Goal: Task Accomplishment & Management: Manage account settings

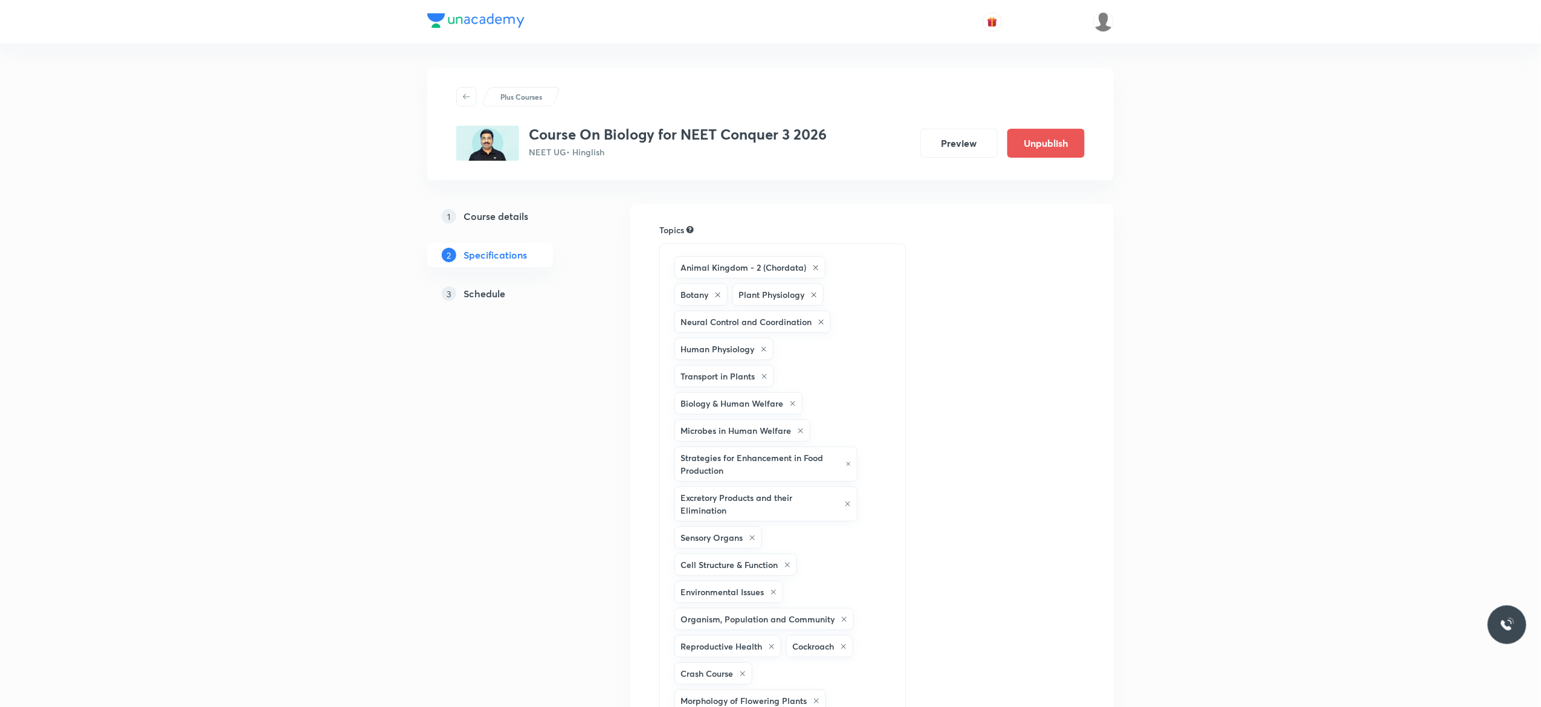
click at [494, 295] on h5 "Schedule" at bounding box center [485, 294] width 42 height 15
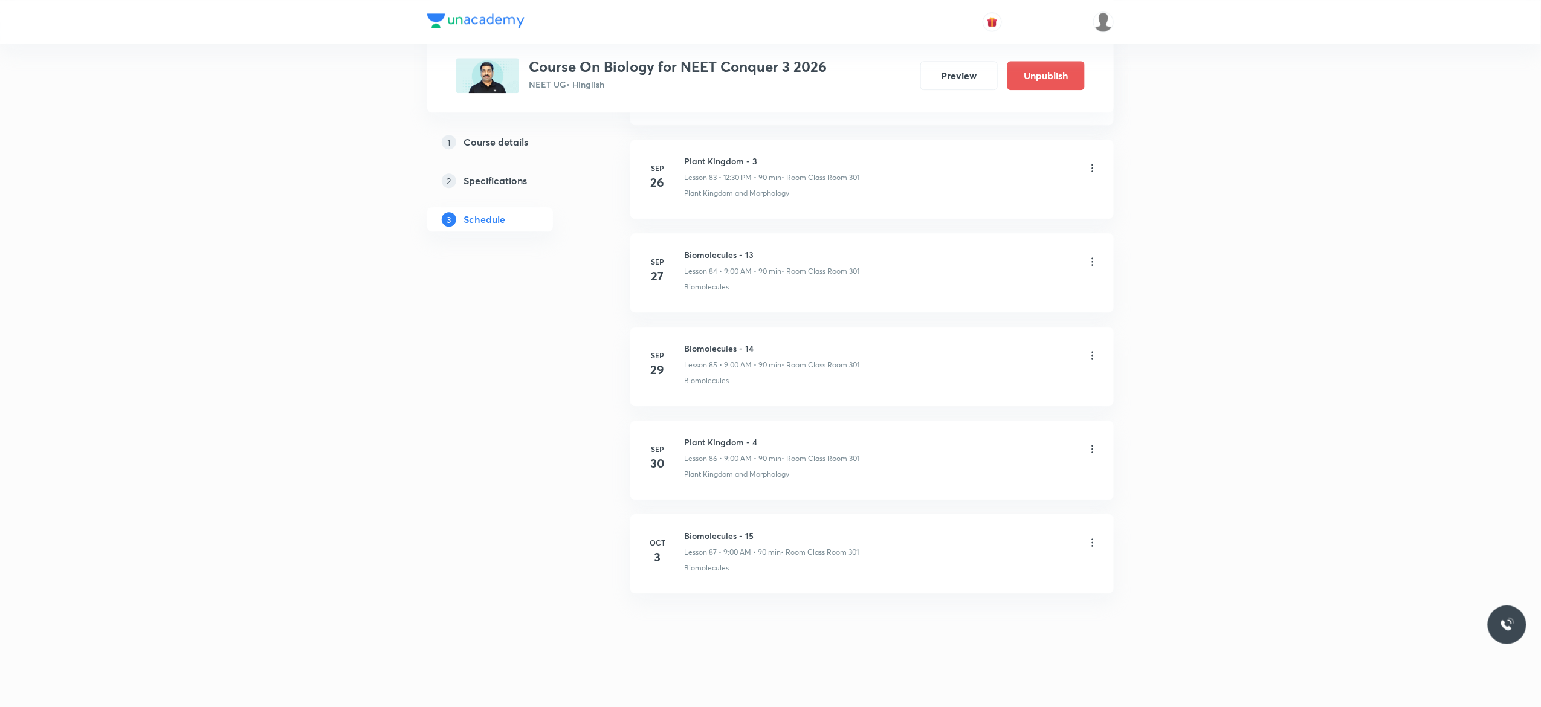
scroll to position [8527, 0]
drag, startPoint x: 762, startPoint y: 531, endPoint x: 685, endPoint y: 536, distance: 77.0
click at [685, 536] on h6 "Biomolecules - 15" at bounding box center [771, 536] width 175 height 13
copy h6 "Biomolecules - 15"
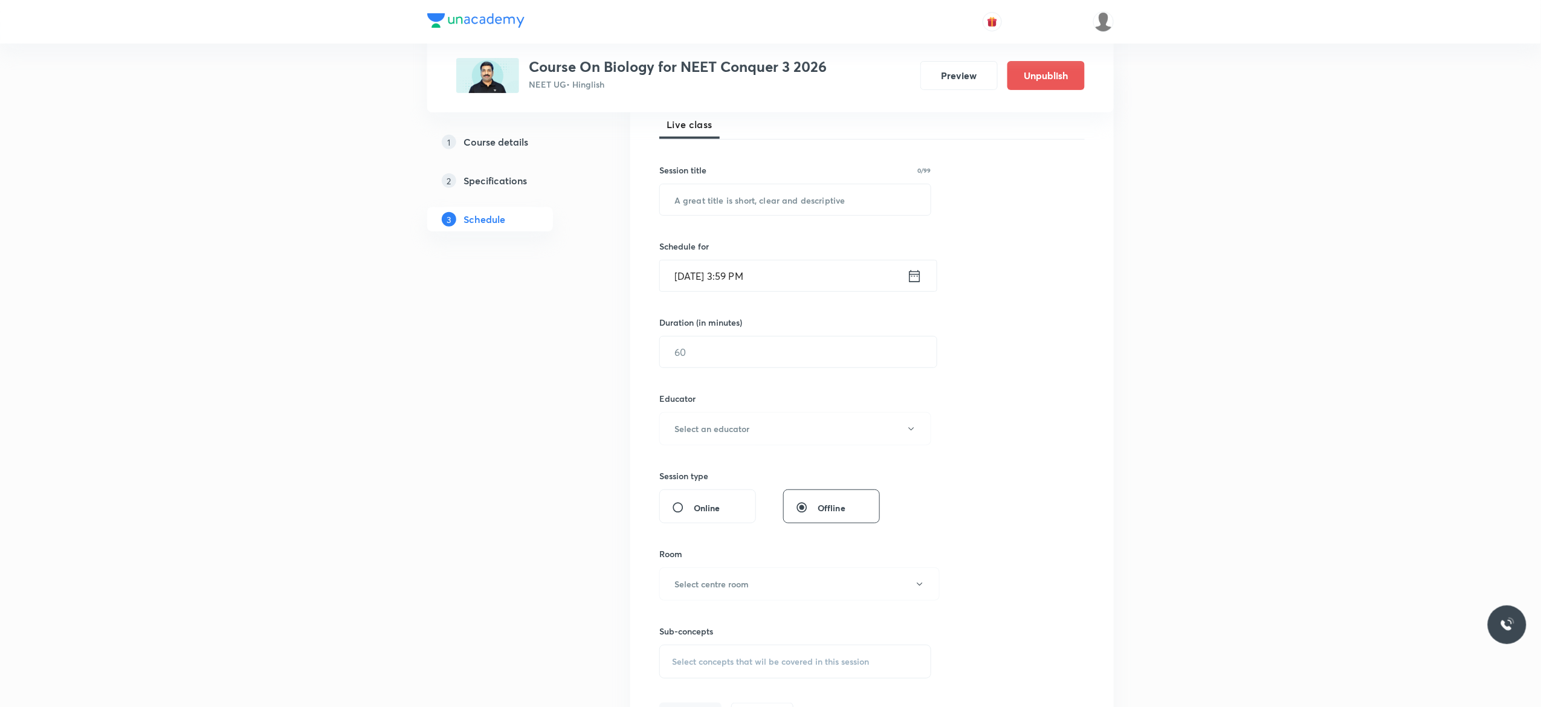
scroll to position [0, 0]
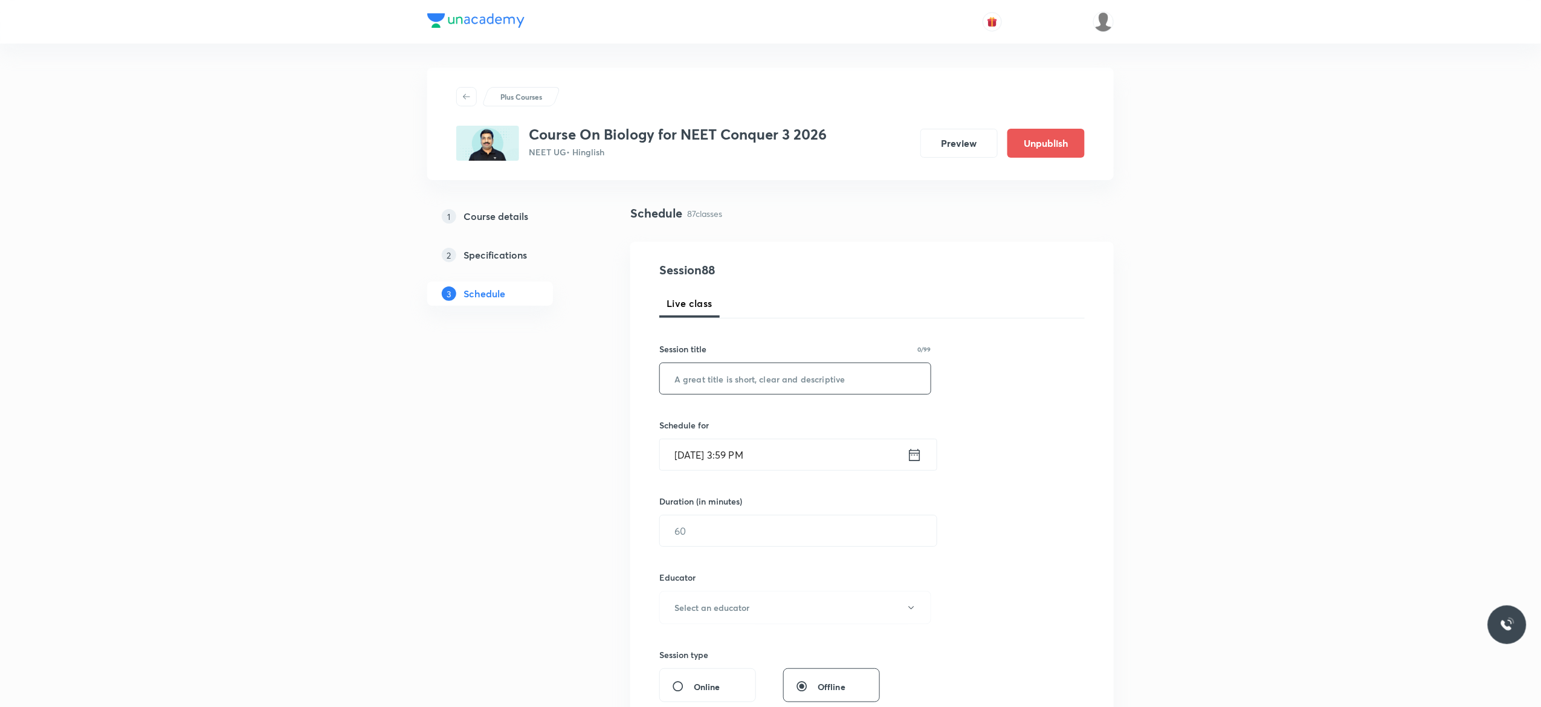
click at [731, 381] on input "text" at bounding box center [795, 378] width 271 height 31
paste input "Biomolecules - 15"
type input "Biomolecules - 16"
click at [913, 459] on icon at bounding box center [914, 455] width 15 height 17
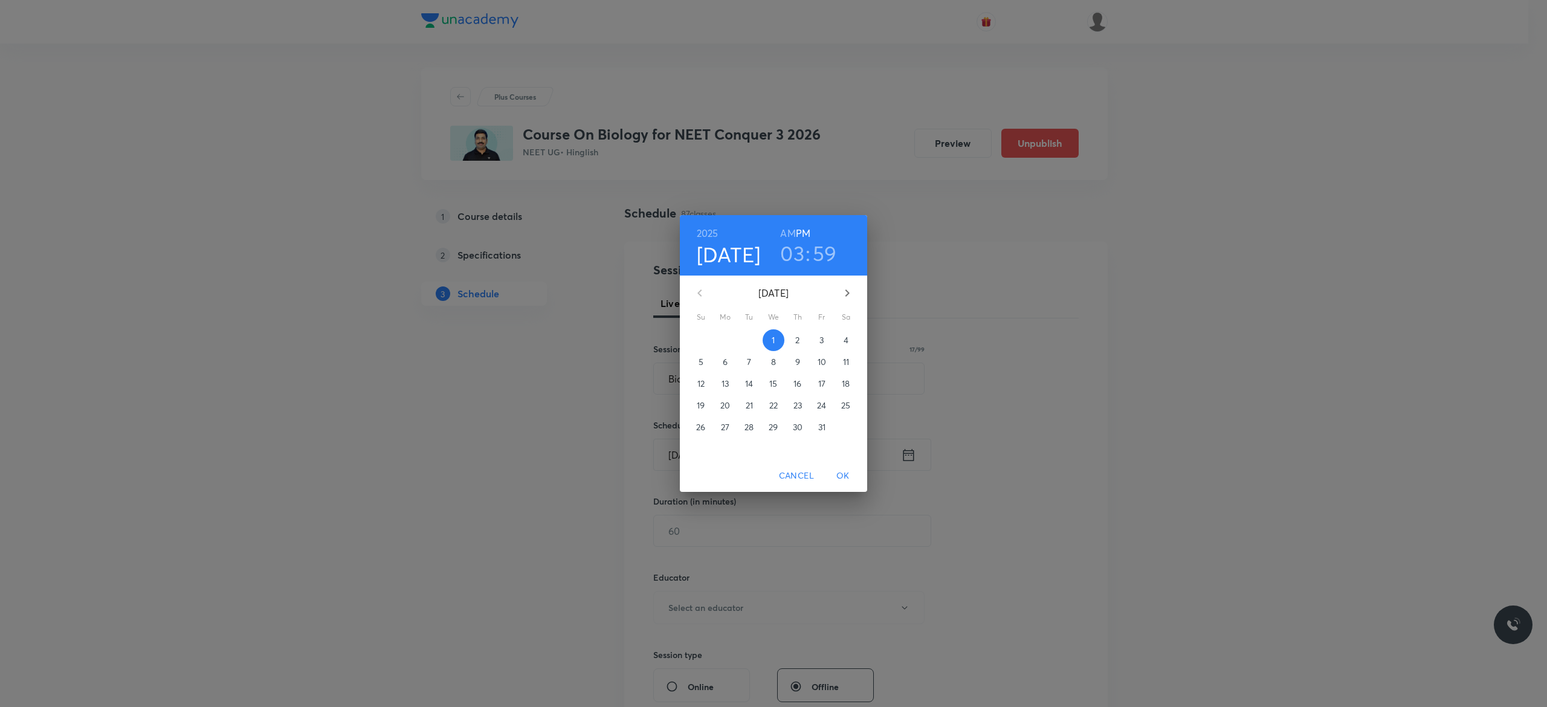
click at [846, 340] on p "4" at bounding box center [846, 340] width 5 height 12
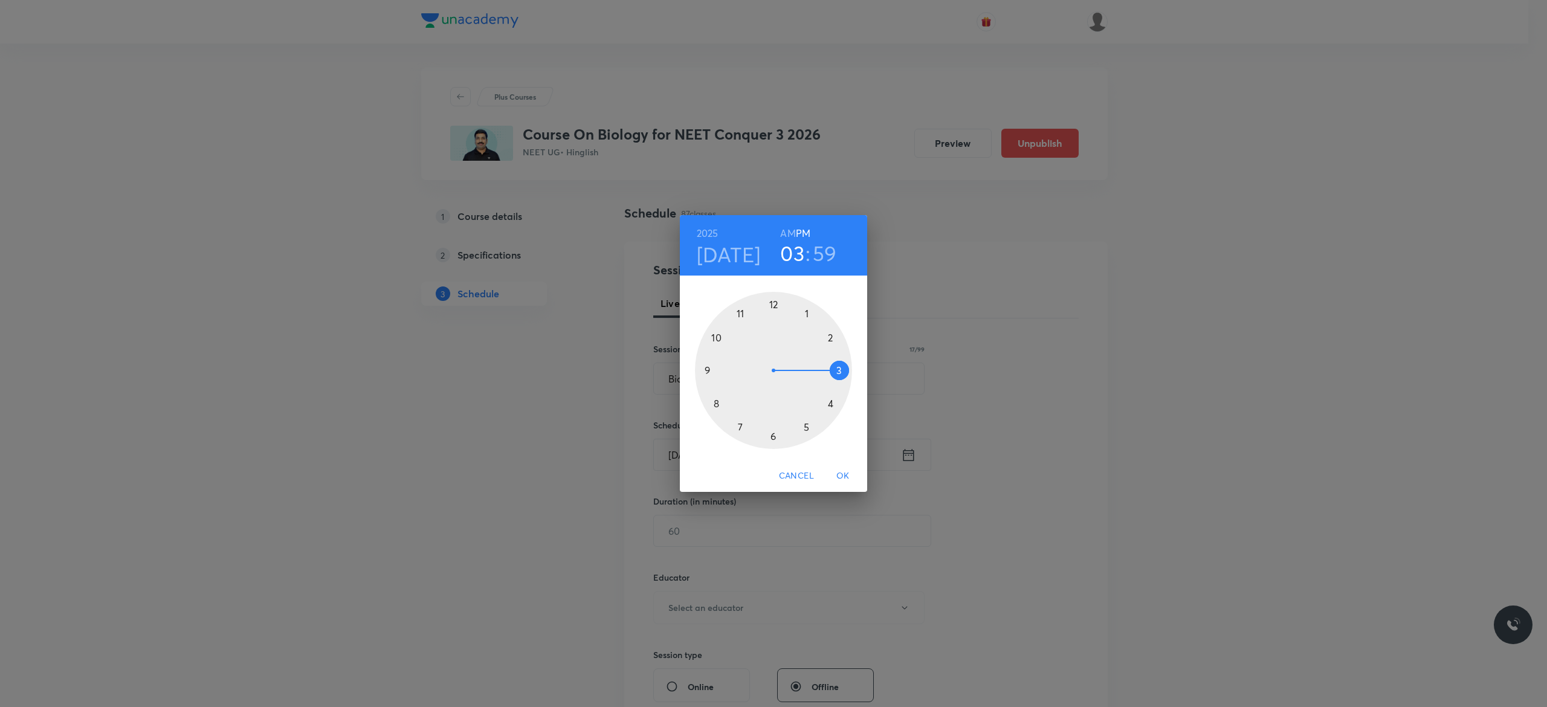
click at [783, 232] on h6 "AM" at bounding box center [787, 233] width 15 height 17
click at [716, 339] on div at bounding box center [773, 370] width 157 height 157
click at [705, 370] on div at bounding box center [773, 370] width 157 height 157
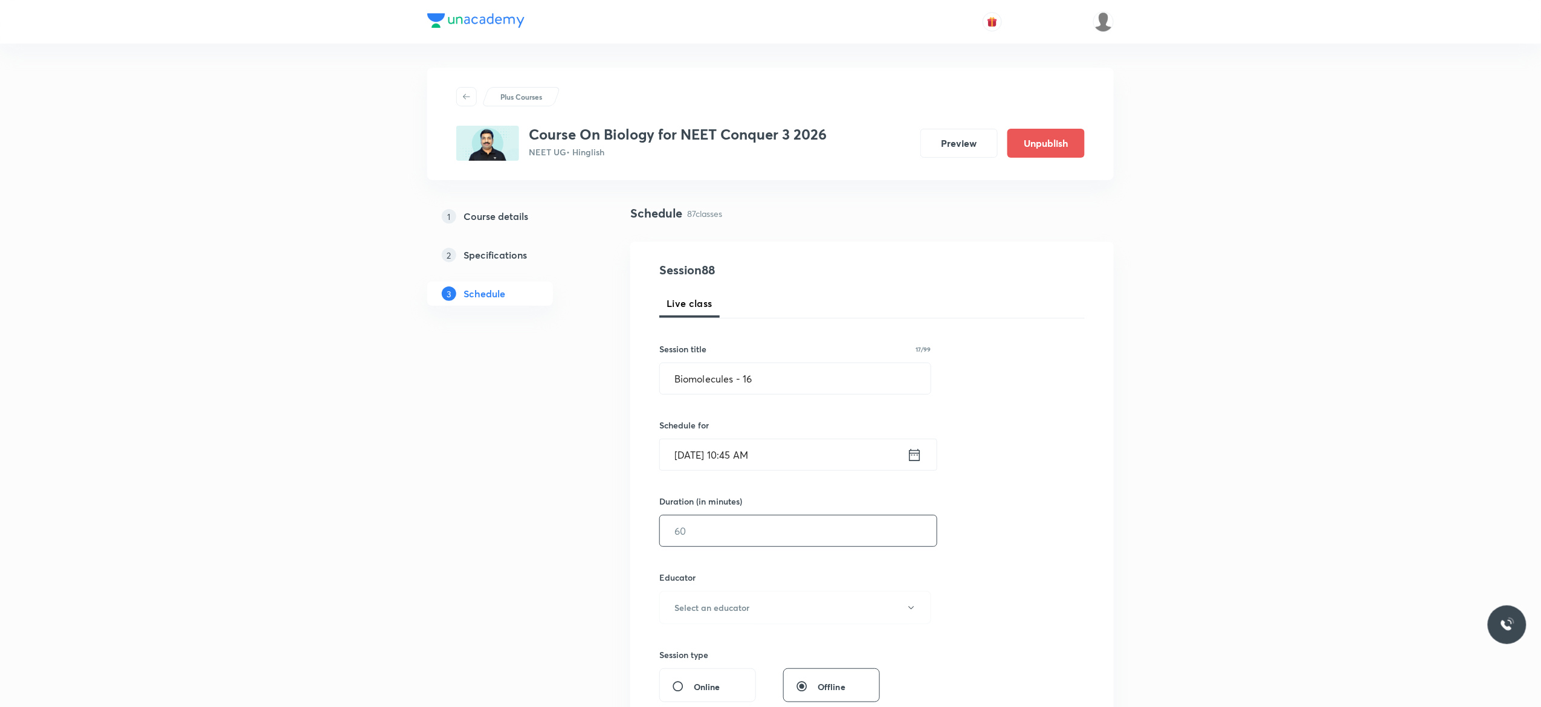
click at [728, 533] on input "text" at bounding box center [798, 531] width 277 height 31
type input "90"
click at [910, 613] on icon "button" at bounding box center [912, 608] width 10 height 10
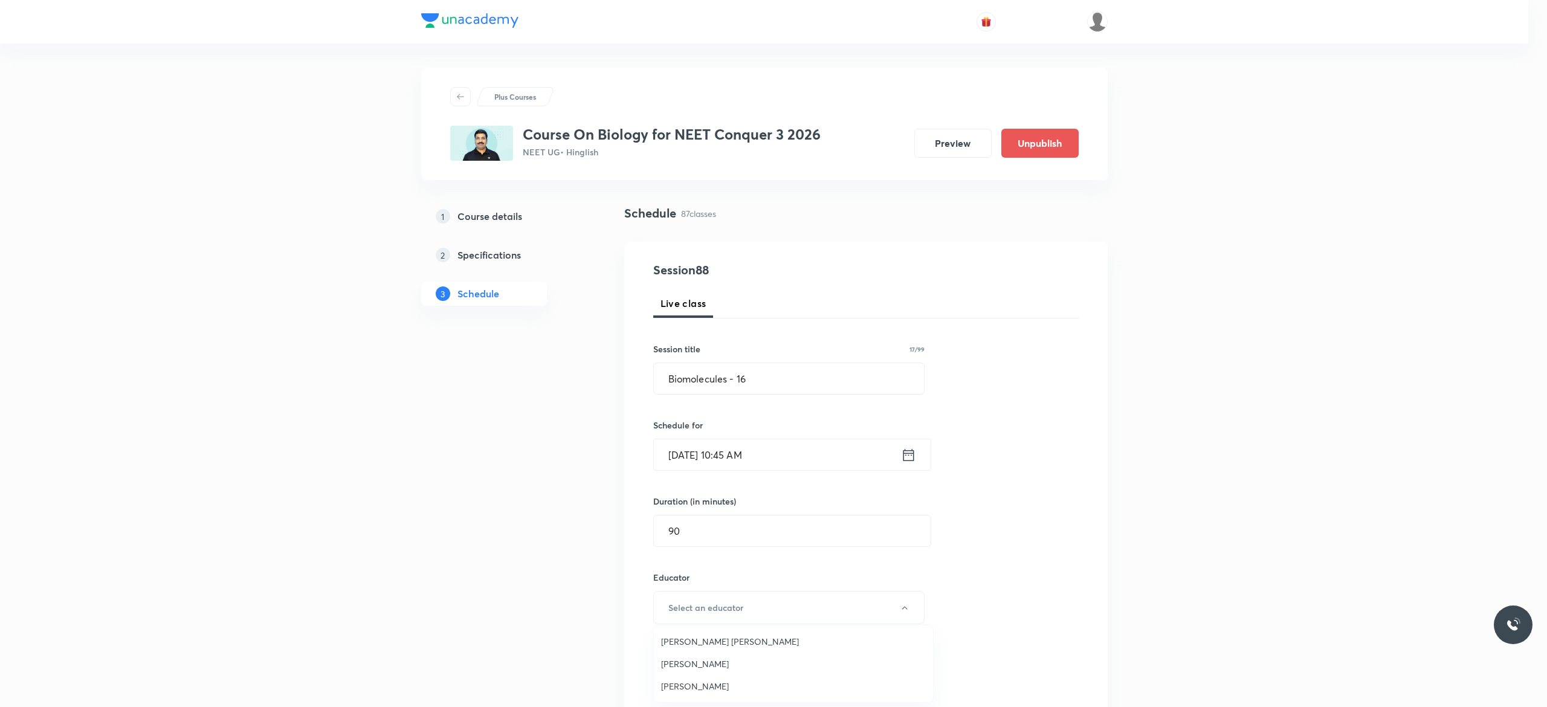
click at [729, 662] on span "Pradeep Kumar Tripathi" at bounding box center [793, 664] width 265 height 13
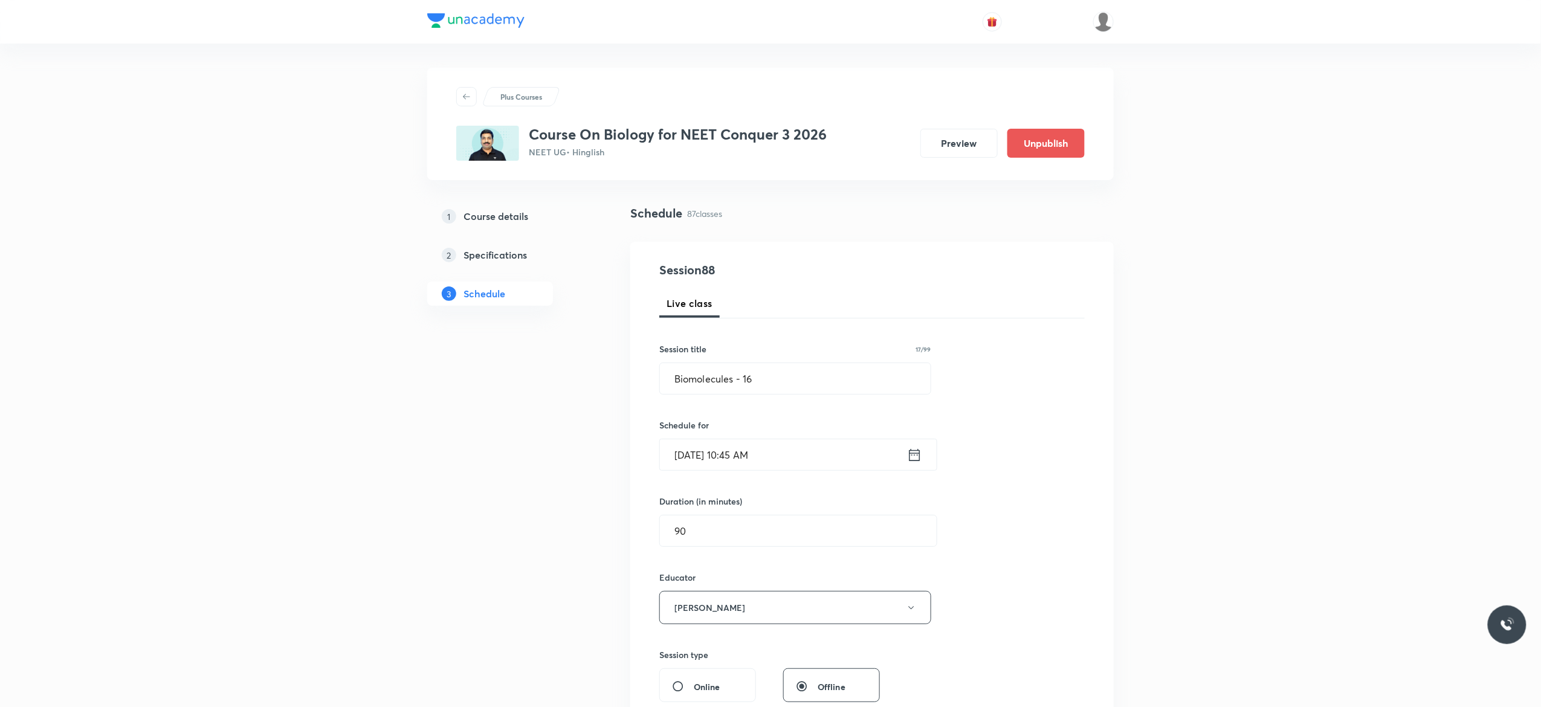
click at [1014, 549] on div "Session 88 Live class Session title 17/99 Biomolecules - 16 ​ Schedule for Oct …" at bounding box center [872, 583] width 426 height 645
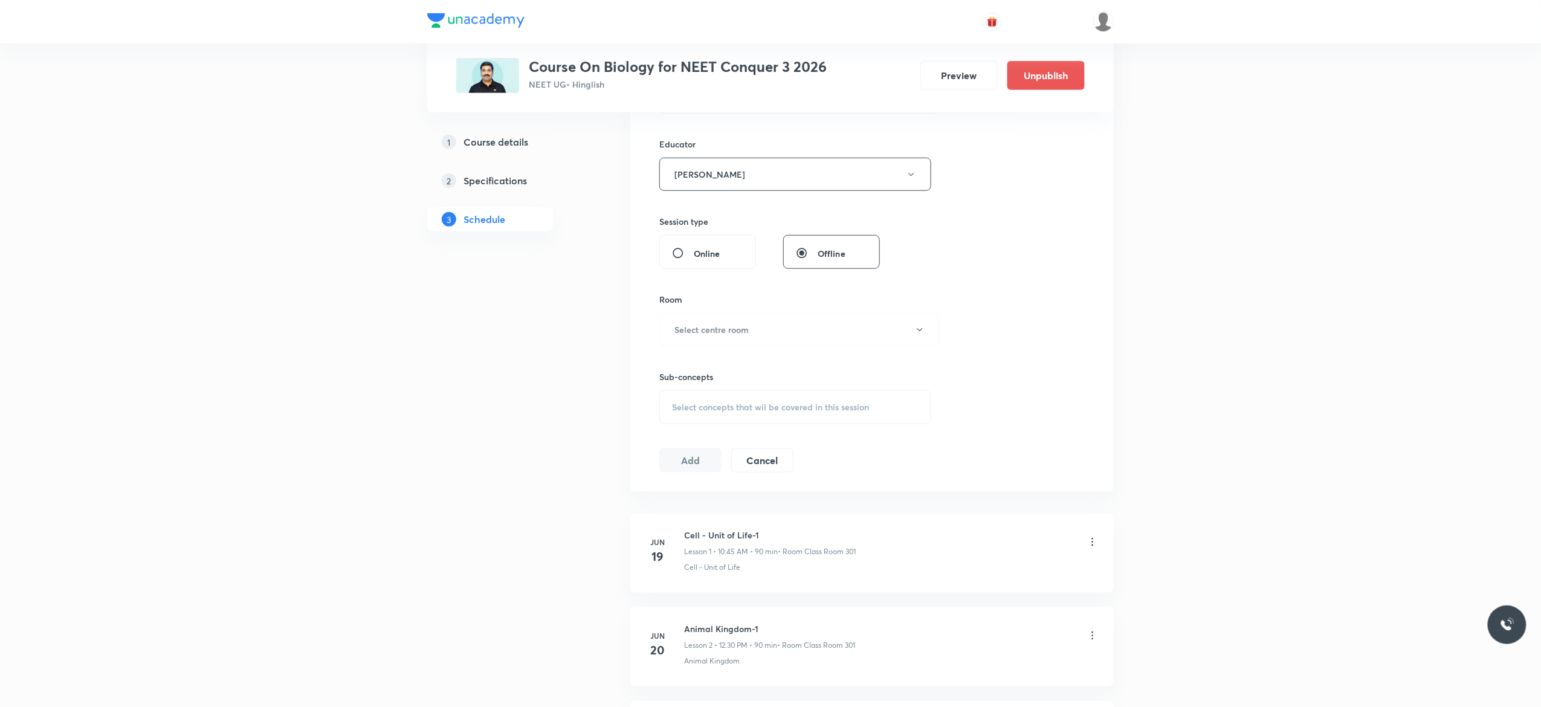
scroll to position [435, 0]
click at [918, 333] on icon "button" at bounding box center [920, 328] width 10 height 10
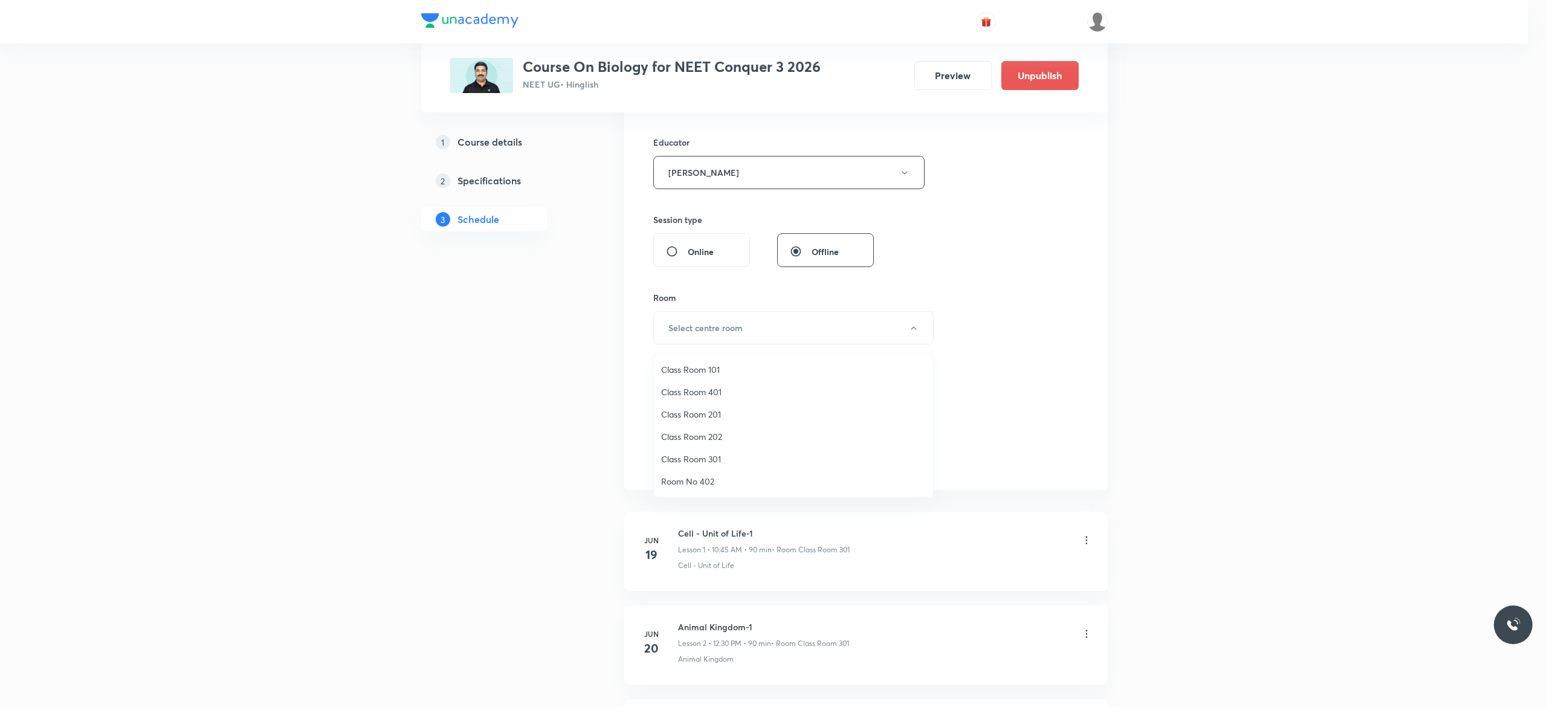
click at [702, 456] on span "Class Room 301" at bounding box center [793, 459] width 265 height 13
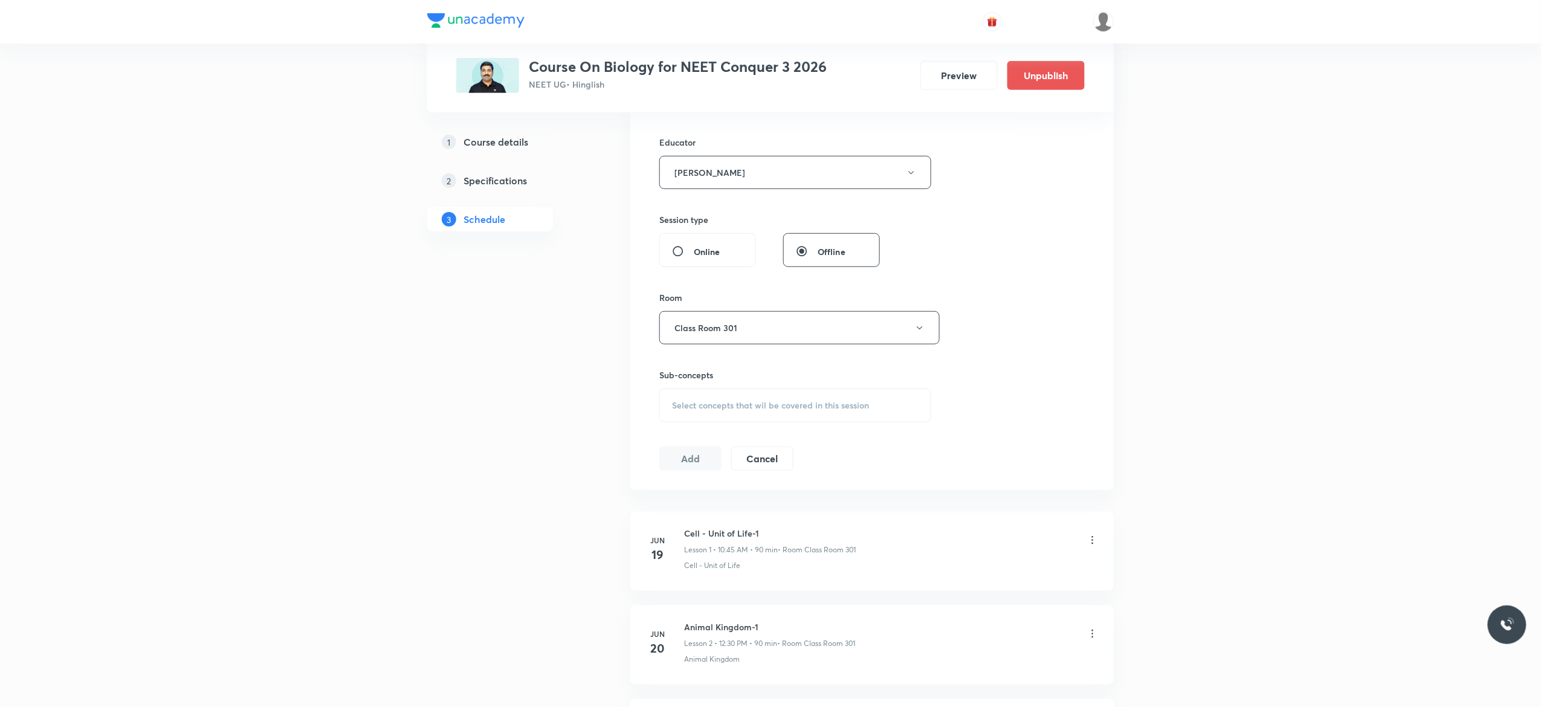
click at [690, 415] on div "Select concepts that wil be covered in this session" at bounding box center [795, 406] width 272 height 34
type input "Biomolecules"
click at [675, 617] on input "checkbox" at bounding box center [678, 621] width 17 height 12
checkbox input "true"
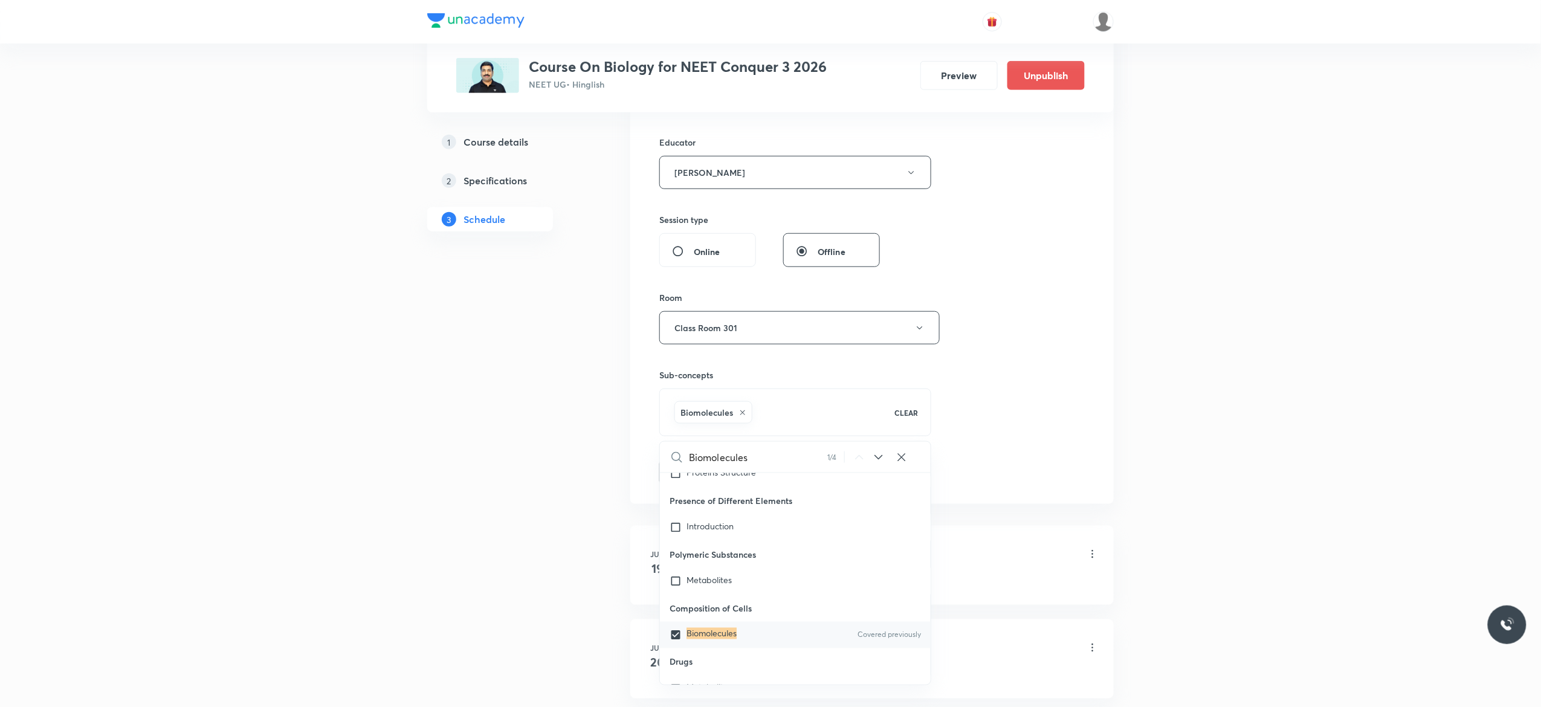
click at [685, 479] on button "Add" at bounding box center [690, 471] width 62 height 24
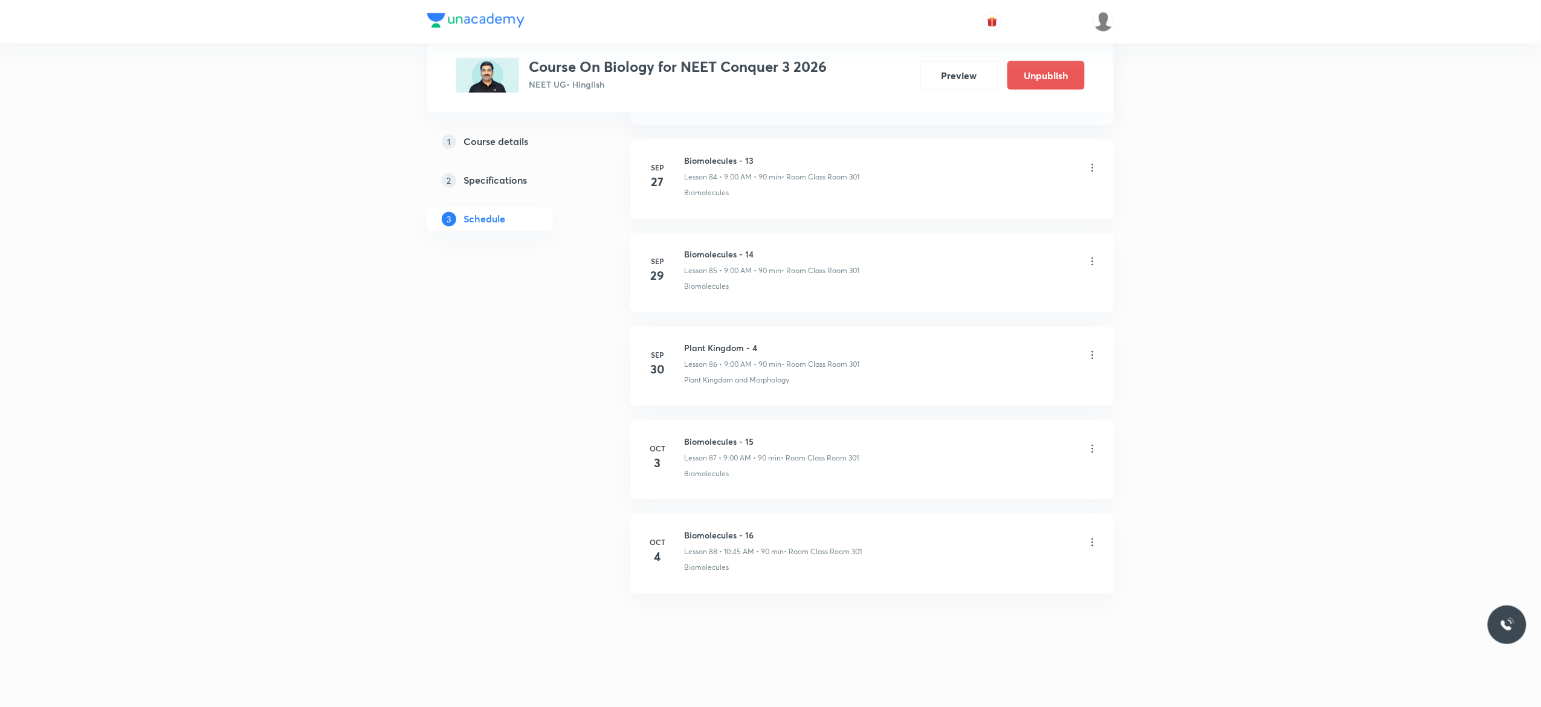
scroll to position [7986, 0]
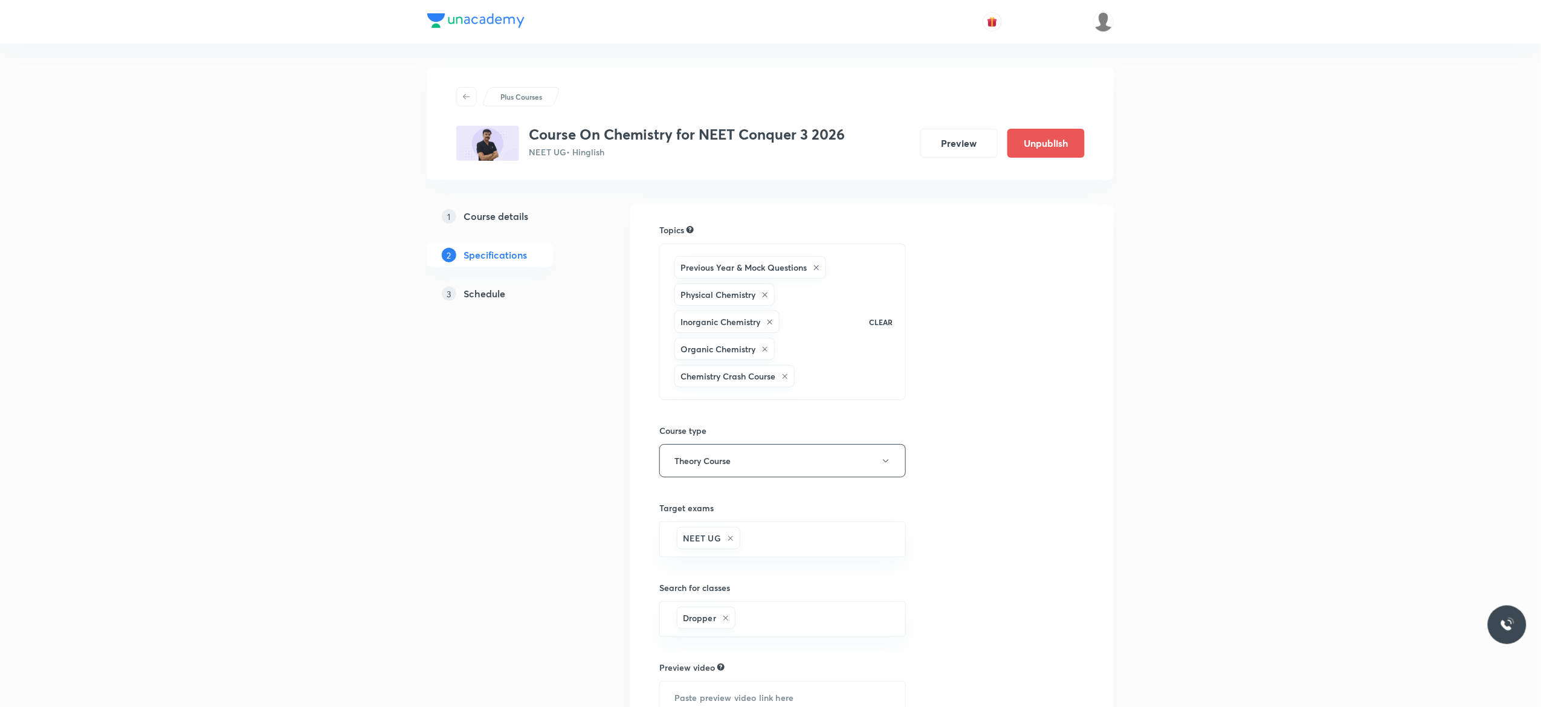
click at [487, 291] on h5 "Schedule" at bounding box center [485, 294] width 42 height 15
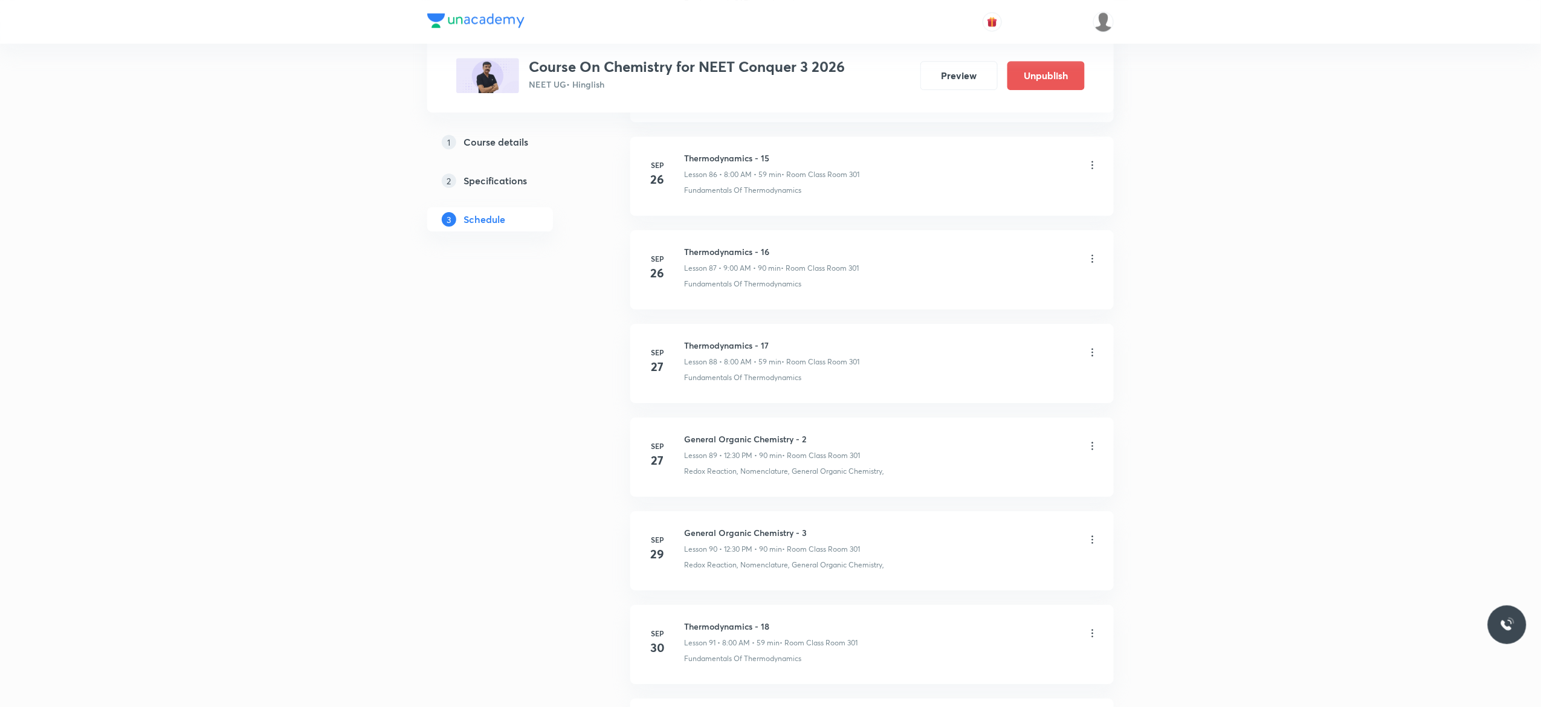
scroll to position [9092, 0]
drag, startPoint x: 777, startPoint y: 435, endPoint x: 682, endPoint y: 436, distance: 94.9
click at [682, 436] on li "Sep 30 Thermodynamics - 19 Lesson 92 • 10:45 AM • 90 min • Room Class Room 301 …" at bounding box center [872, 460] width 484 height 79
copy h6 "Thermodynamics - 19"
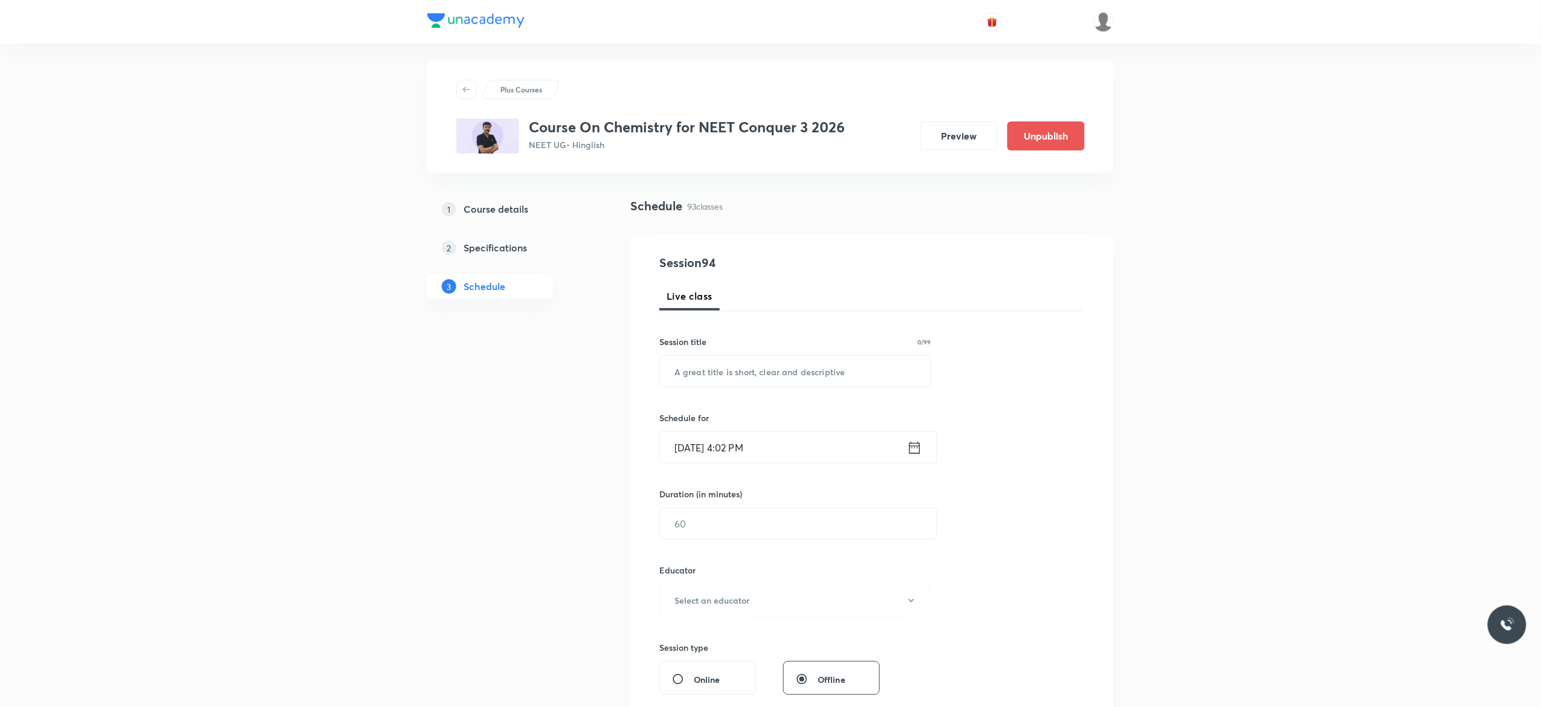
scroll to position [0, 0]
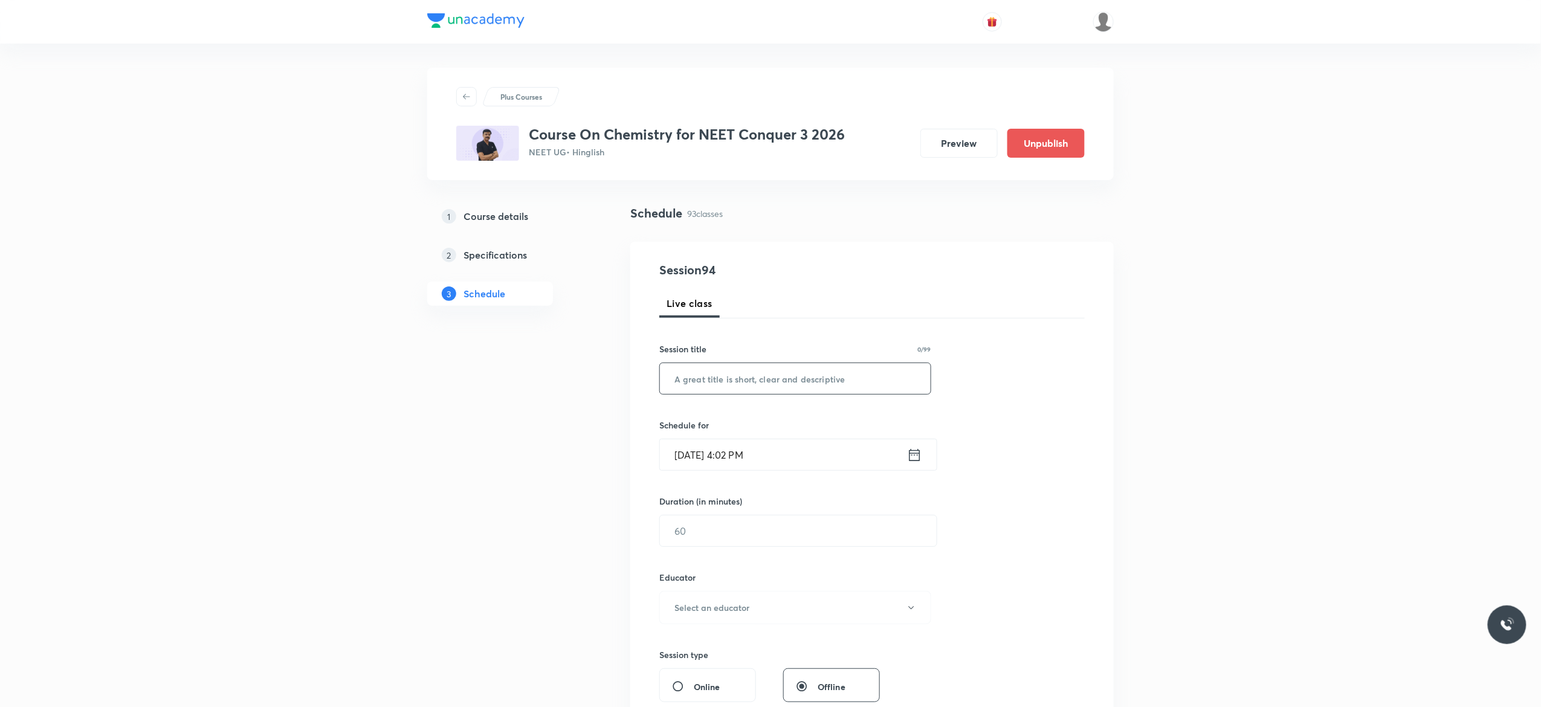
click at [812, 381] on input "text" at bounding box center [795, 378] width 271 height 31
paste input "Thermodynamics - 19"
type input "Thermodynamics - 20"
click at [915, 458] on icon at bounding box center [914, 455] width 15 height 17
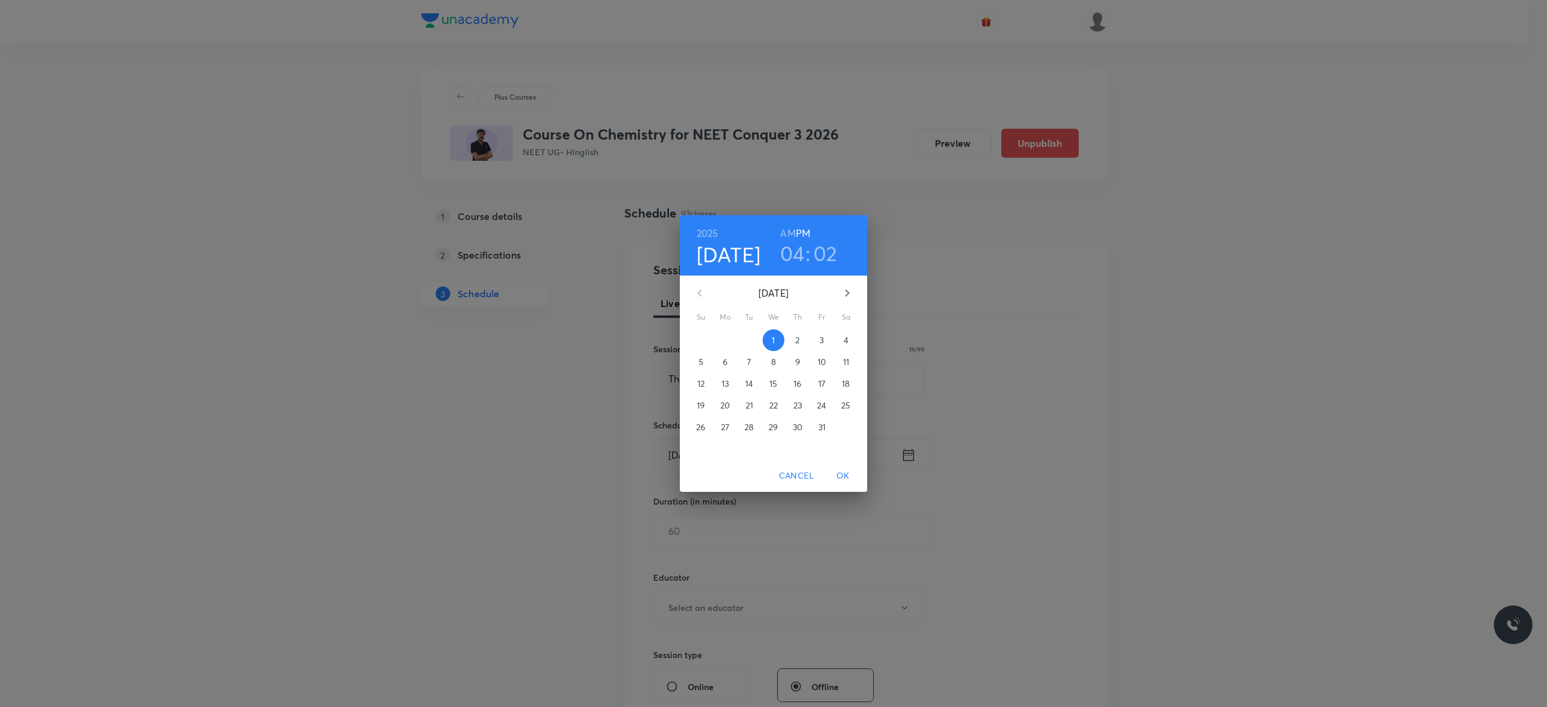
click at [851, 343] on span "4" at bounding box center [846, 340] width 22 height 12
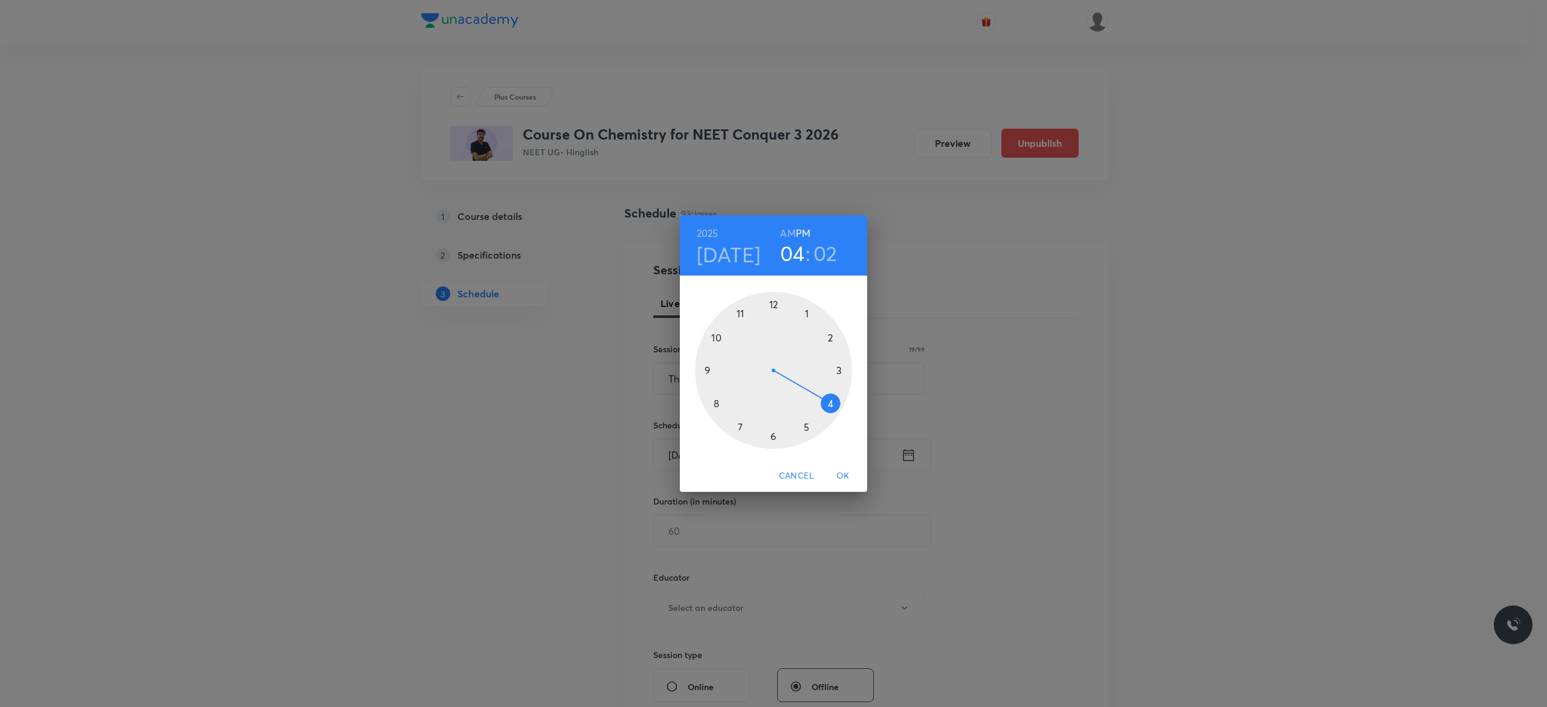
click at [774, 303] on div at bounding box center [773, 370] width 157 height 157
click at [773, 435] on div at bounding box center [773, 370] width 157 height 157
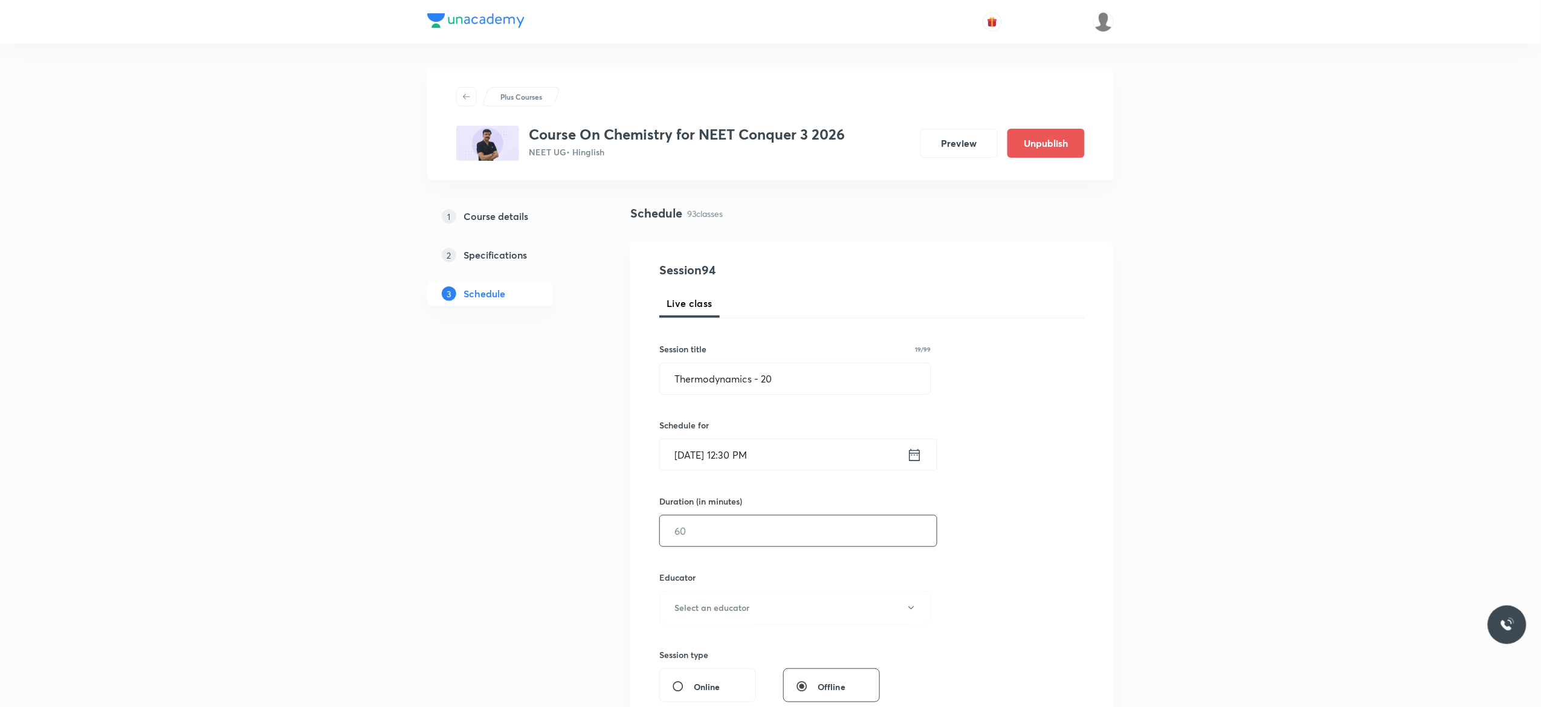
click at [744, 546] on input "text" at bounding box center [798, 531] width 277 height 31
type input "90"
click at [913, 604] on icon "button" at bounding box center [912, 608] width 10 height 10
click at [736, 665] on span "Kuldeep Kumar Pandey" at bounding box center [793, 671] width 265 height 13
click at [1051, 536] on div "Session 94 Live class Session title 19/99 Thermodynamics - 20 ​ Schedule for Oc…" at bounding box center [872, 583] width 426 height 645
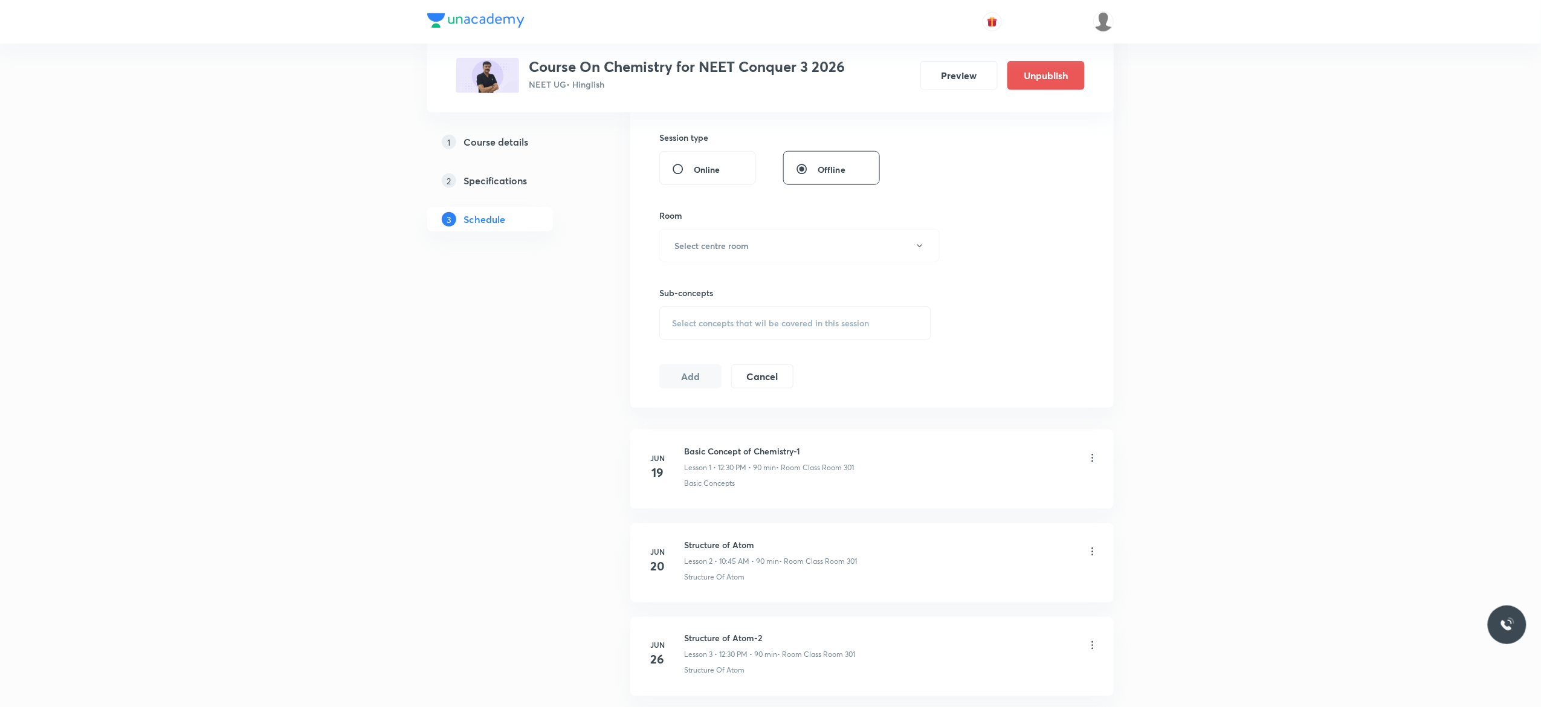
scroll to position [532, 0]
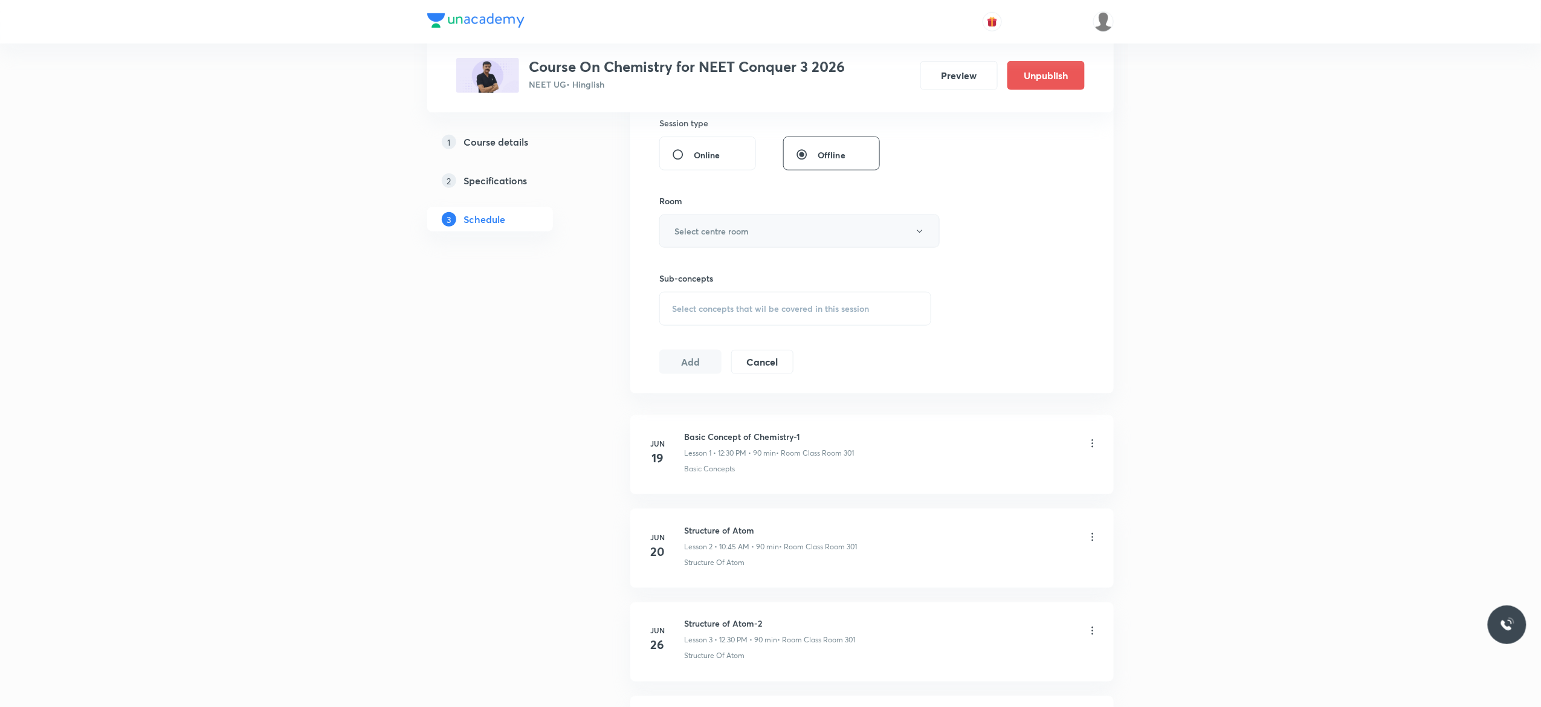
click at [926, 239] on button "Select centre room" at bounding box center [799, 231] width 280 height 33
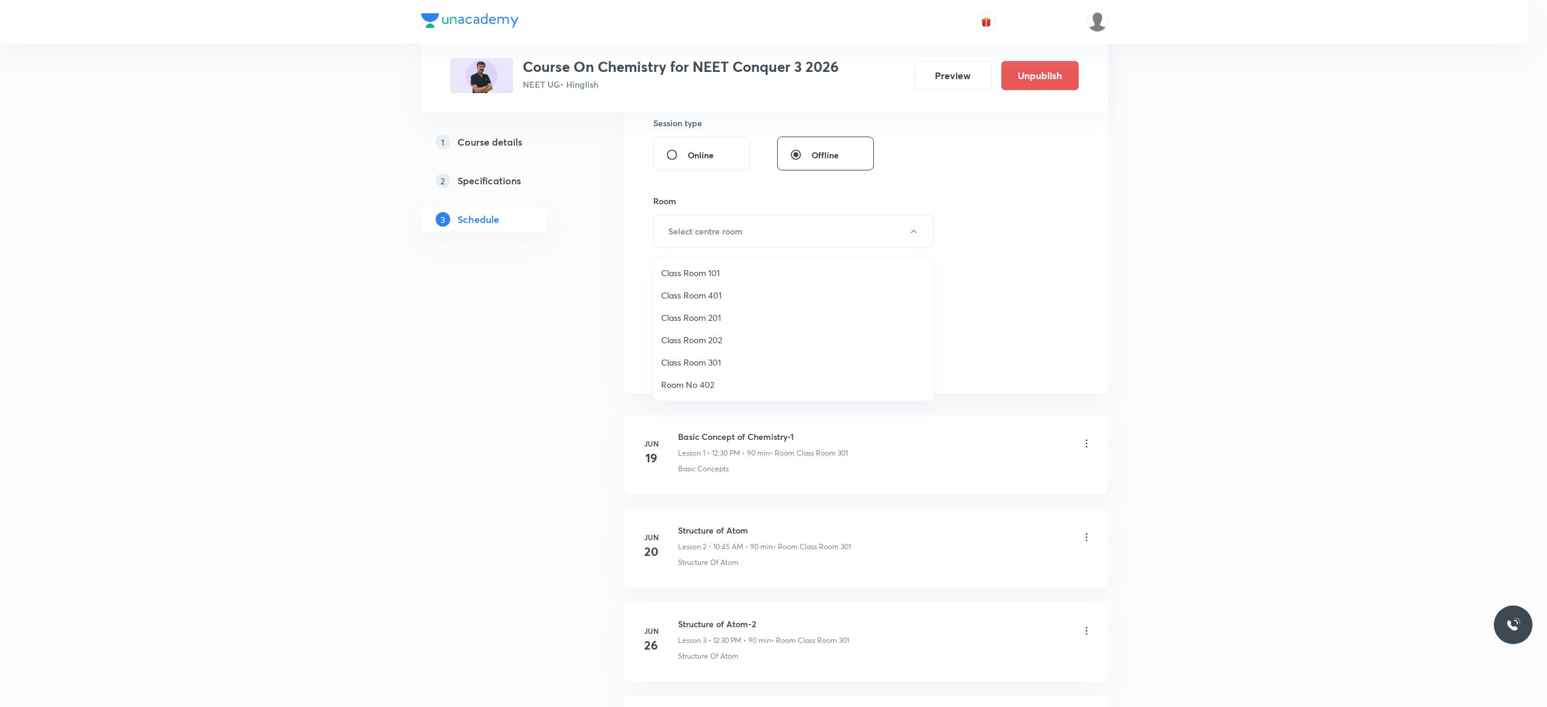
click at [721, 359] on span "Class Room 301" at bounding box center [793, 362] width 265 height 13
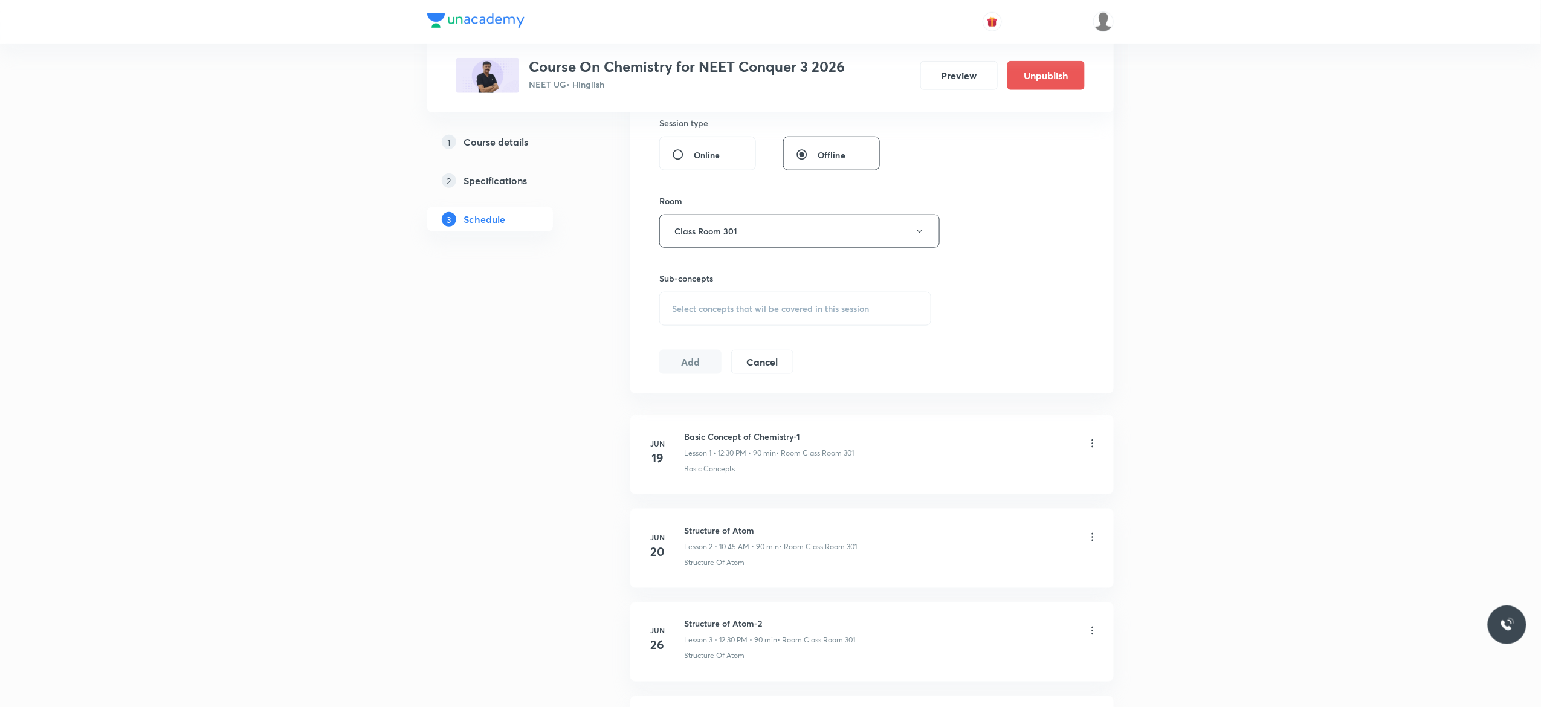
click at [692, 312] on span "Select concepts that wil be covered in this session" at bounding box center [770, 309] width 197 height 10
type input "Thermodynamics"
click at [676, 510] on input "checkbox" at bounding box center [678, 500] width 17 height 19
checkbox input "true"
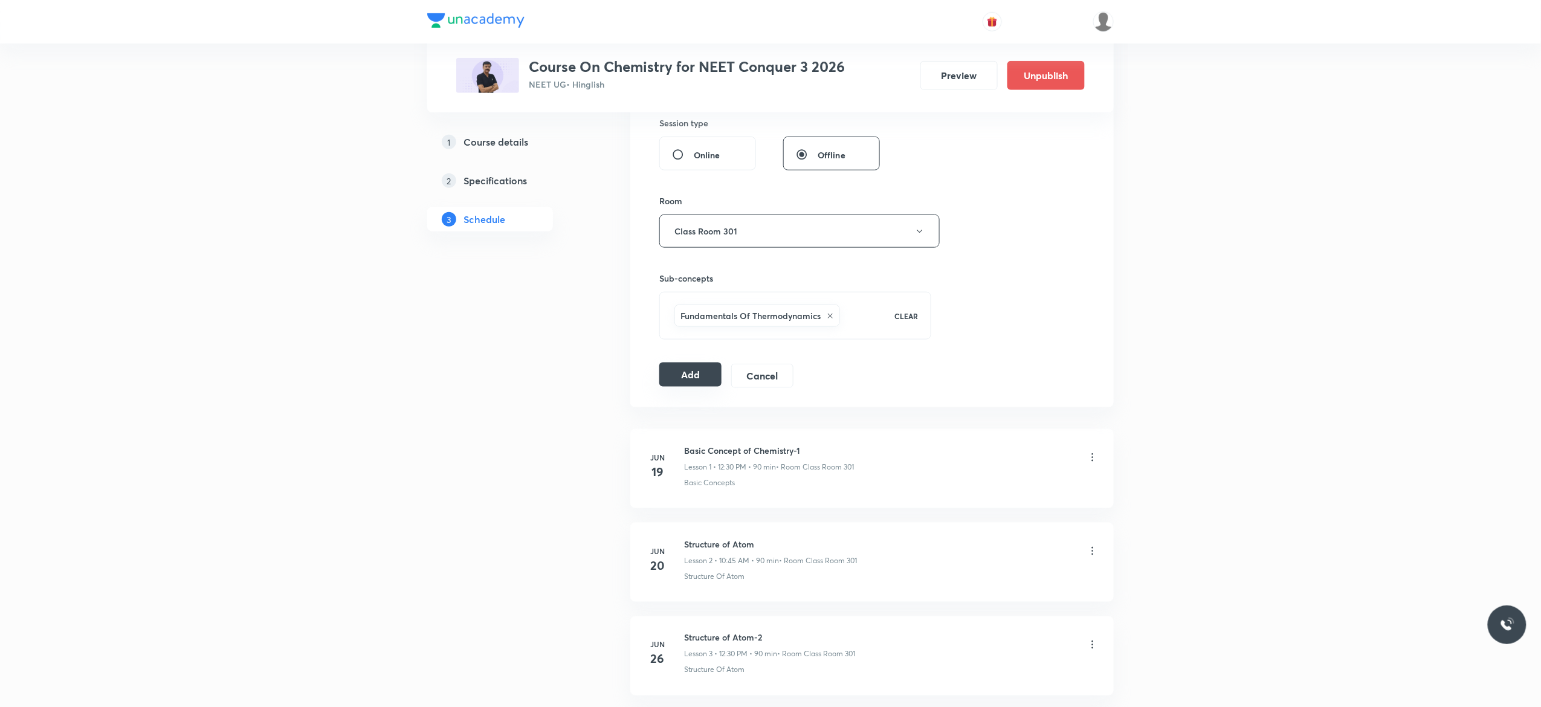
click at [682, 377] on button "Add" at bounding box center [690, 375] width 62 height 24
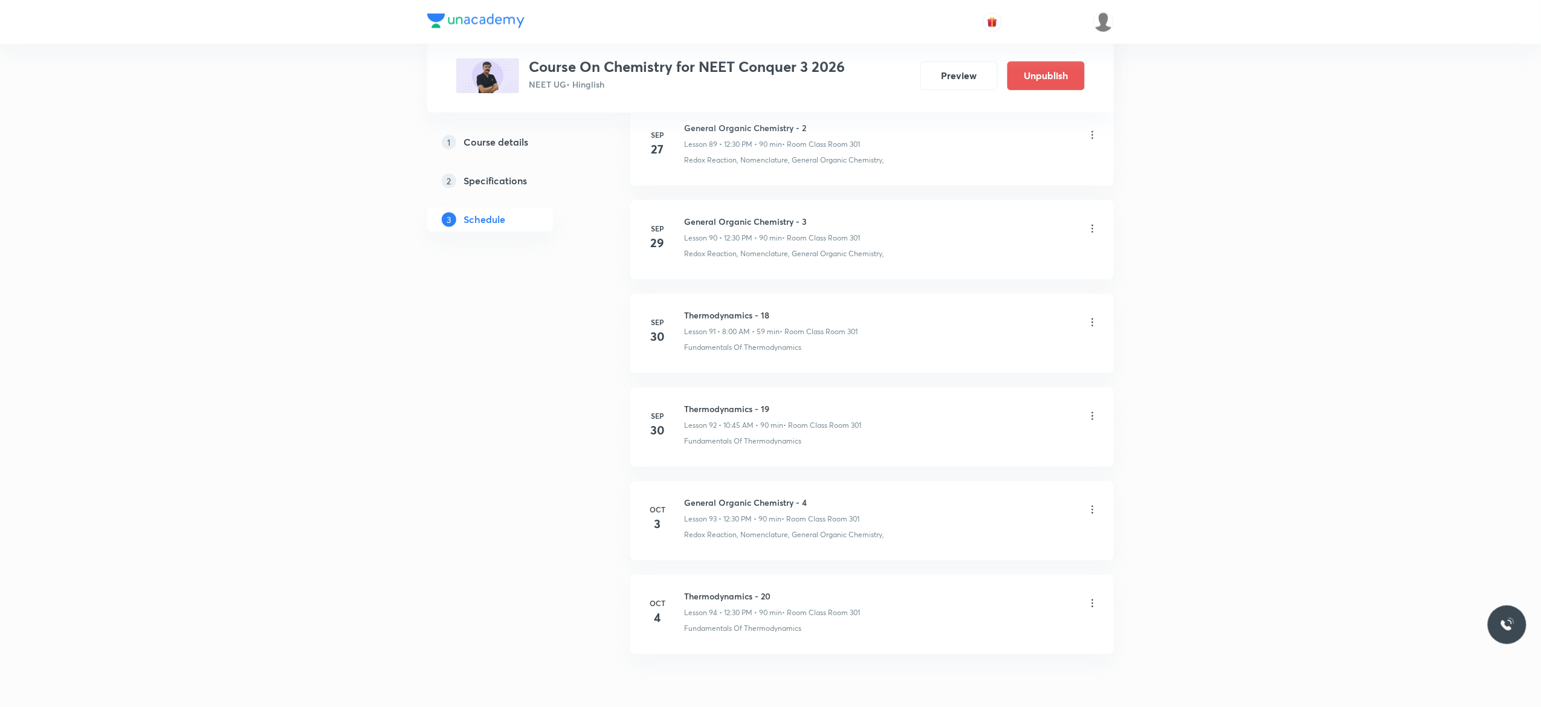
scroll to position [8551, 0]
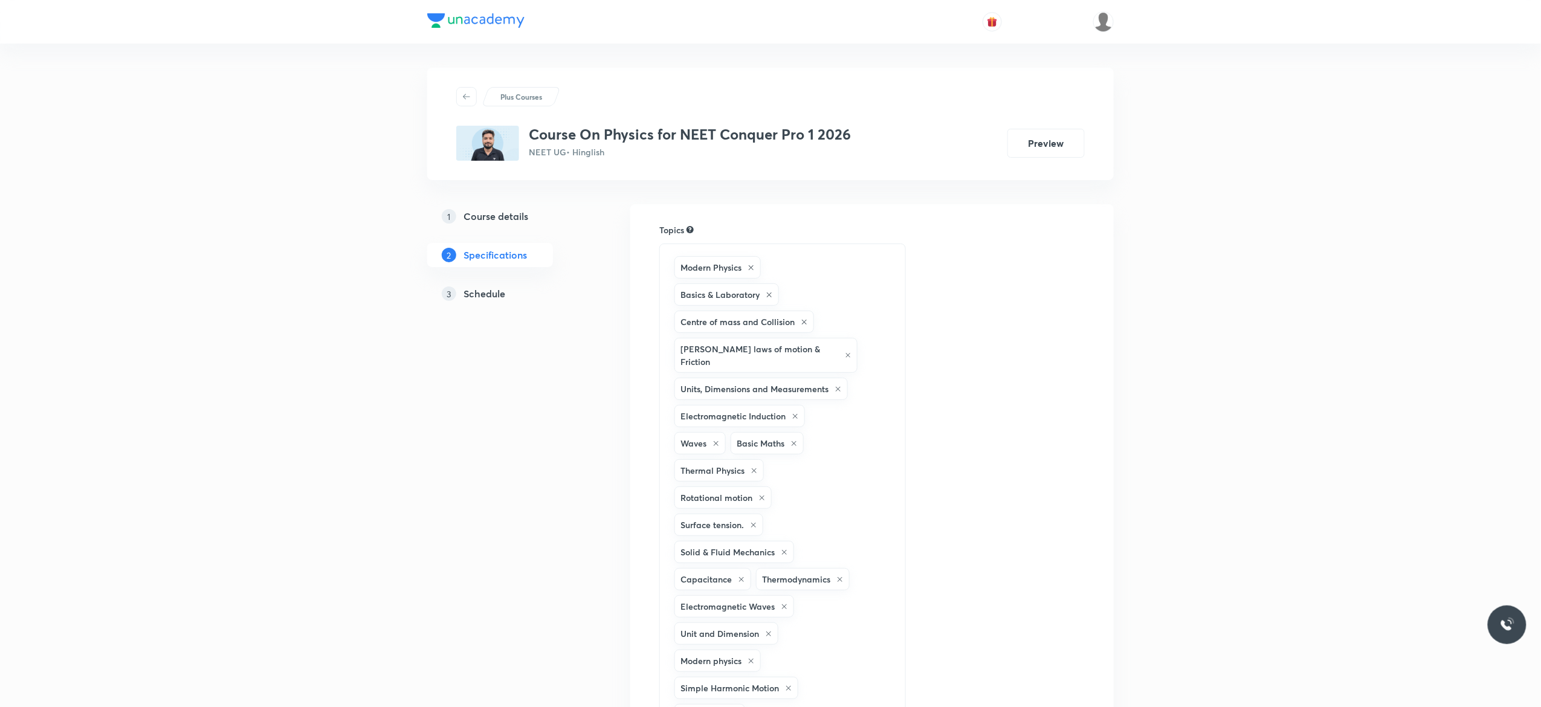
click at [479, 295] on h5 "Schedule" at bounding box center [485, 294] width 42 height 15
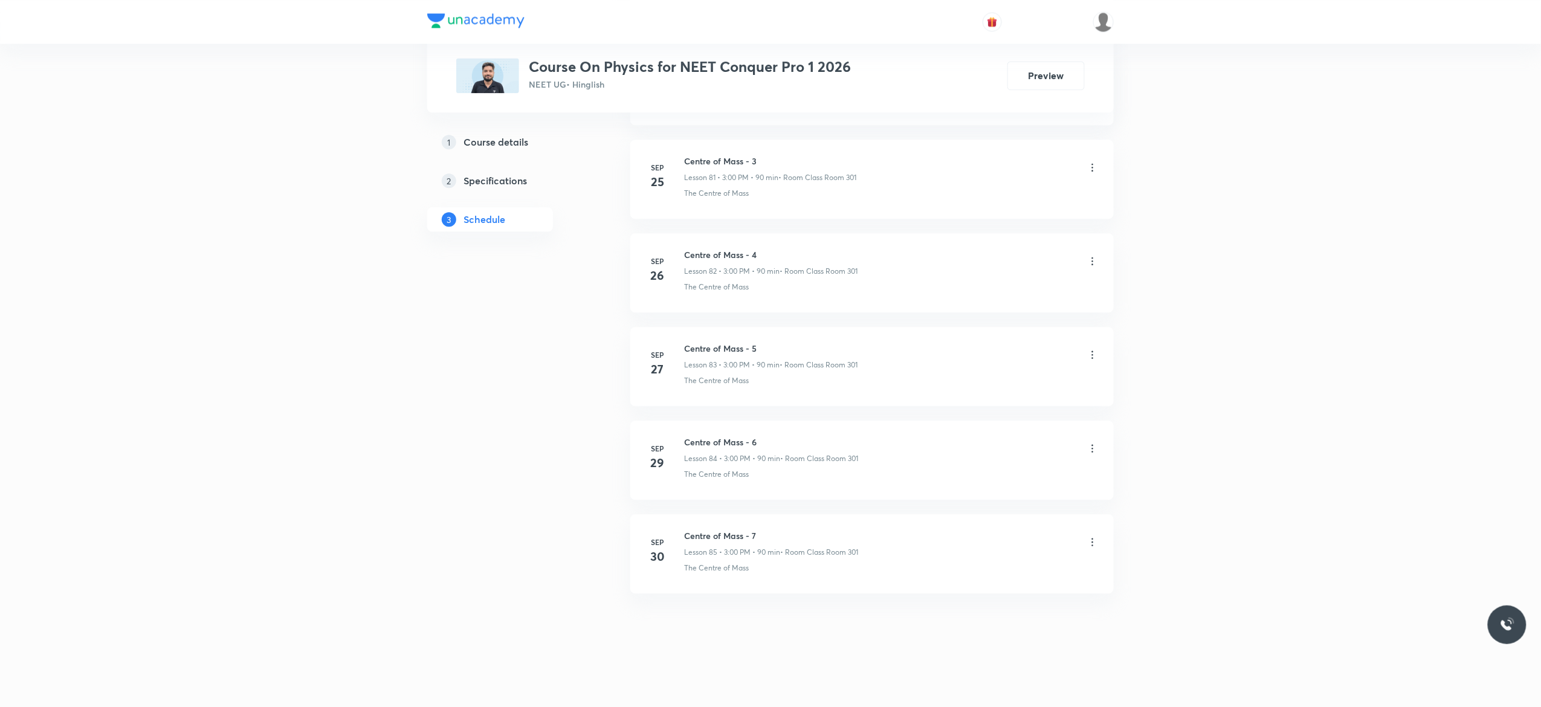
scroll to position [8340, 0]
drag, startPoint x: 765, startPoint y: 527, endPoint x: 683, endPoint y: 529, distance: 81.6
click at [683, 529] on li "Sep 30 Centre of Mass - 7 Lesson 85 • 3:00 PM • 90 min • Room Class Room 301 Th…" at bounding box center [872, 553] width 484 height 79
copy h6 "Centre of Mass - 7"
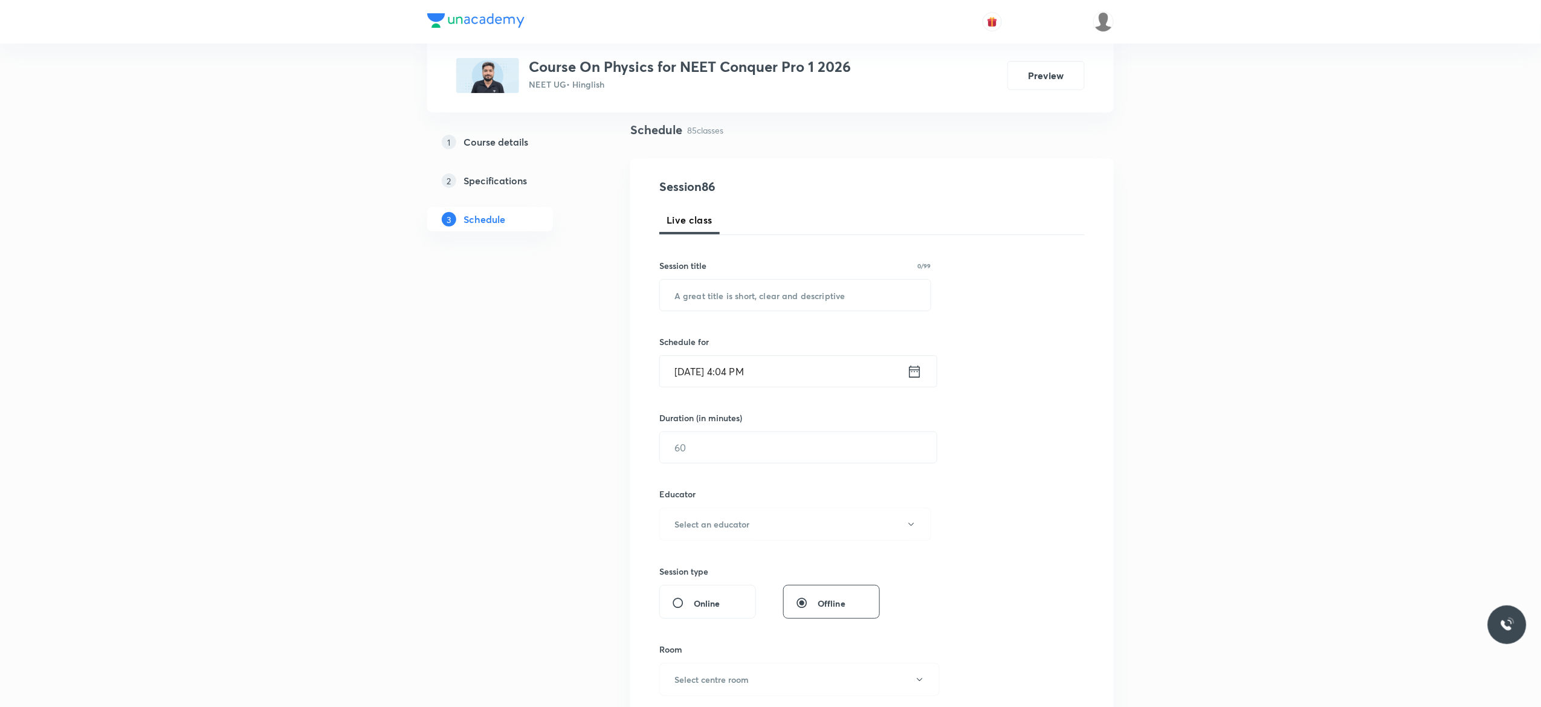
scroll to position [0, 0]
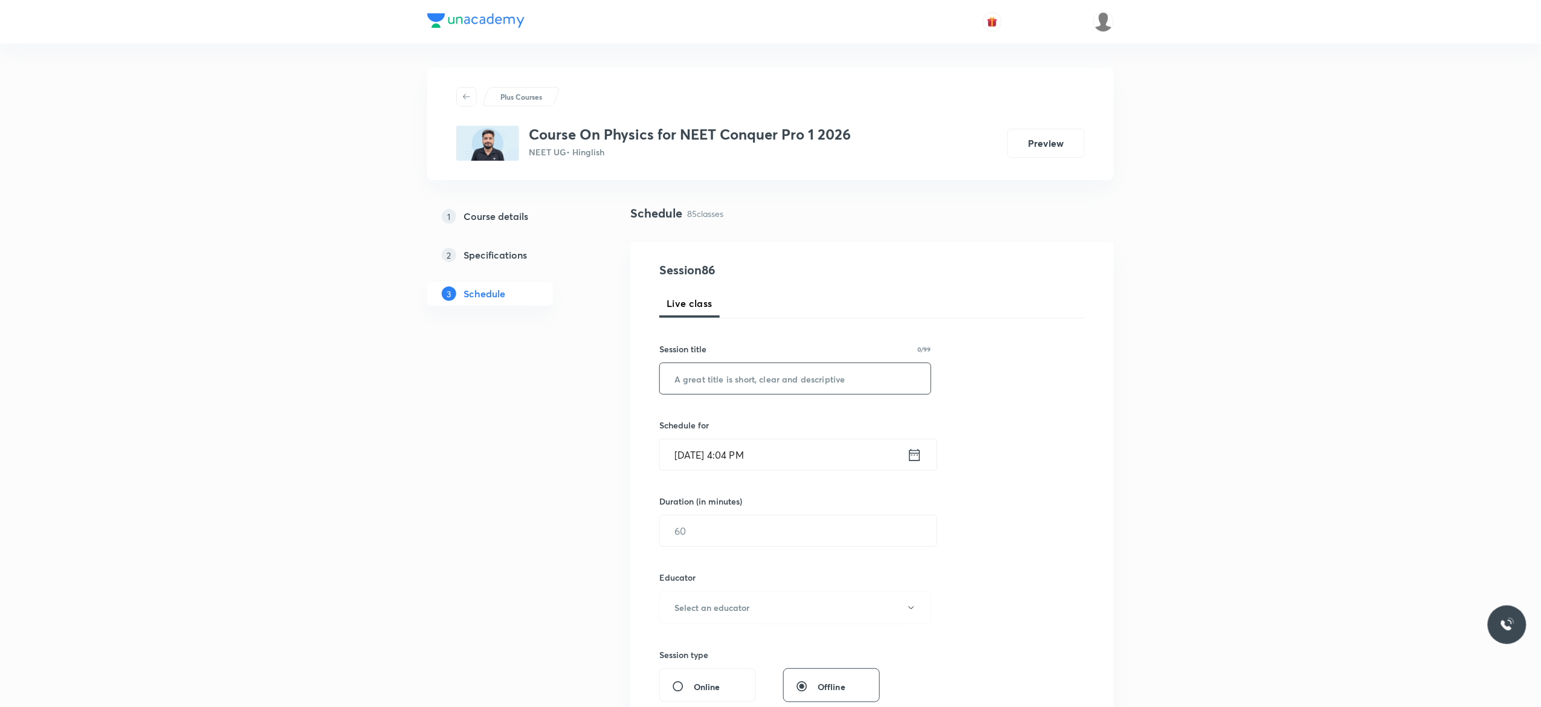
click at [769, 374] on input "text" at bounding box center [795, 378] width 271 height 31
paste input "Centre of Mass - 7"
type input "Centre of Mass - 8"
click at [915, 456] on icon at bounding box center [914, 455] width 15 height 17
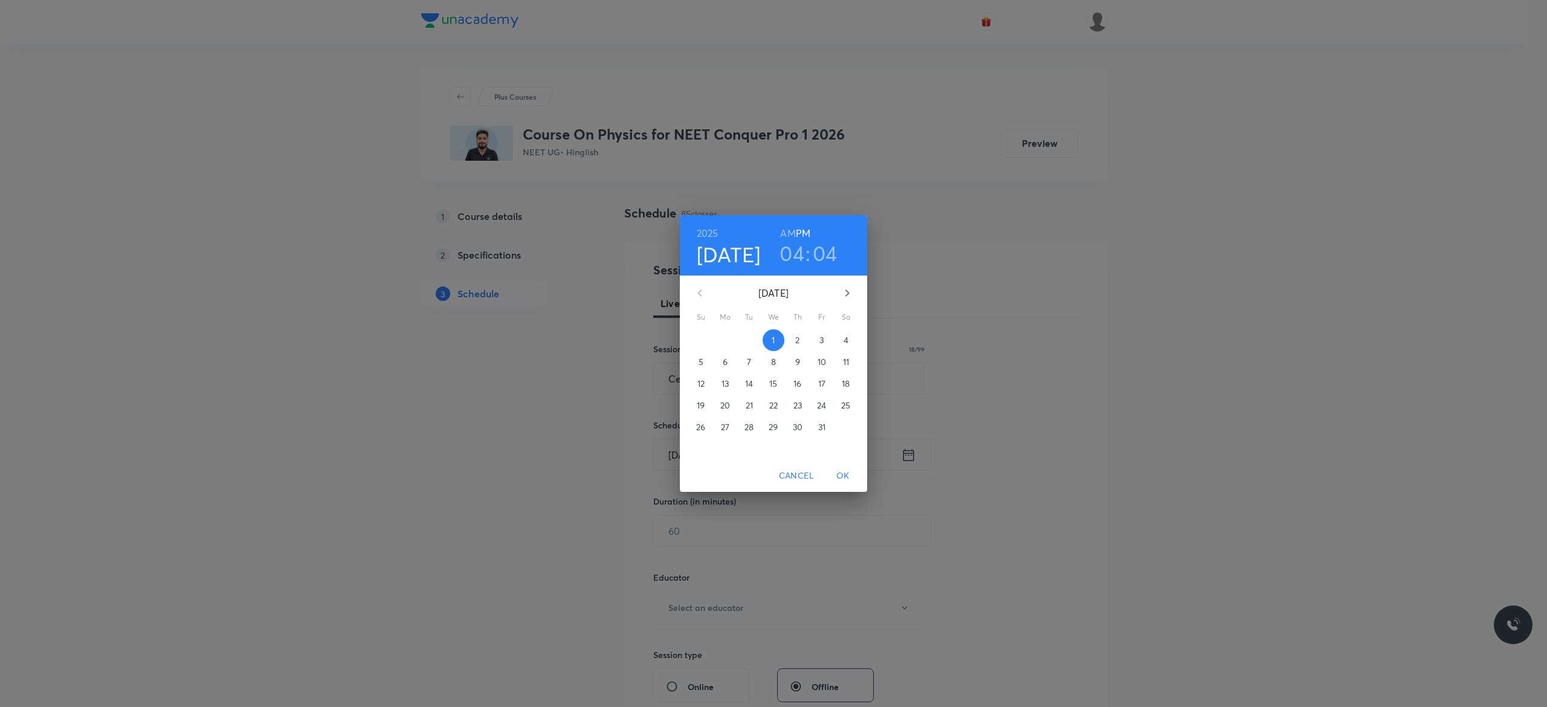
click at [847, 339] on p "4" at bounding box center [846, 340] width 5 height 12
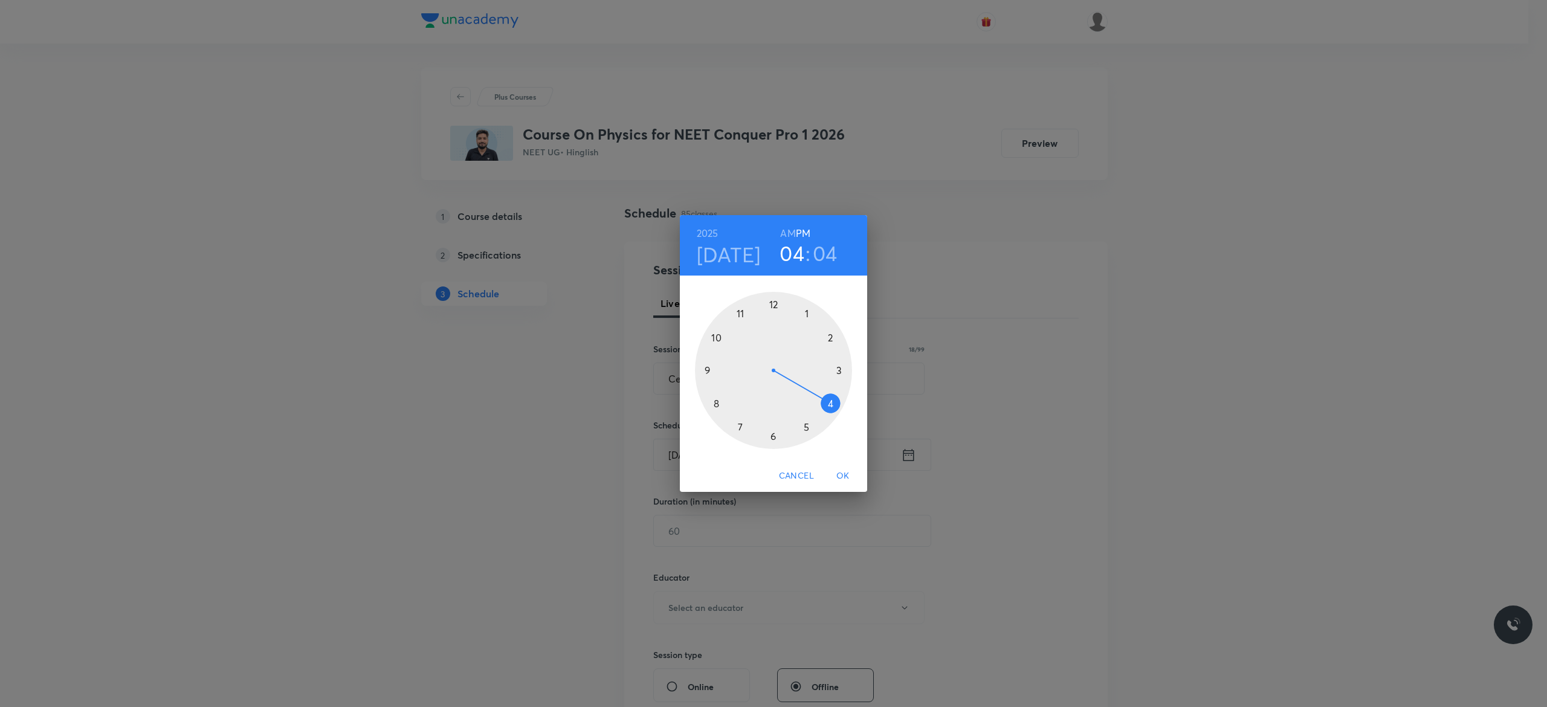
click at [838, 368] on div at bounding box center [773, 370] width 157 height 157
click at [773, 302] on div at bounding box center [773, 370] width 157 height 157
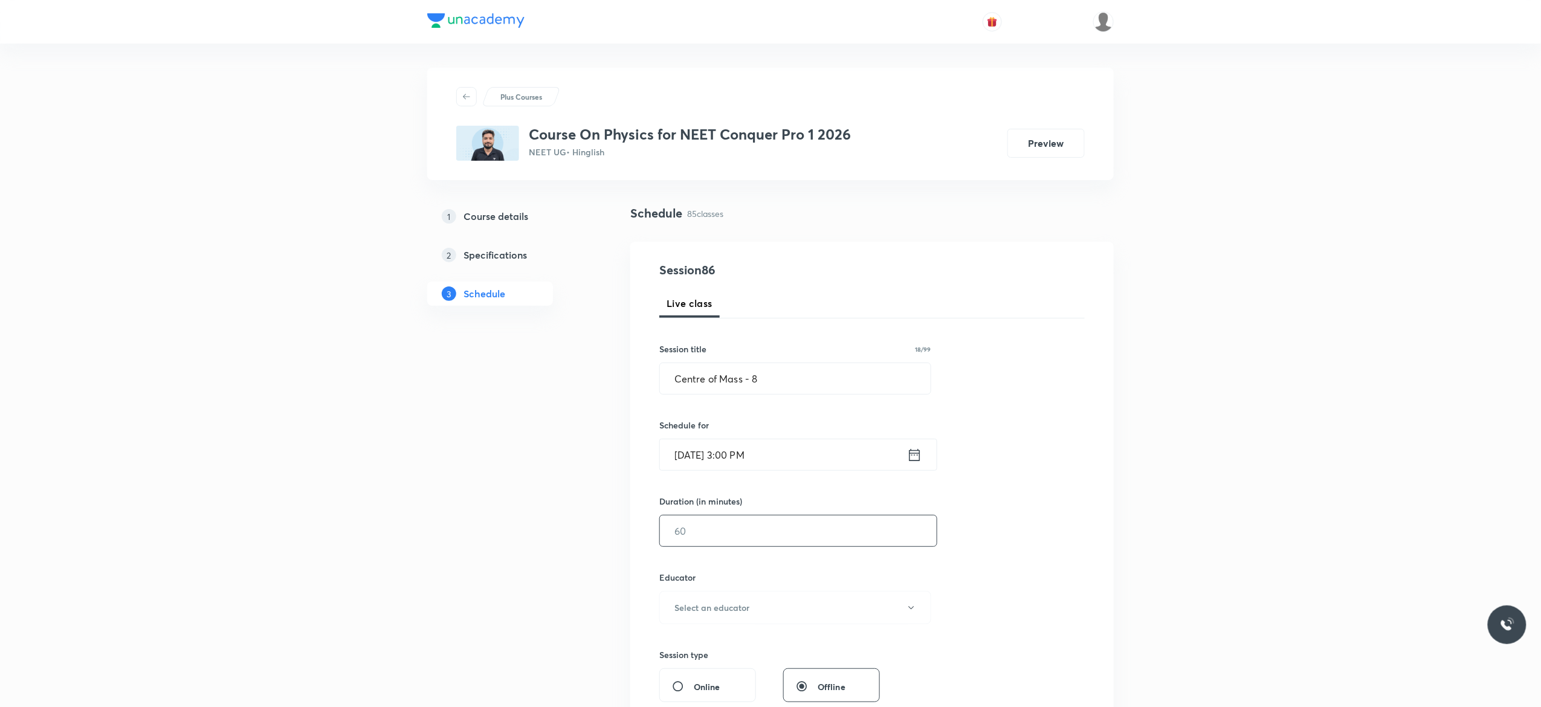
click at [753, 526] on input "text" at bounding box center [798, 531] width 277 height 31
type input "90"
click at [918, 612] on button "Select an educator" at bounding box center [795, 607] width 272 height 33
click at [748, 671] on span "Abhishek Kumar Divoliya" at bounding box center [793, 671] width 265 height 13
click at [1035, 579] on div "Session 86 Live class Session title 18/99 Centre of Mass - 8 ​ Schedule for Oct…" at bounding box center [872, 583] width 426 height 645
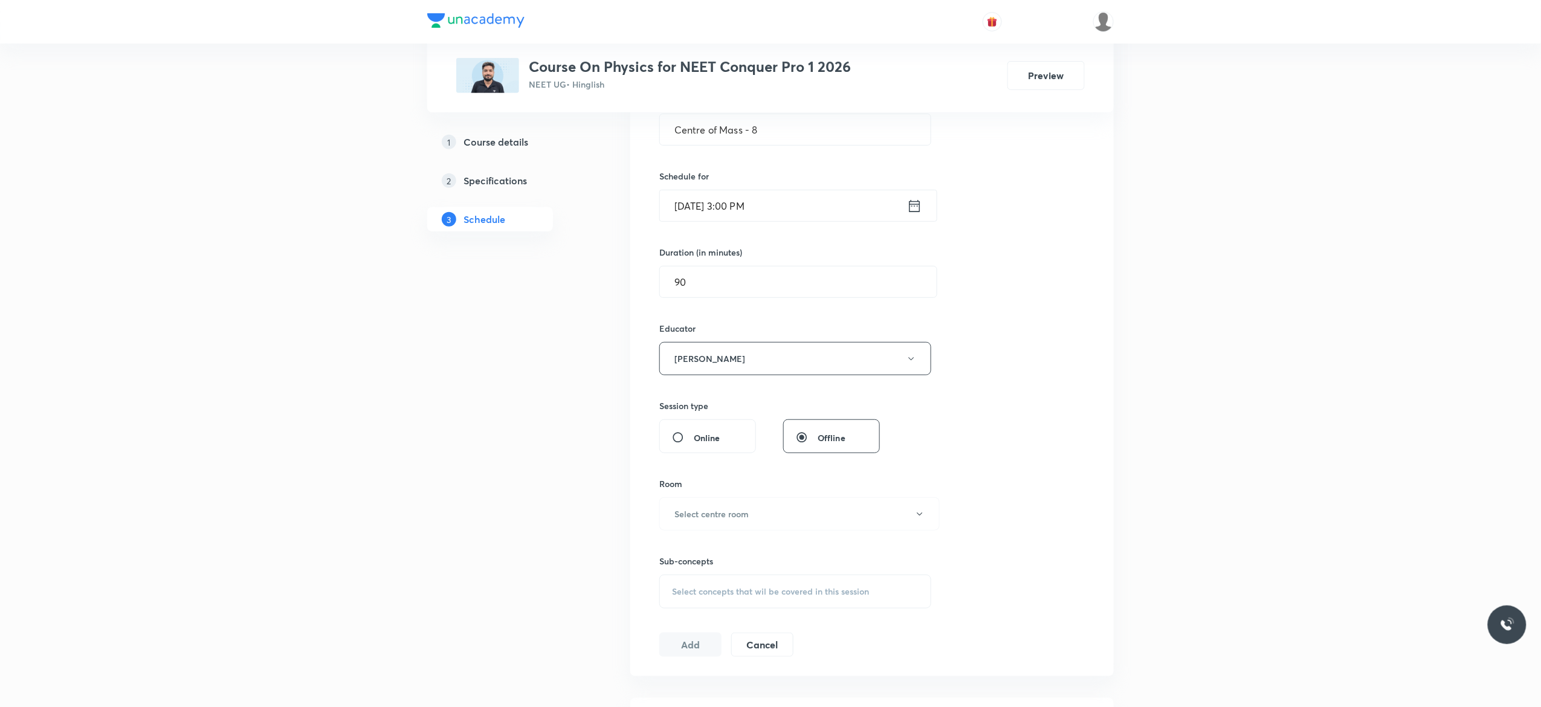
scroll to position [580, 0]
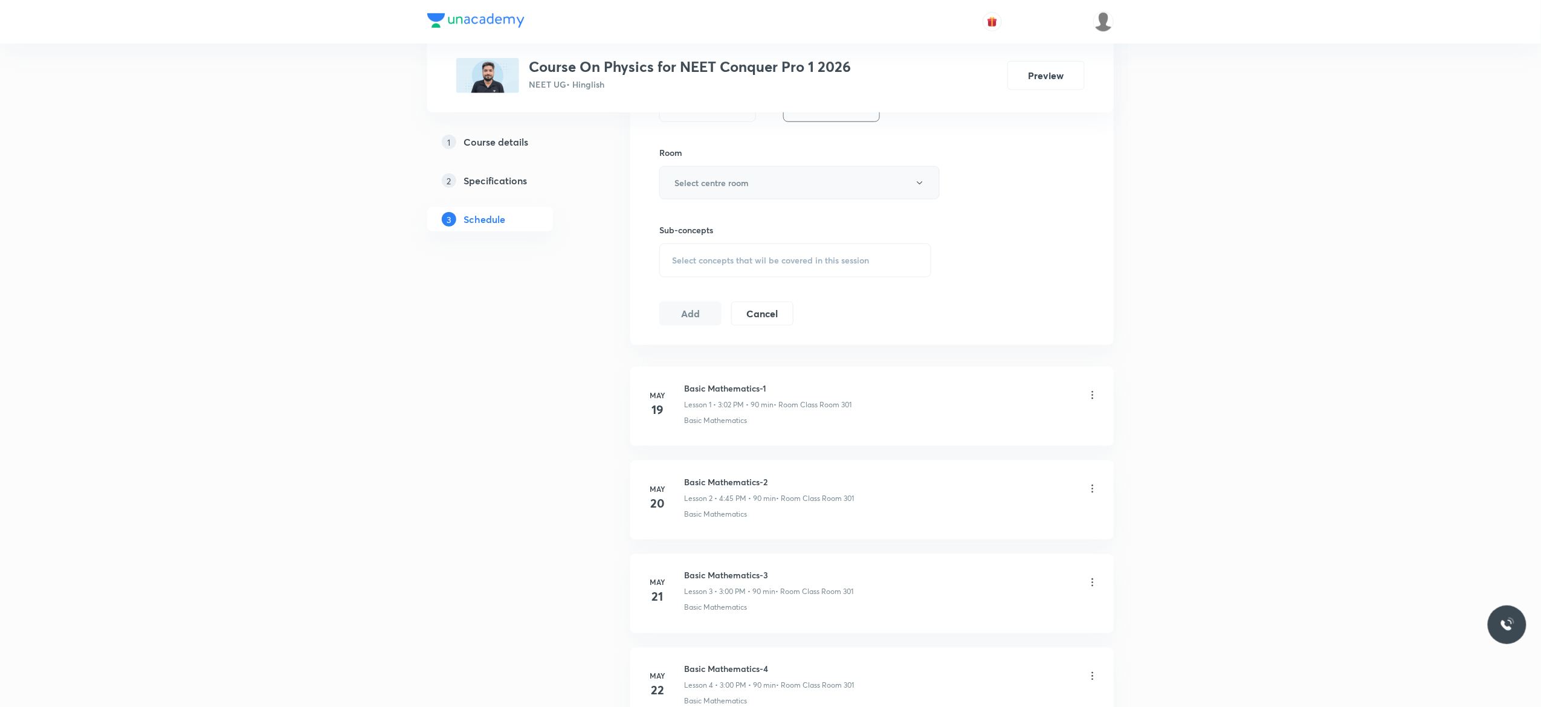
click at [925, 186] on button "Select centre room" at bounding box center [799, 182] width 280 height 33
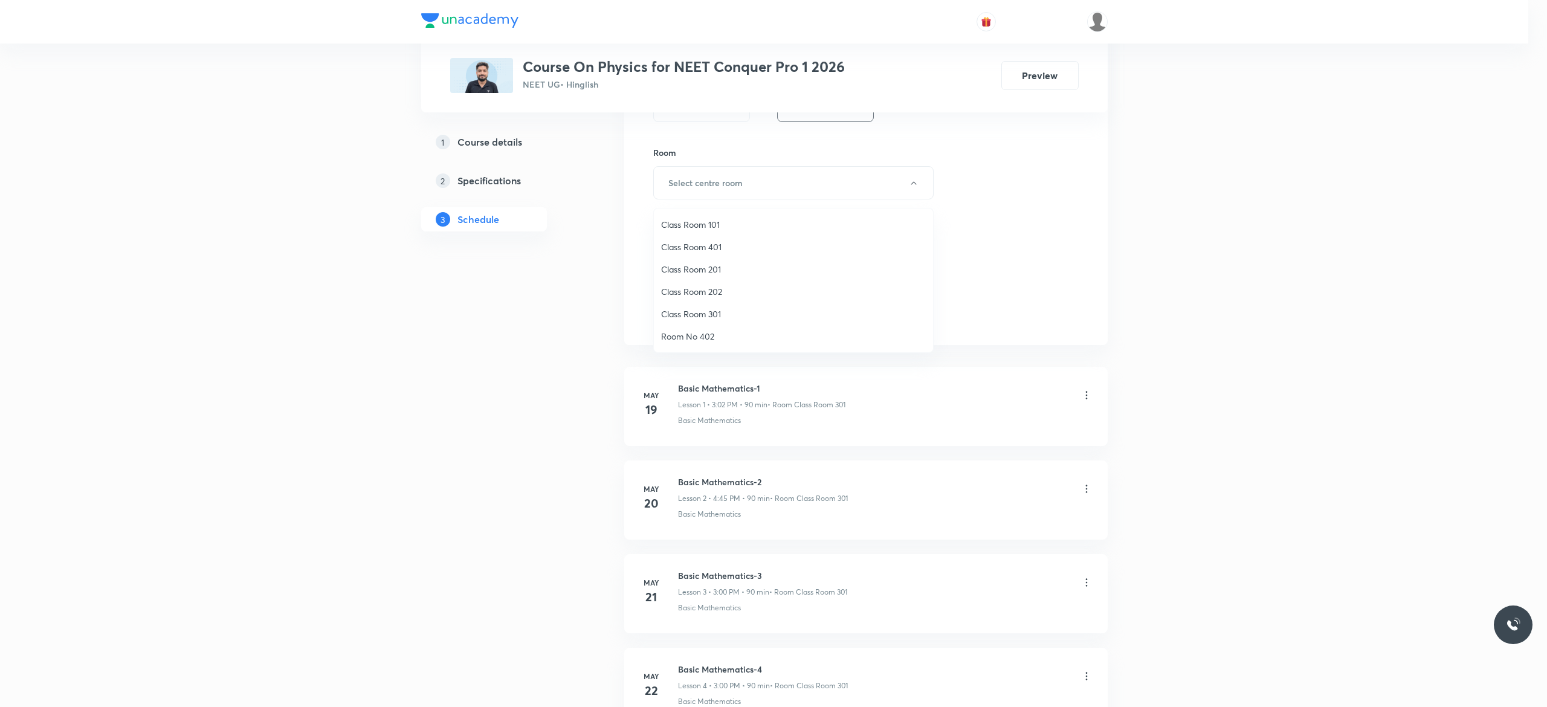
click at [717, 312] on span "Class Room 301" at bounding box center [793, 314] width 265 height 13
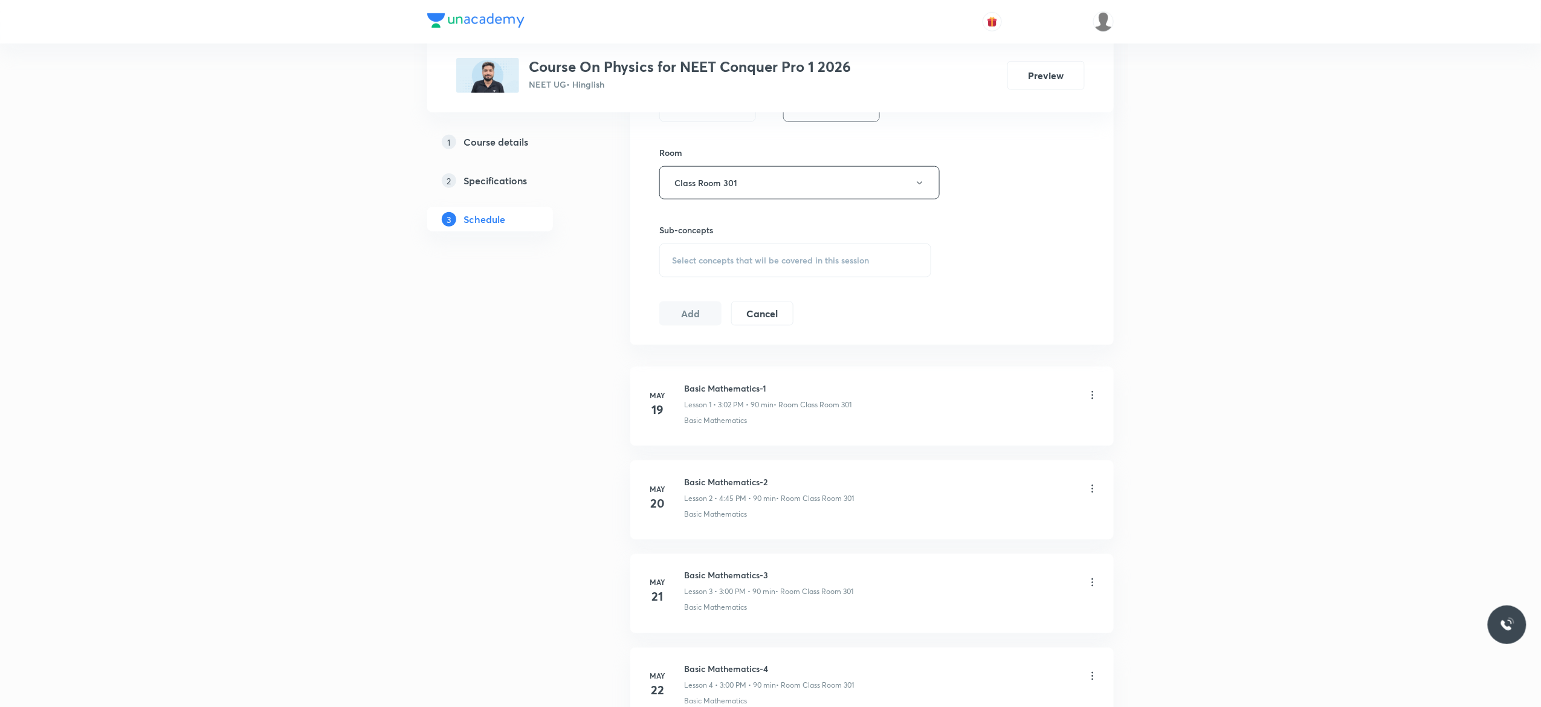
click at [685, 265] on span "Select concepts that wil be covered in this session" at bounding box center [770, 261] width 197 height 10
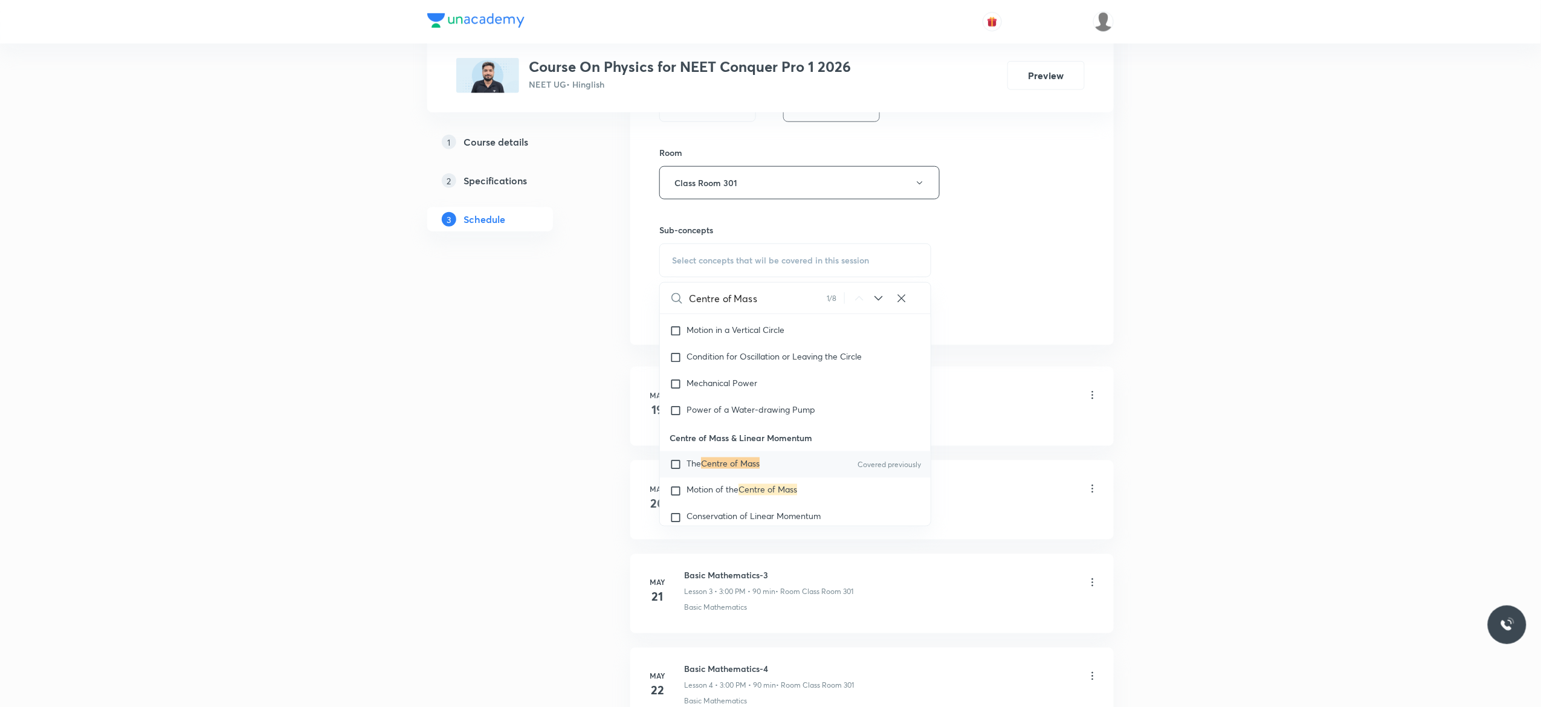
scroll to position [3316, 0]
type input "Centre of Mass"
click at [675, 469] on input "checkbox" at bounding box center [678, 463] width 17 height 12
checkbox input "true"
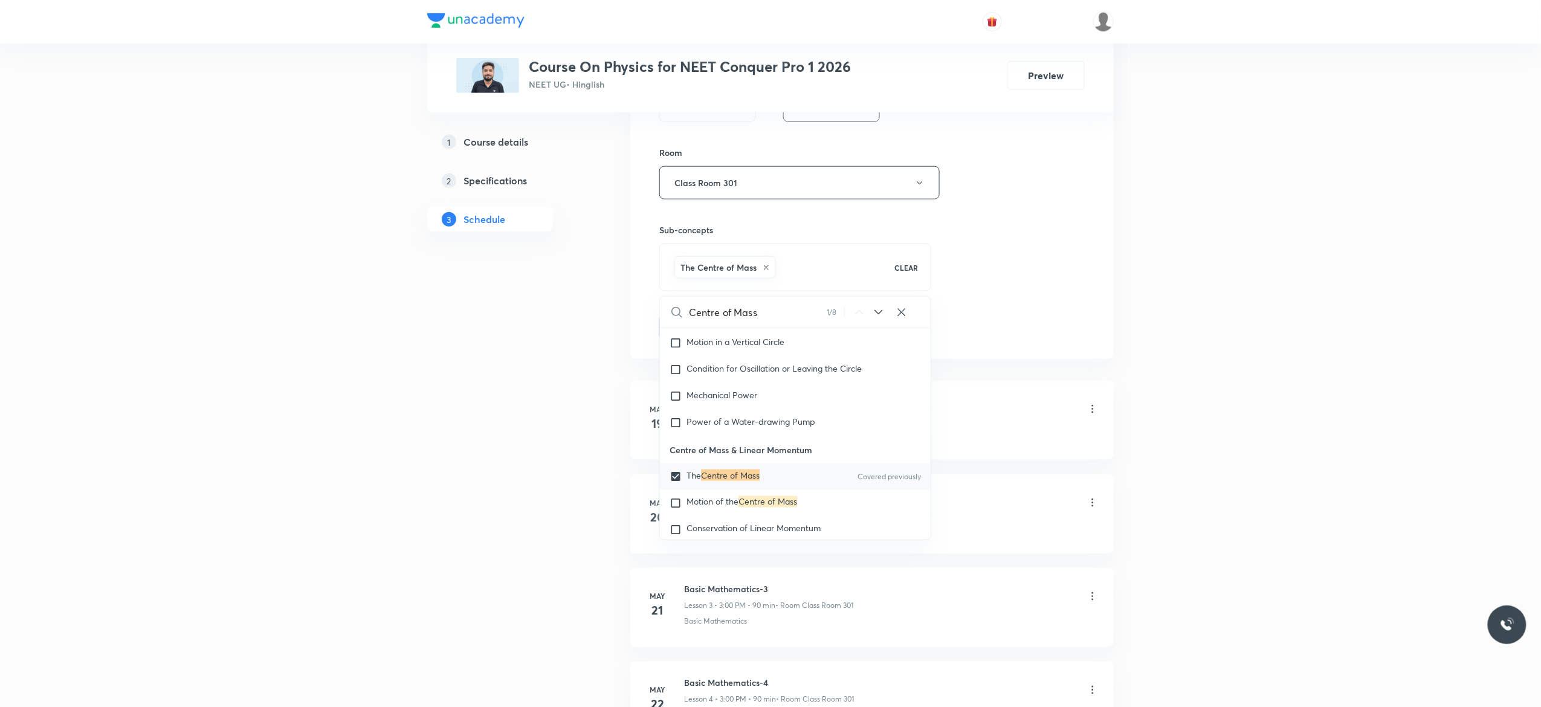
click at [679, 330] on button "Add" at bounding box center [690, 326] width 62 height 24
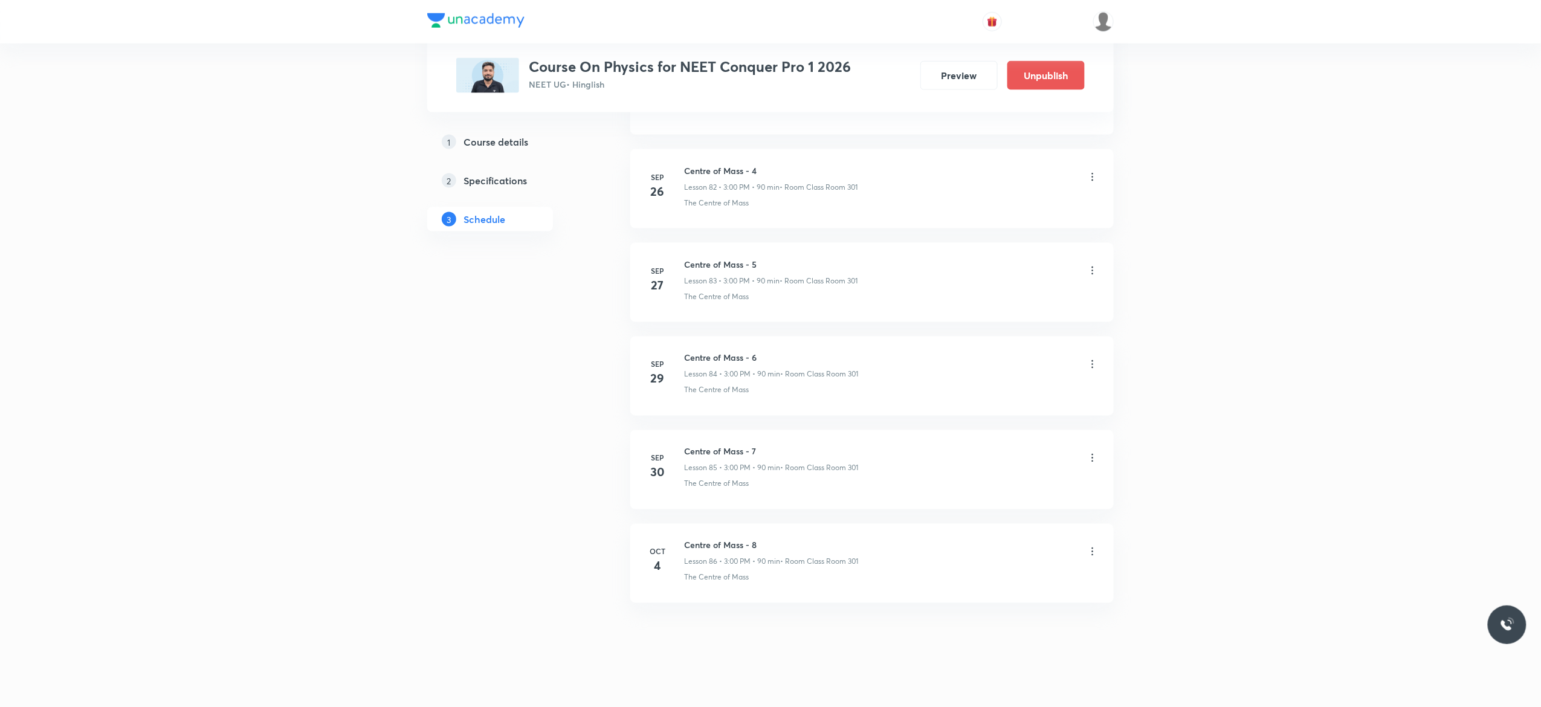
scroll to position [7799, 0]
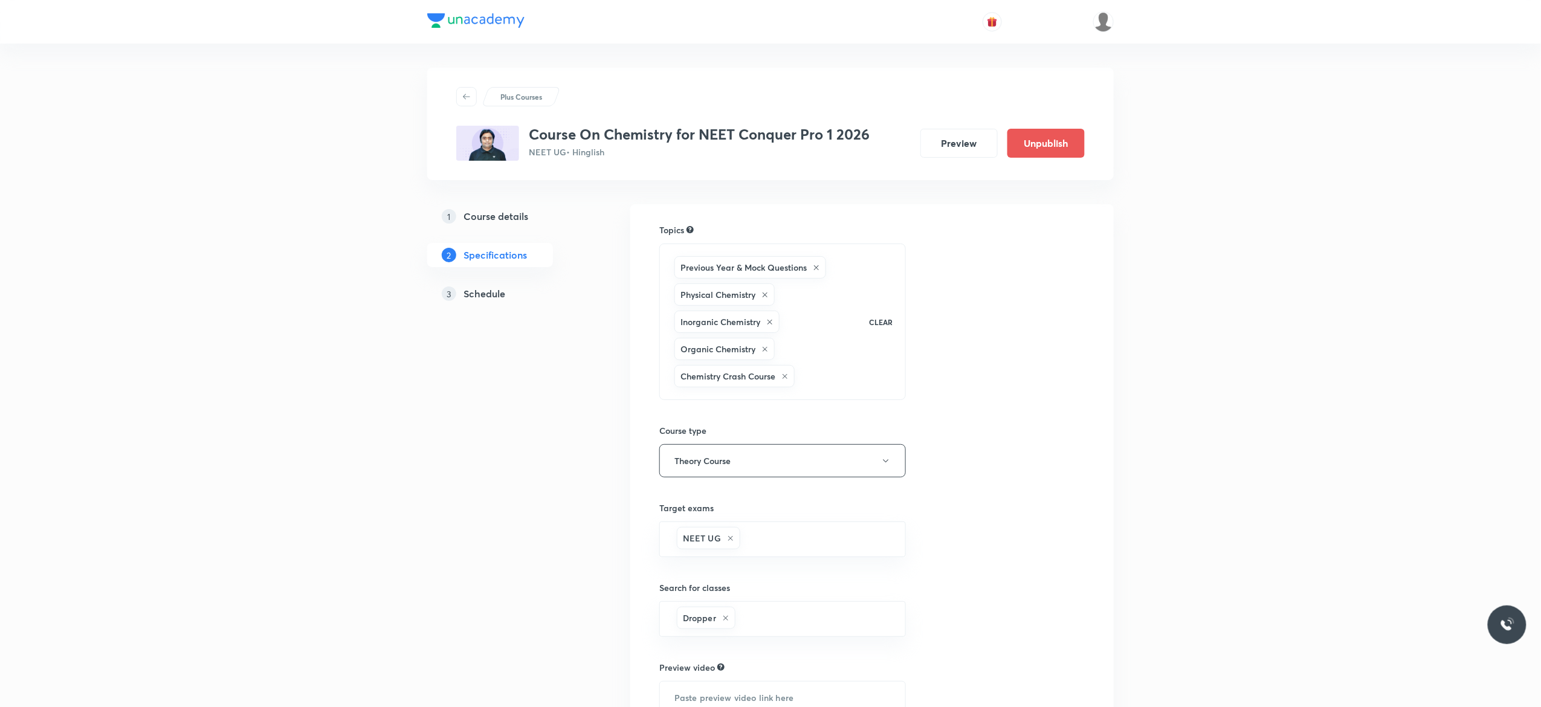
click at [497, 292] on h5 "Schedule" at bounding box center [485, 294] width 42 height 15
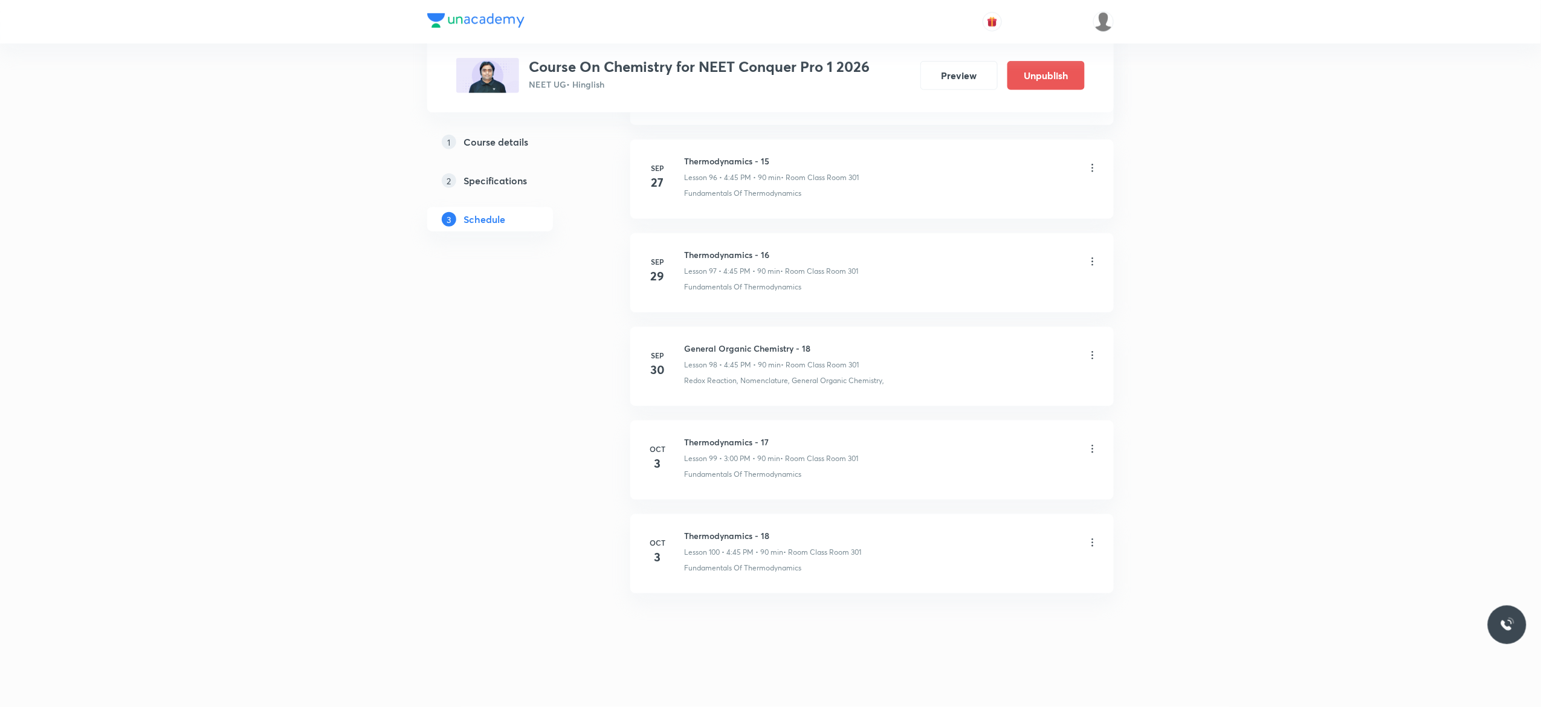
scroll to position [9750, 0]
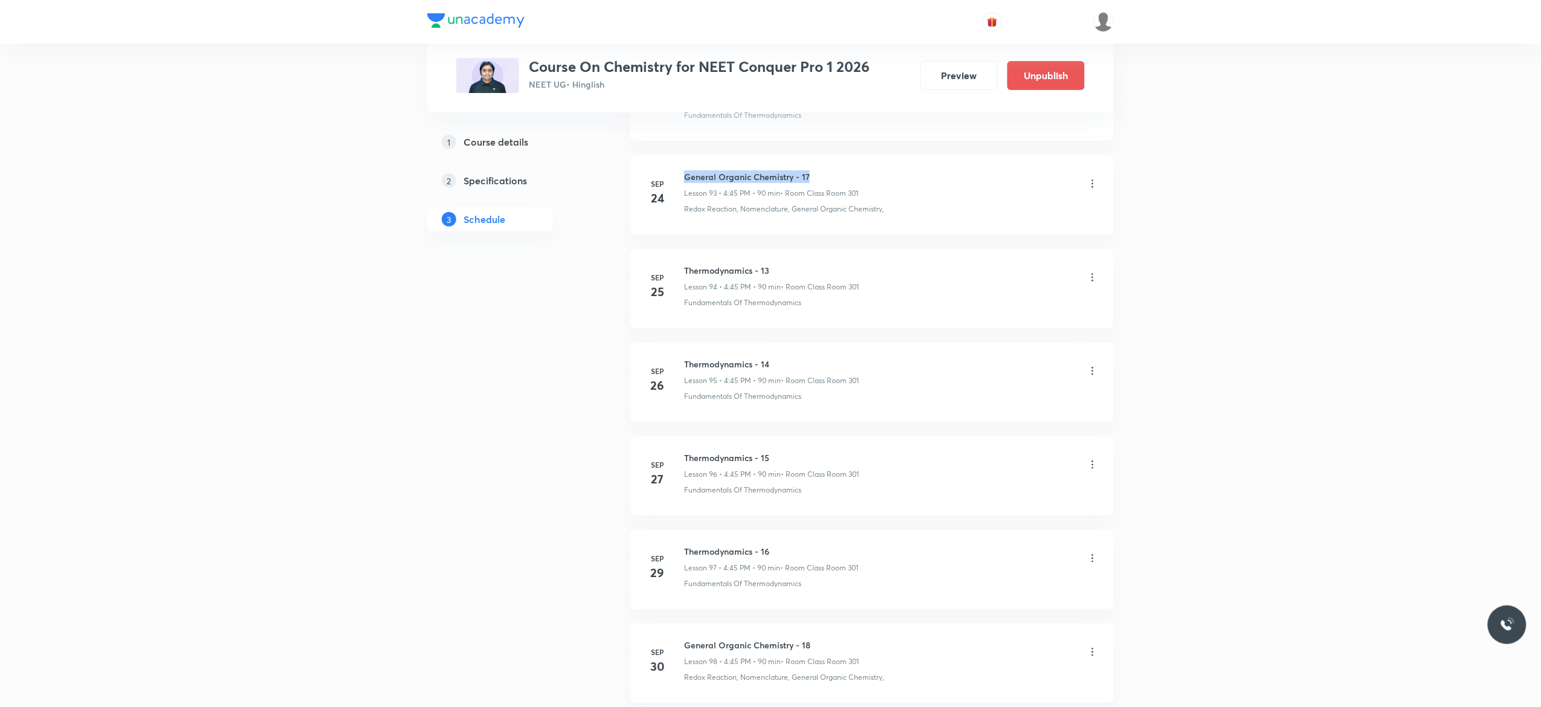
drag, startPoint x: 815, startPoint y: 208, endPoint x: 685, endPoint y: 212, distance: 129.4
click at [685, 212] on li "Sep 24 General Organic Chemistry - 17 Lesson 93 • 4:45 PM • 90 min • Room Class…" at bounding box center [872, 194] width 484 height 79
copy h6 "General Organic Chemistry - 17"
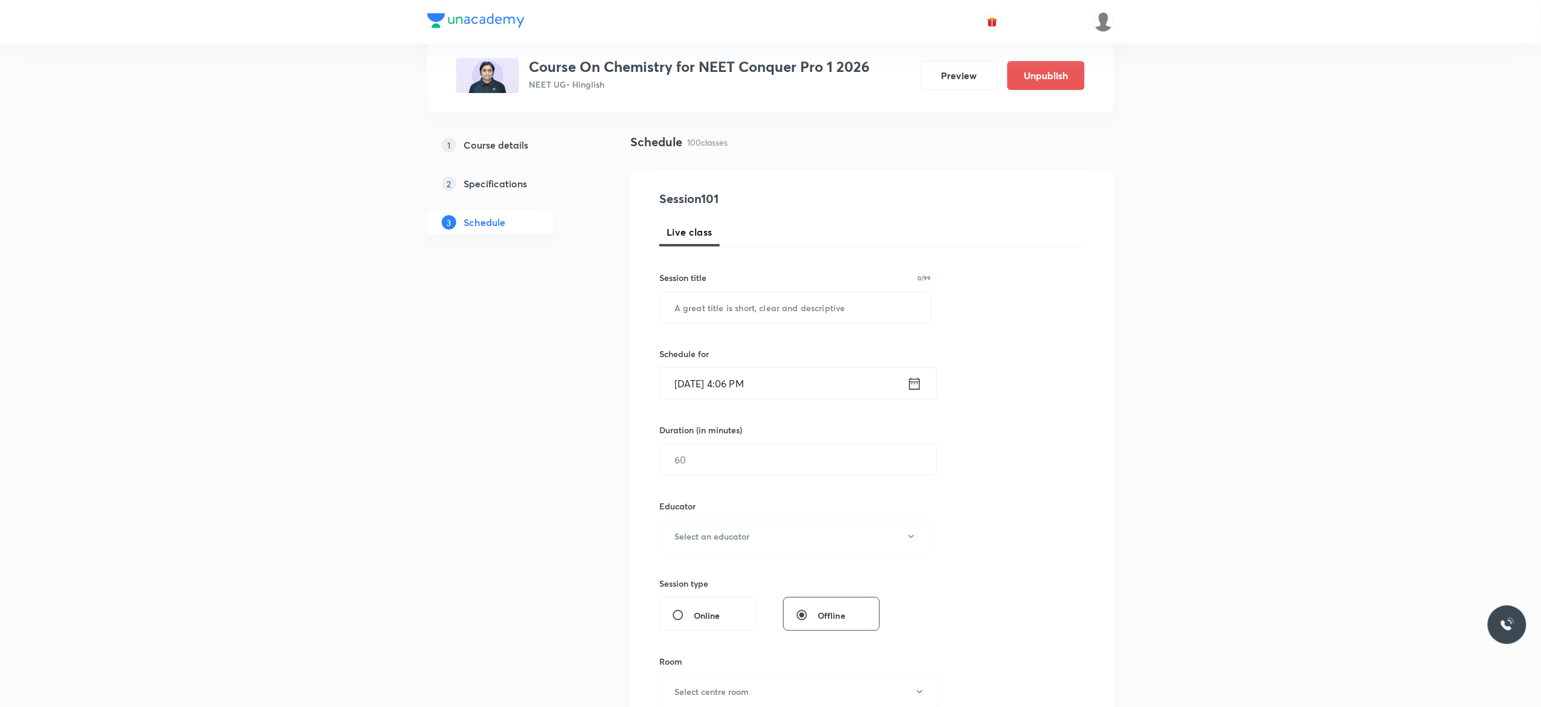
scroll to position [0, 0]
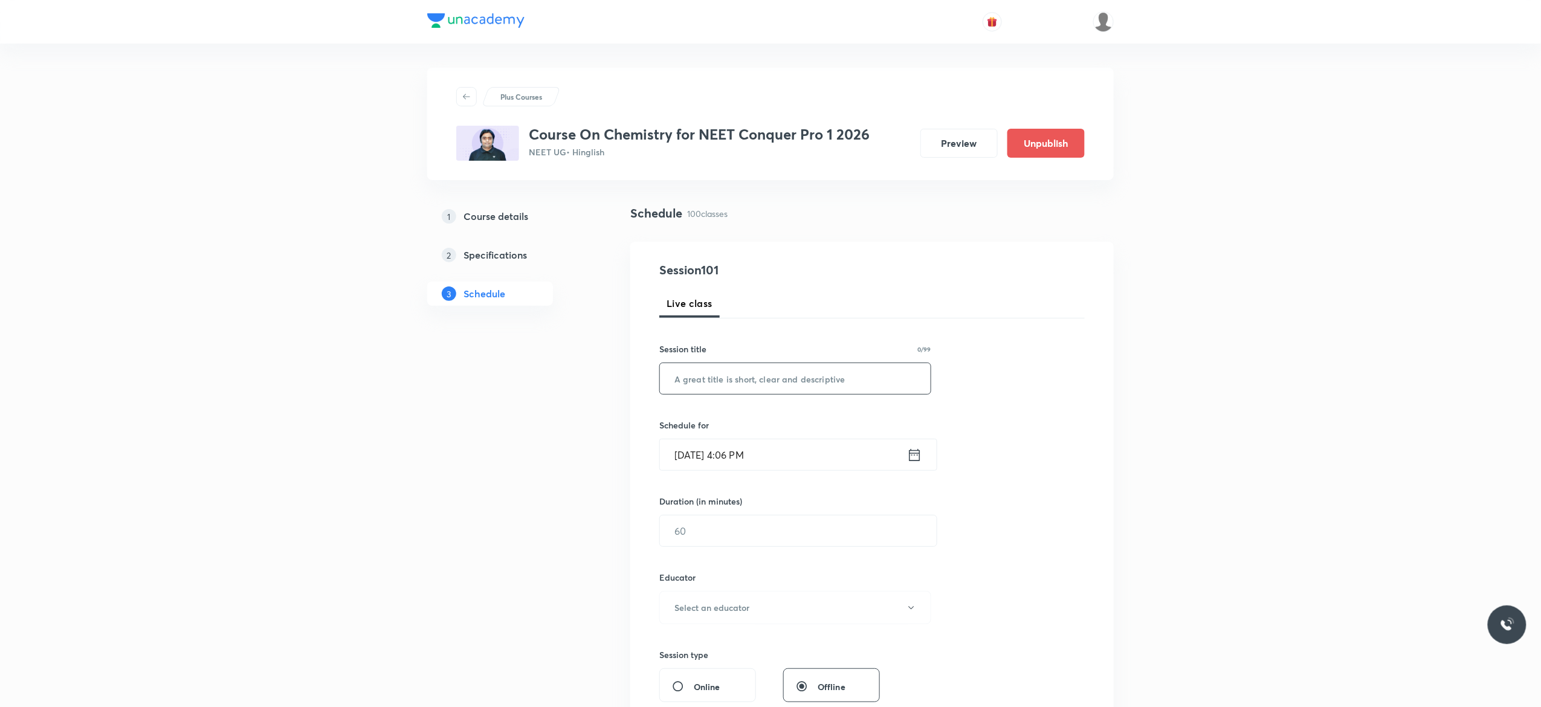
click at [698, 374] on input "text" at bounding box center [795, 378] width 271 height 31
paste input "General Organic Chemistry - 17"
type input "General Organic Chemistry - 18"
click at [910, 456] on icon at bounding box center [914, 455] width 15 height 17
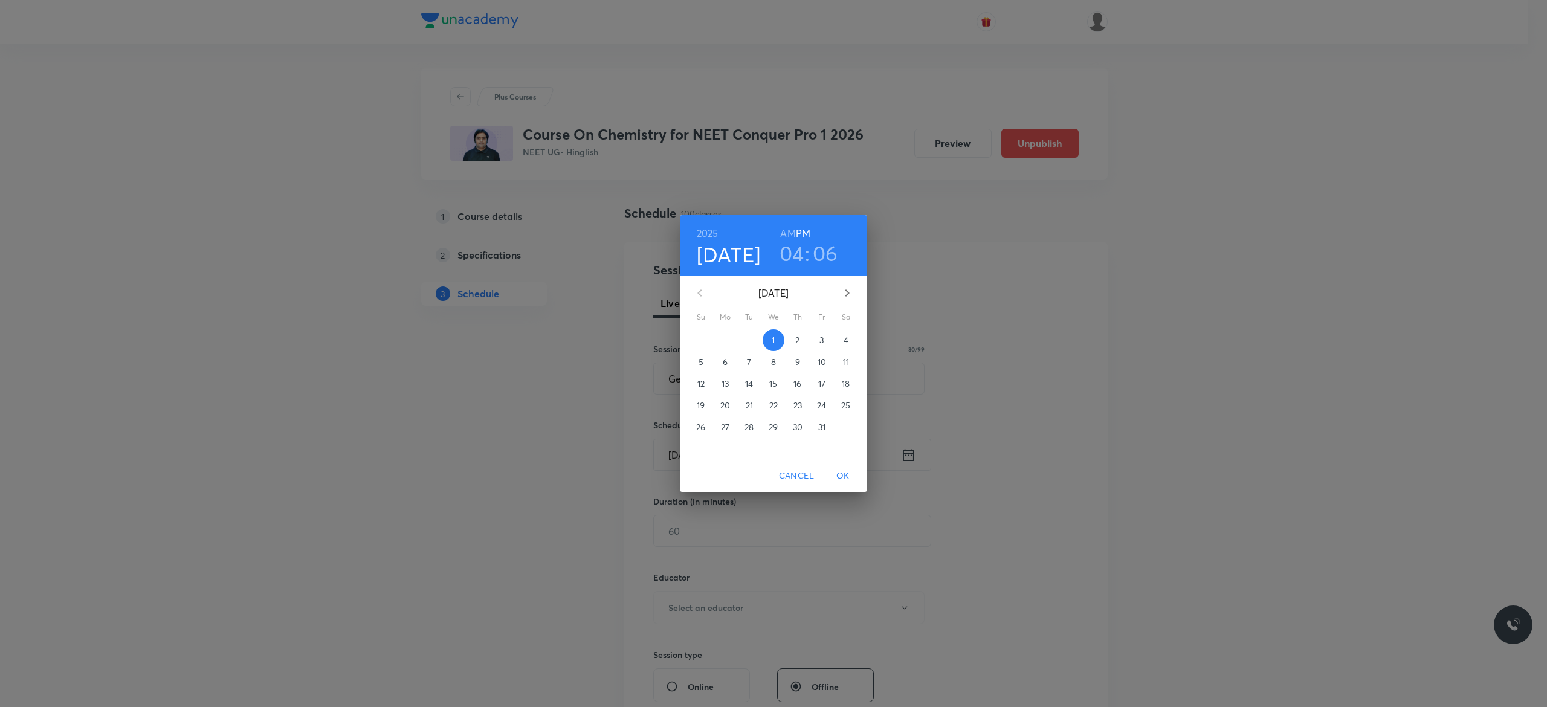
click at [845, 340] on p "4" at bounding box center [846, 340] width 5 height 12
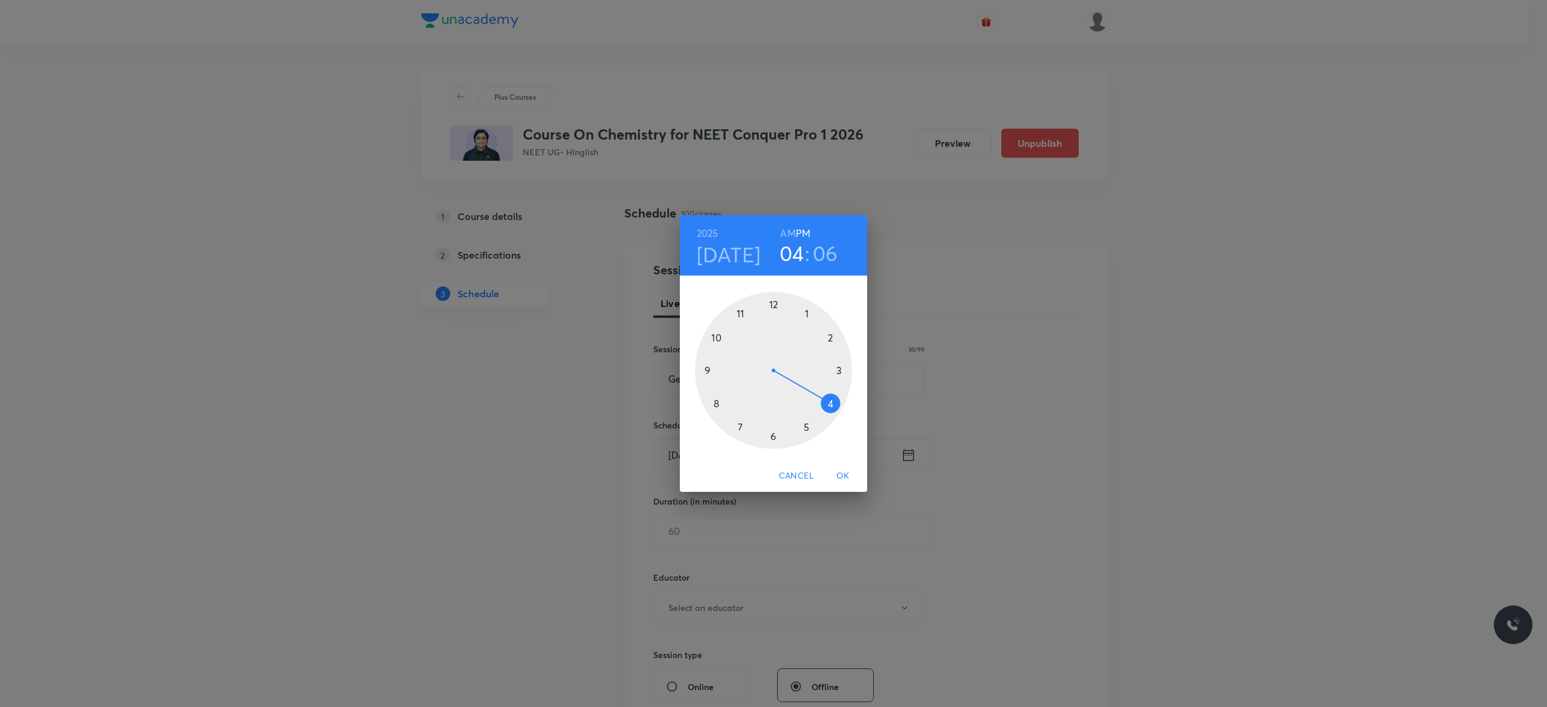
click at [830, 401] on div at bounding box center [773, 370] width 157 height 157
click at [707, 371] on div at bounding box center [773, 370] width 157 height 157
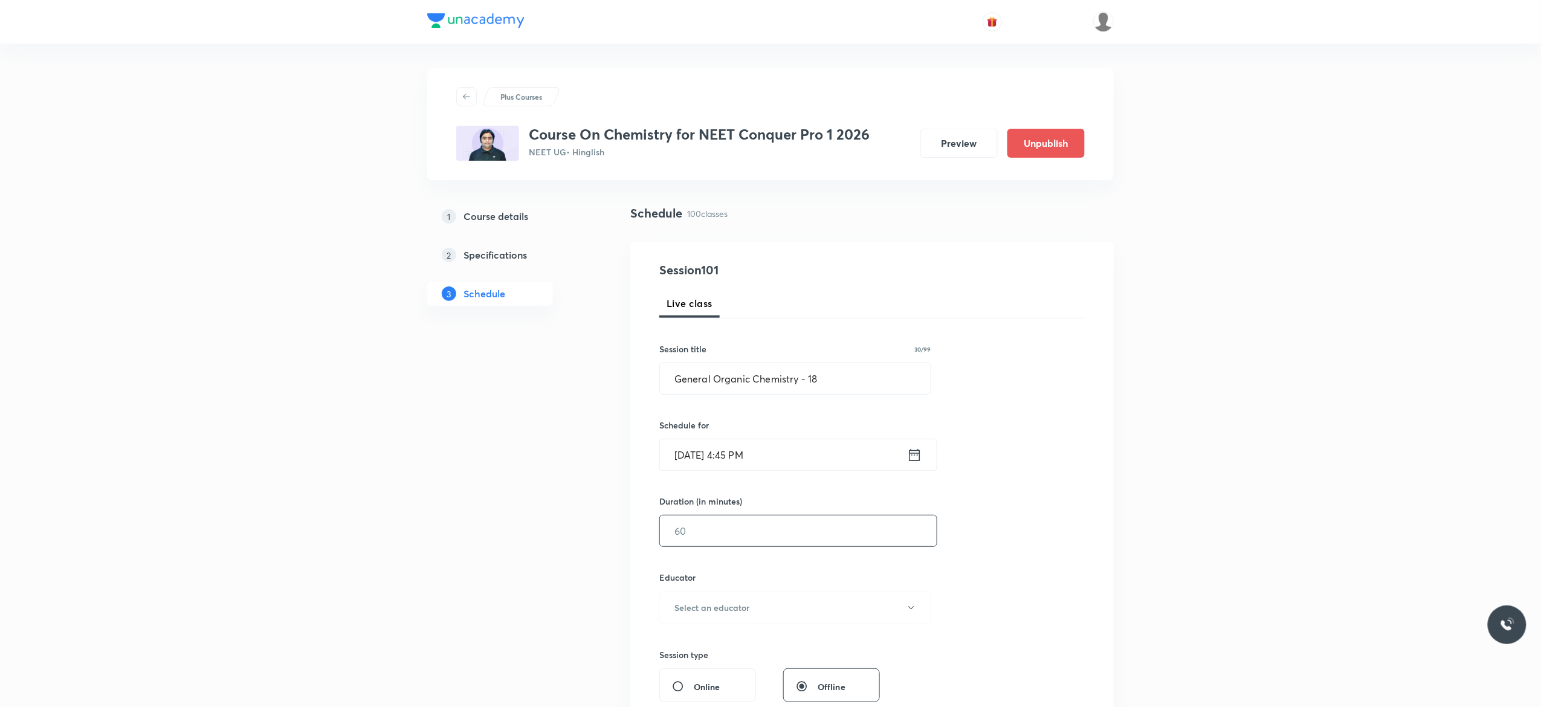
click at [716, 525] on input "text" at bounding box center [798, 531] width 277 height 31
type input "90"
click at [919, 611] on button "Select an educator" at bounding box center [795, 607] width 272 height 33
click at [677, 645] on span "Vijai Shukla" at bounding box center [793, 649] width 265 height 13
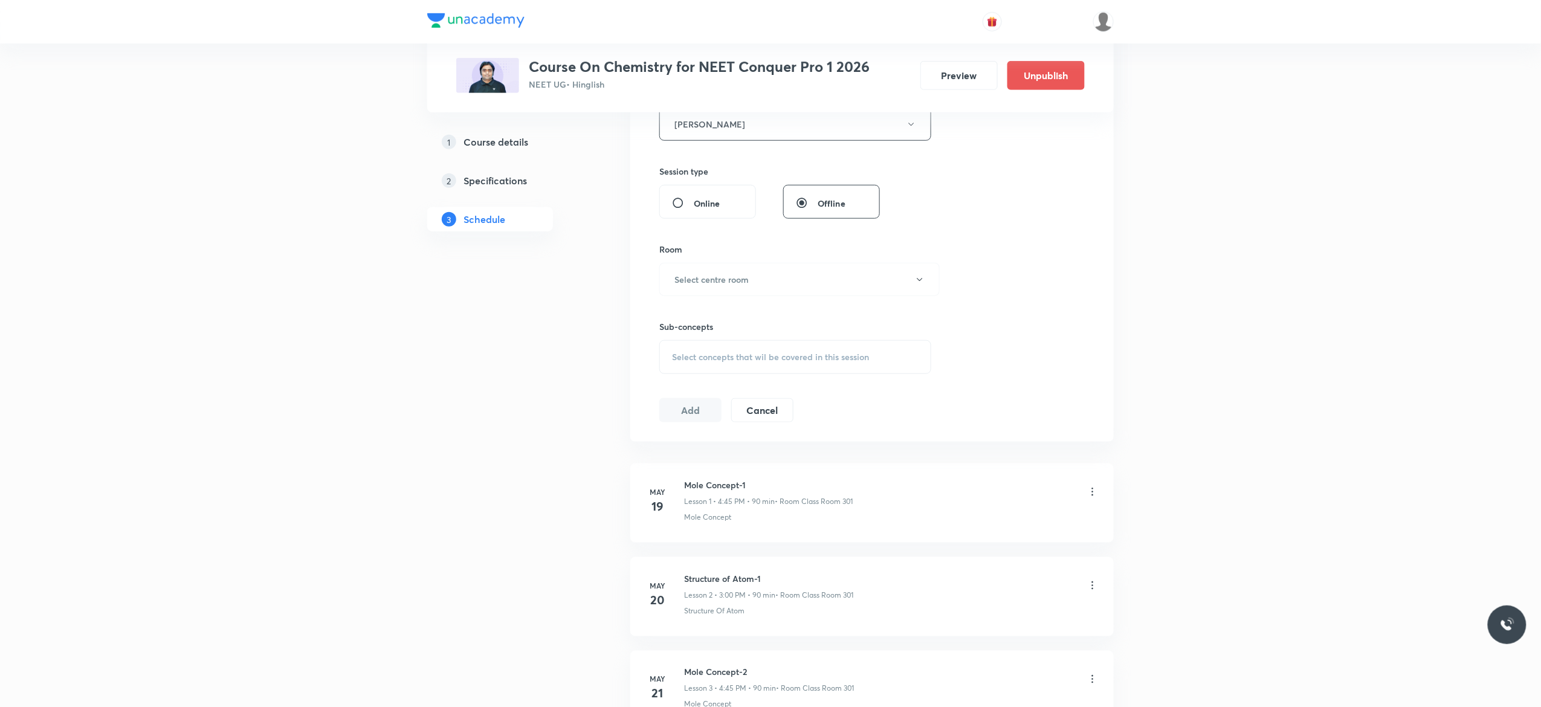
scroll to position [435, 0]
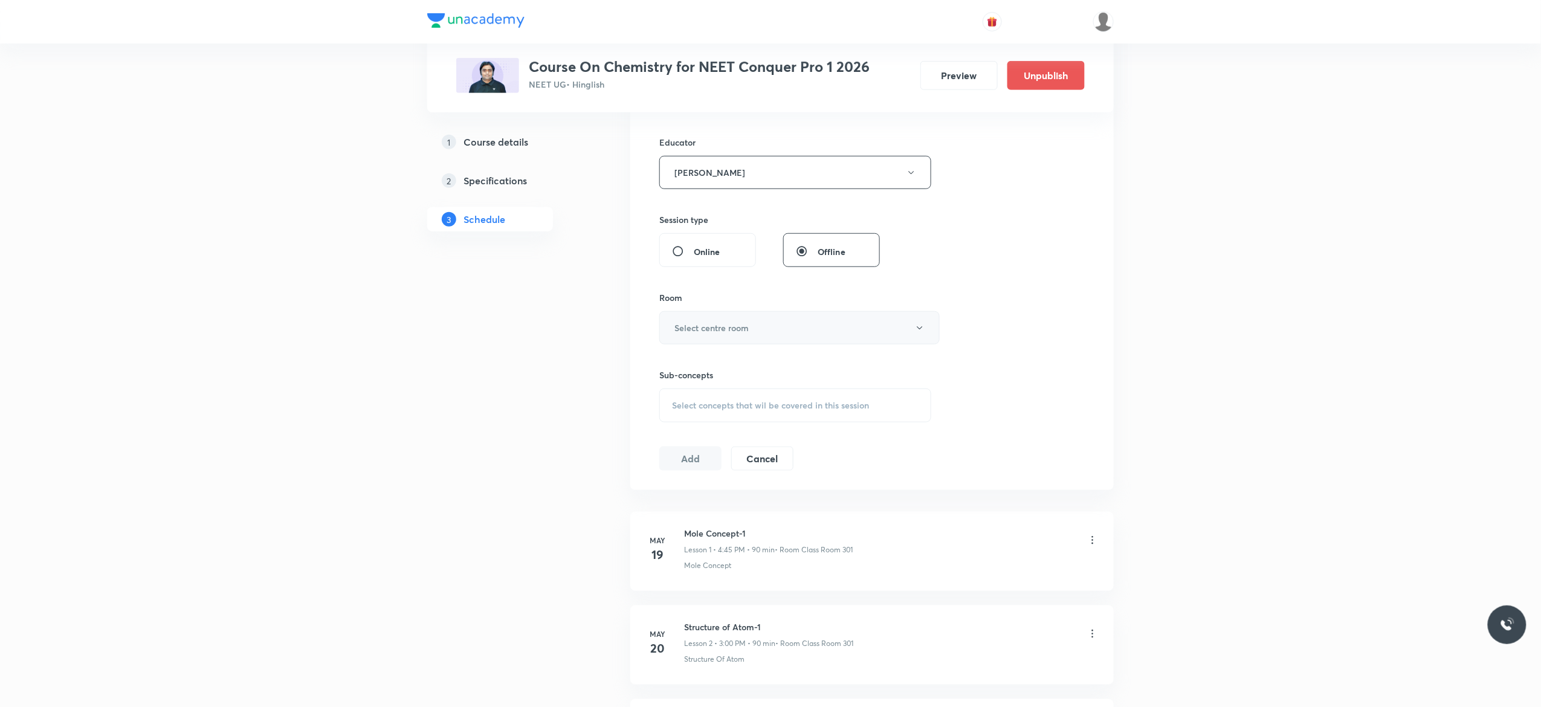
click at [920, 333] on icon "button" at bounding box center [920, 328] width 10 height 10
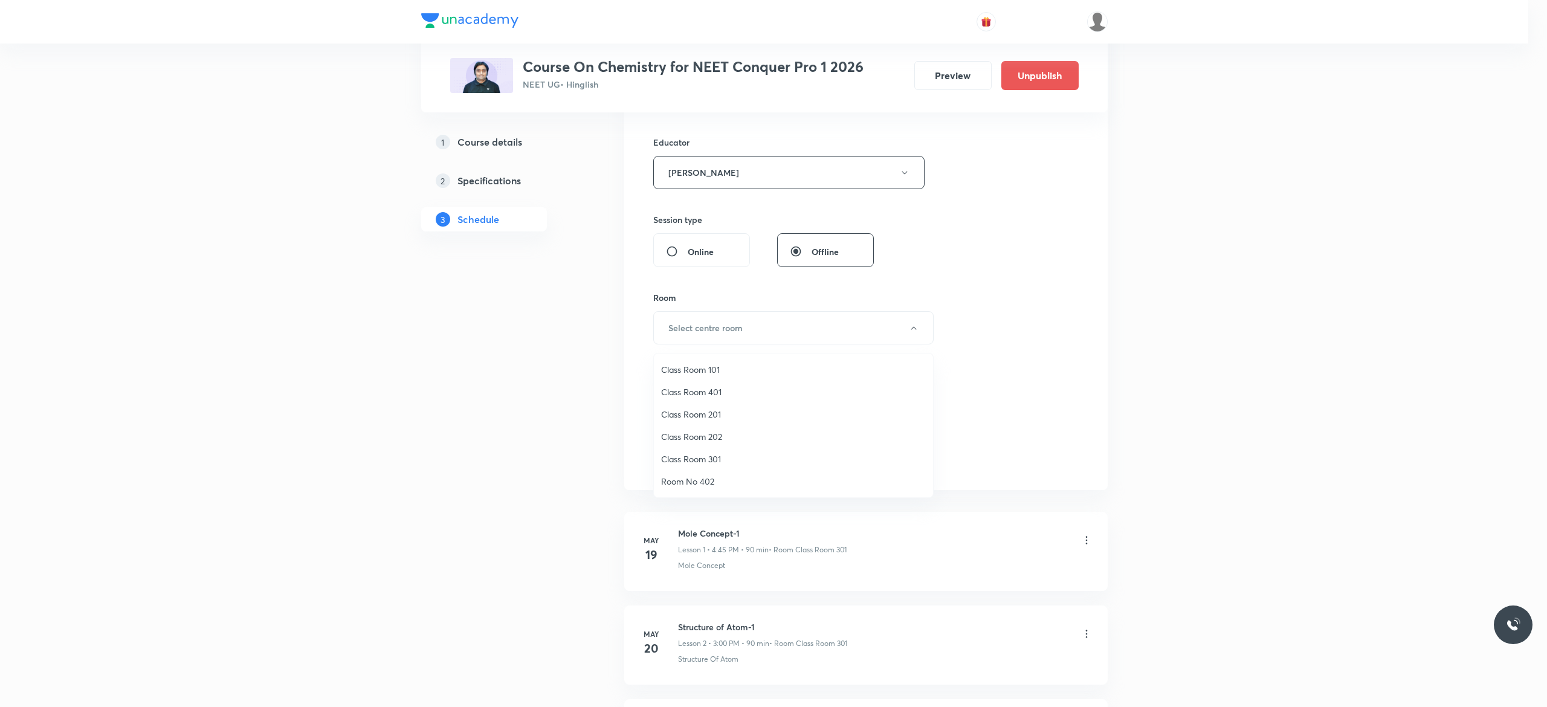
click at [711, 455] on span "Class Room 301" at bounding box center [793, 459] width 265 height 13
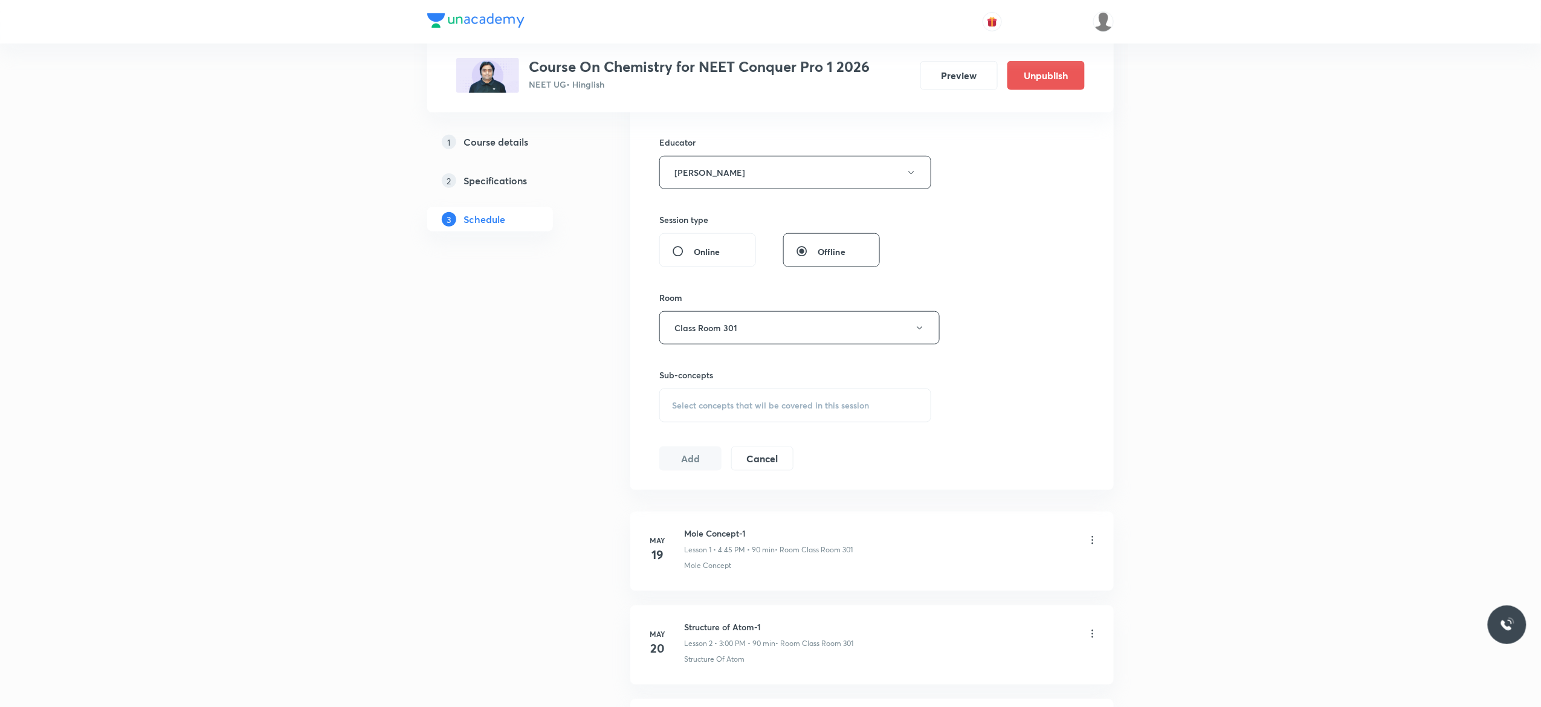
click at [687, 410] on span "Select concepts that wil be covered in this session" at bounding box center [770, 406] width 197 height 10
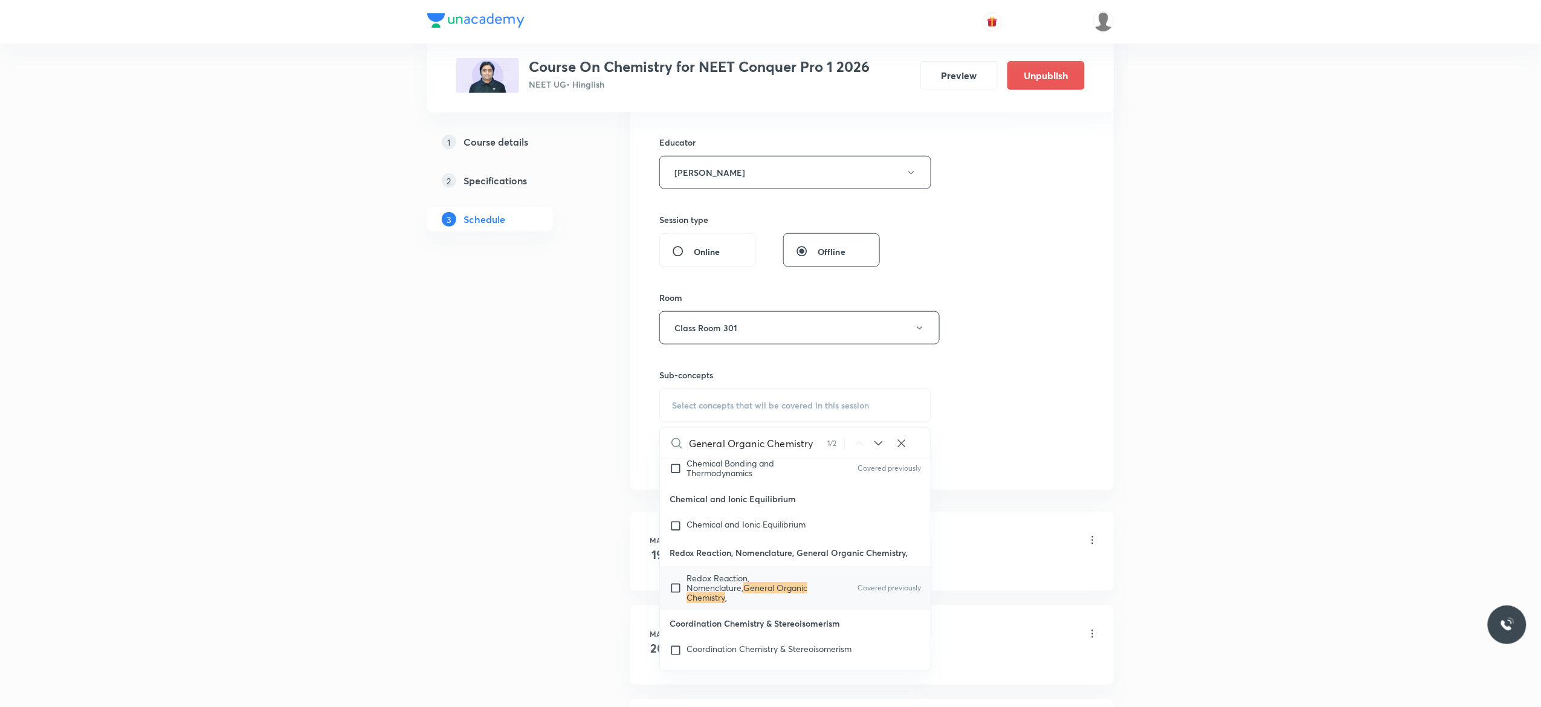
scroll to position [13503, 0]
type input "General Organic Chemistry"
click at [677, 574] on input "checkbox" at bounding box center [678, 559] width 17 height 29
checkbox input "true"
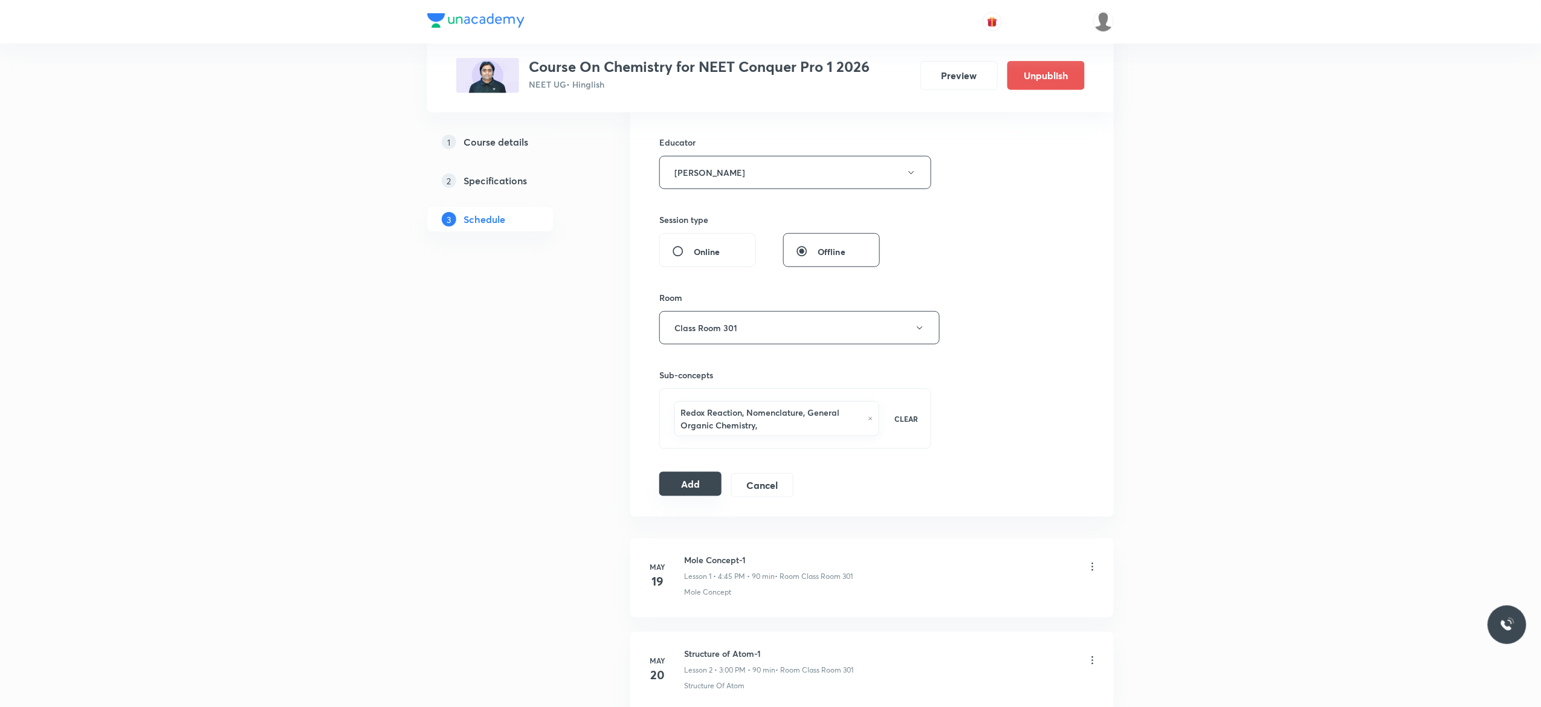
click at [687, 488] on button "Add" at bounding box center [690, 484] width 62 height 24
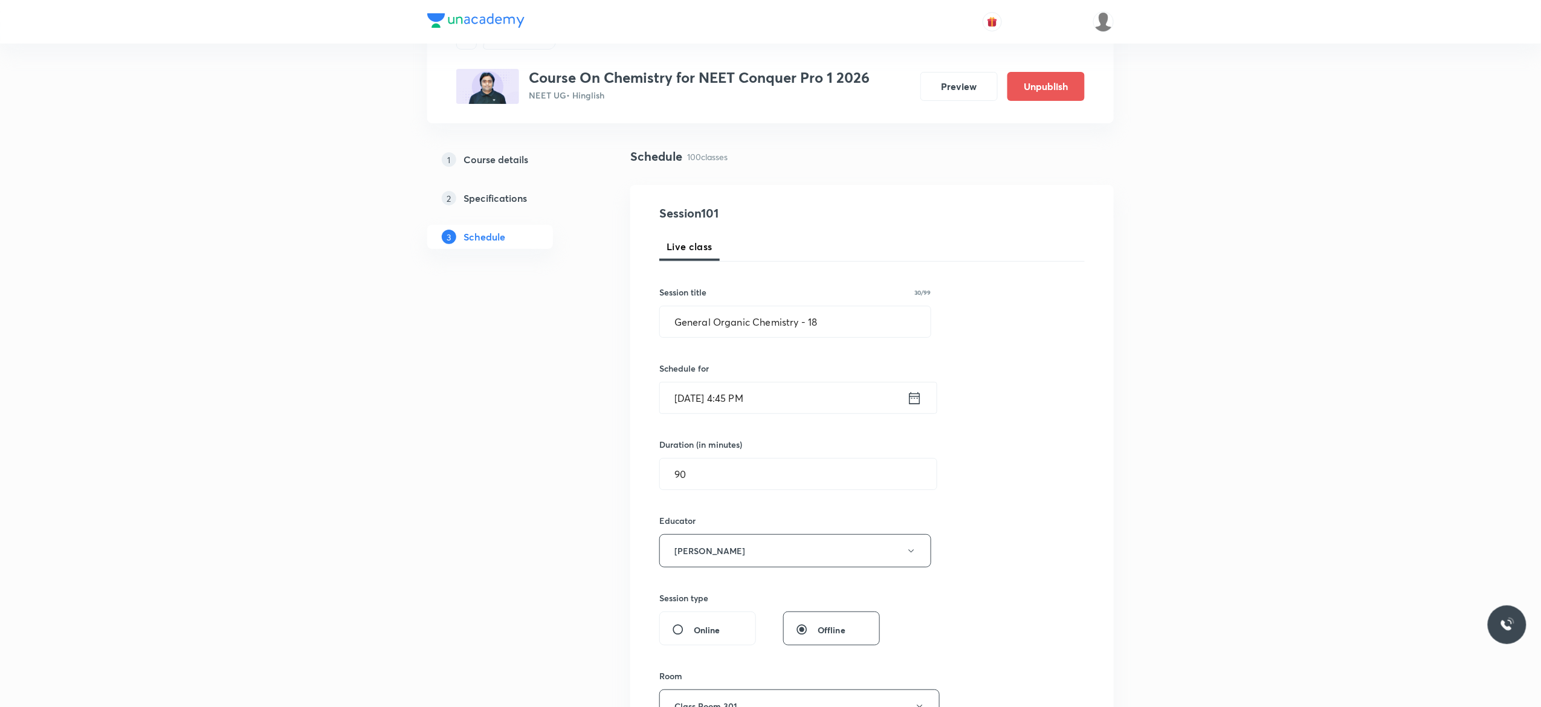
scroll to position [48, 0]
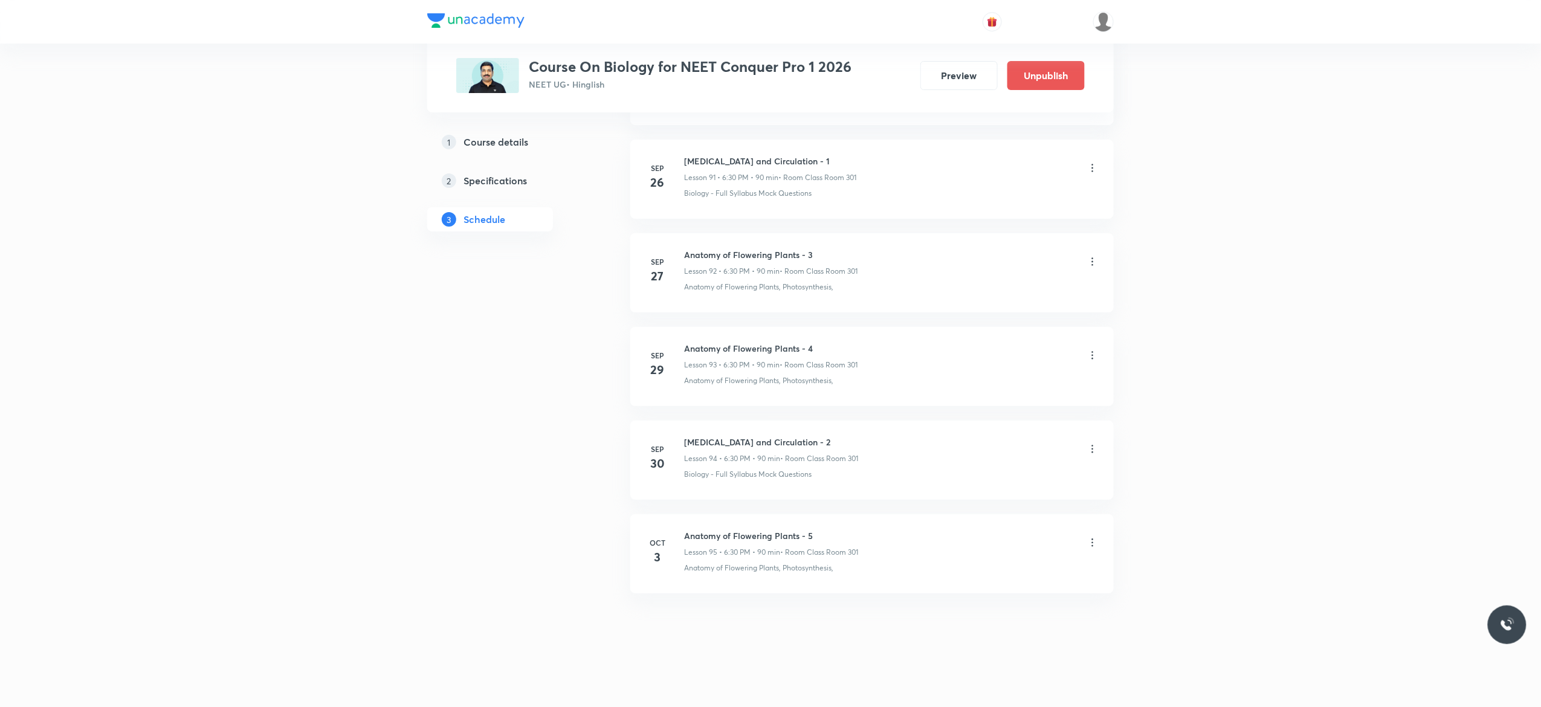
scroll to position [9280, 0]
drag, startPoint x: 810, startPoint y: 436, endPoint x: 684, endPoint y: 438, distance: 125.7
click at [684, 438] on h6 "Body Fluid and Circulation - 2" at bounding box center [771, 442] width 174 height 13
copy h6 "Body Fluid and Circulation - 2"
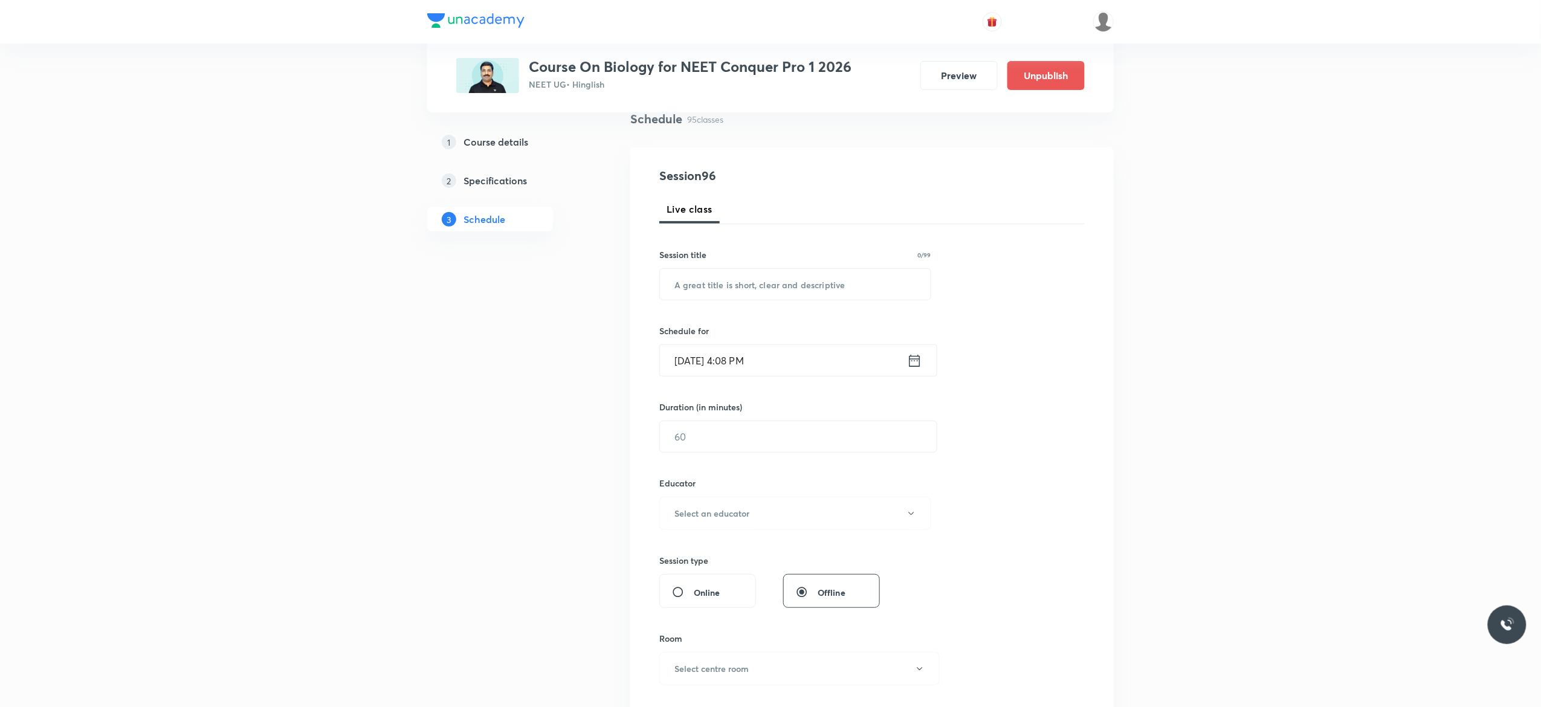
scroll to position [0, 0]
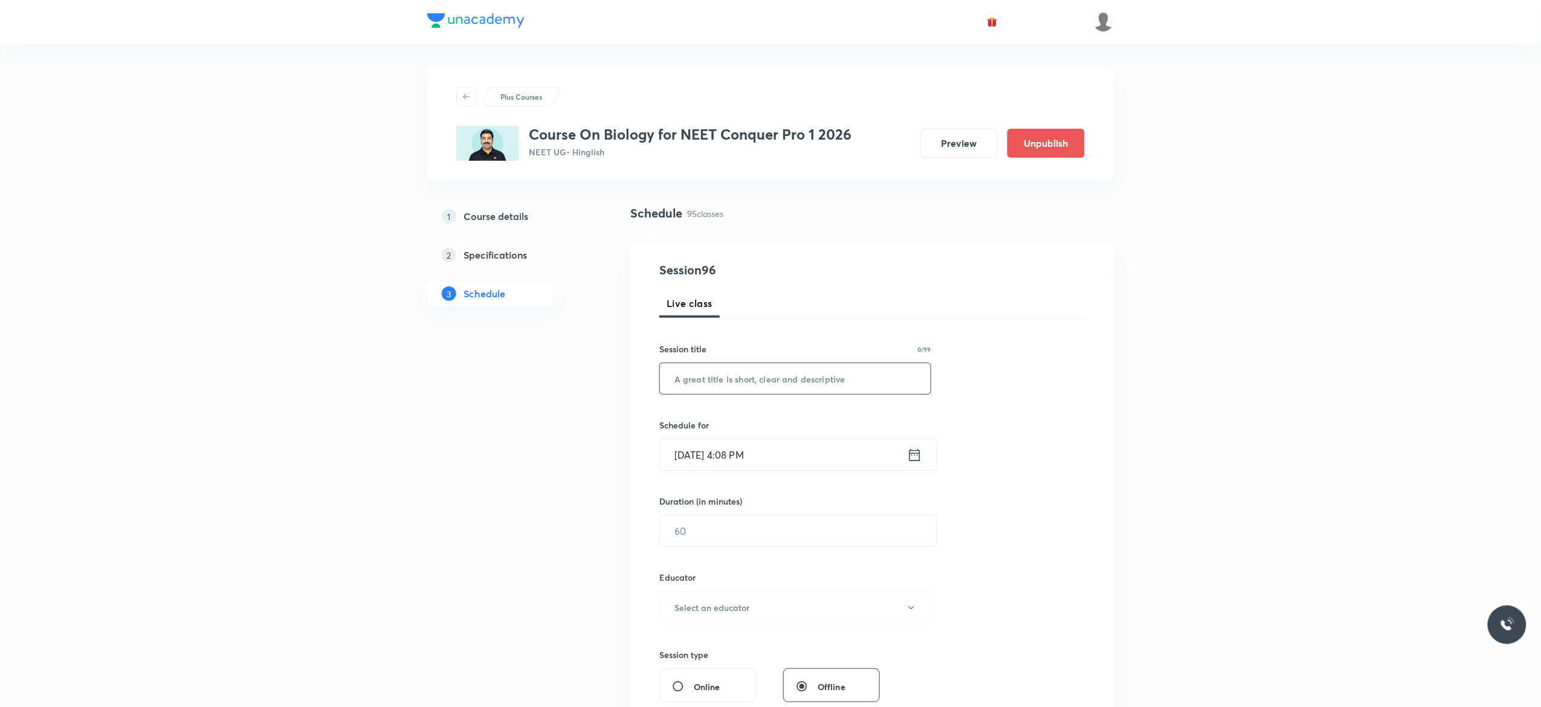
click at [767, 375] on input "text" at bounding box center [795, 378] width 271 height 31
paste input "Body Fluid and Circulation - 2"
type input "Body Fluid and Circulation - 3"
click at [914, 456] on icon at bounding box center [914, 455] width 15 height 17
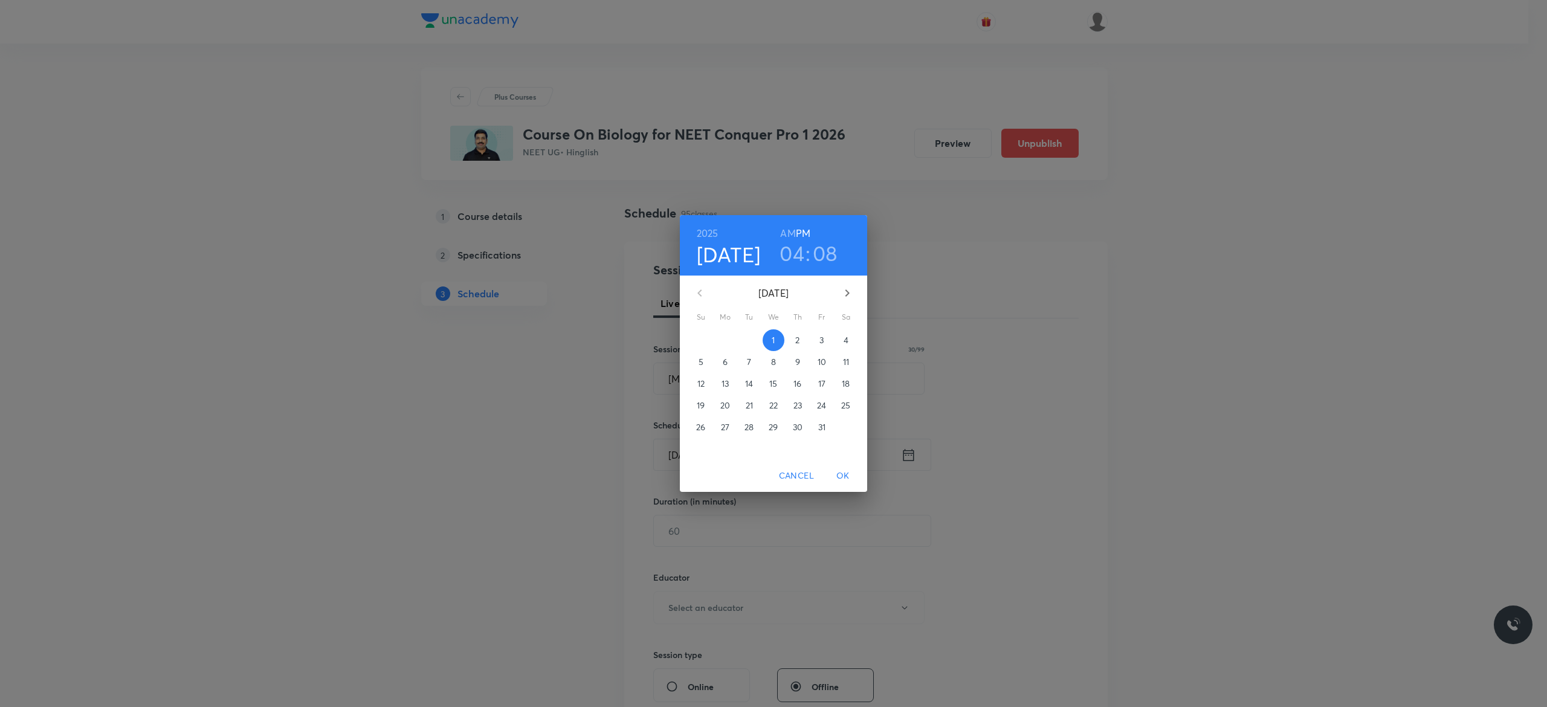
click at [847, 341] on p "4" at bounding box center [846, 340] width 5 height 12
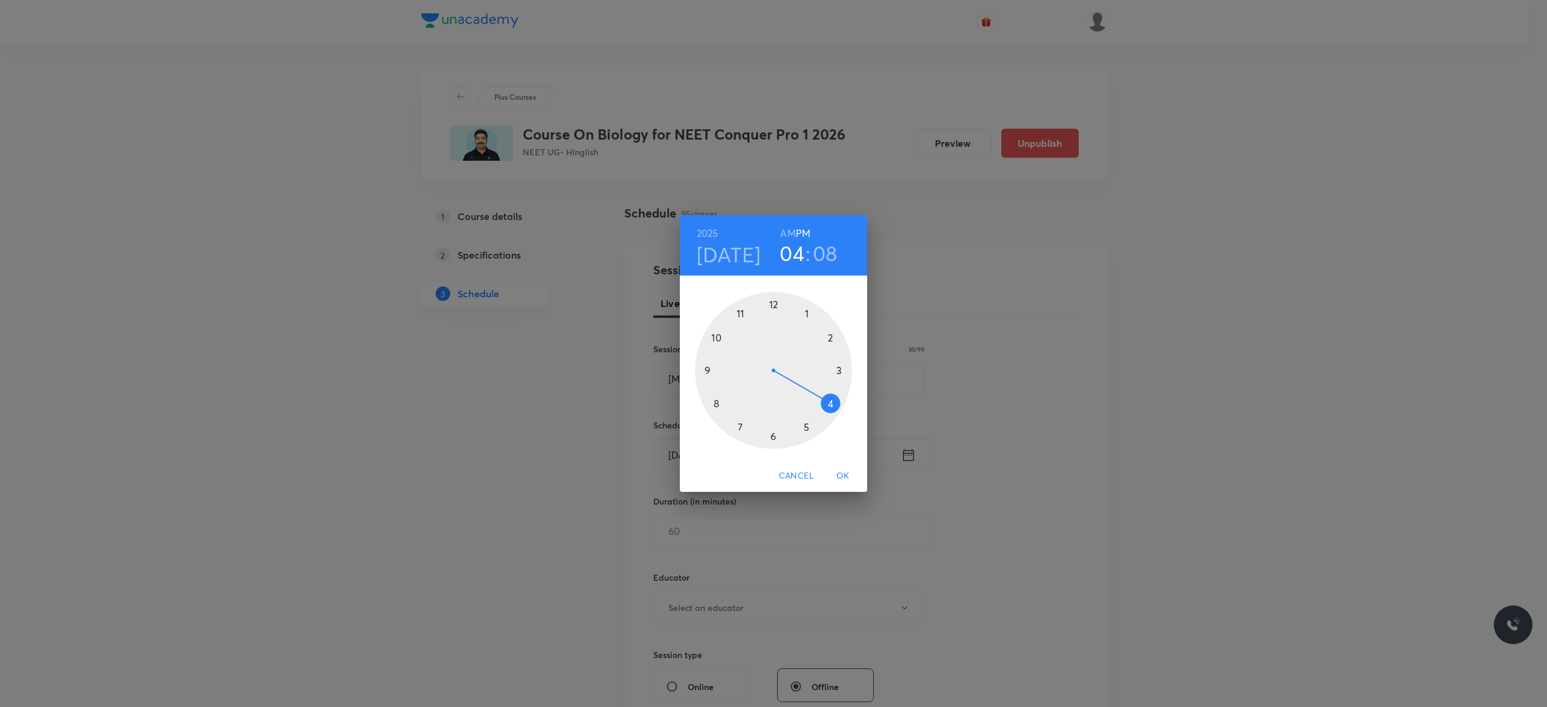
click at [774, 439] on div at bounding box center [773, 370] width 157 height 157
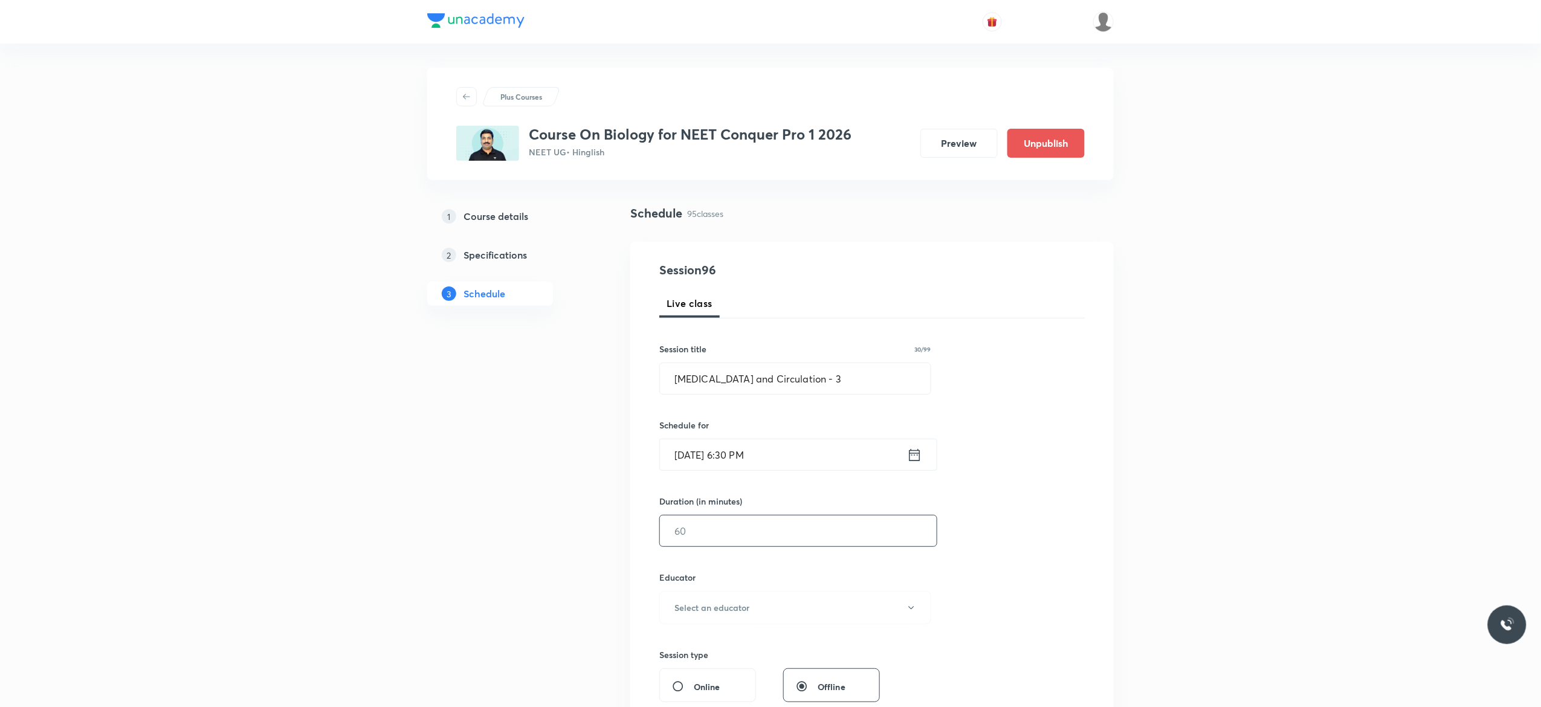
click at [736, 536] on input "text" at bounding box center [798, 531] width 277 height 31
type input "90"
click at [910, 607] on icon "button" at bounding box center [912, 608] width 10 height 10
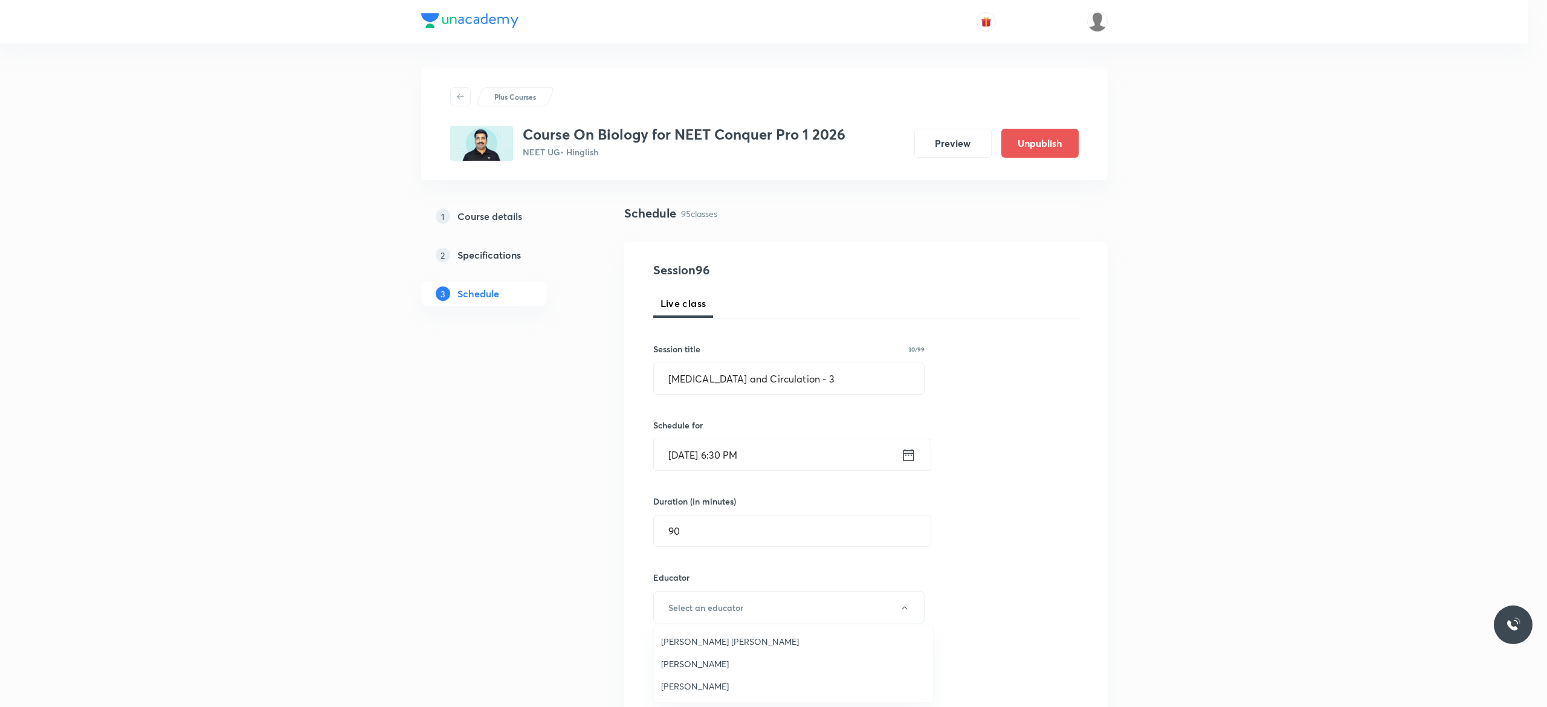
click at [739, 660] on span "Pradeep Kumar Tripathi" at bounding box center [793, 664] width 265 height 13
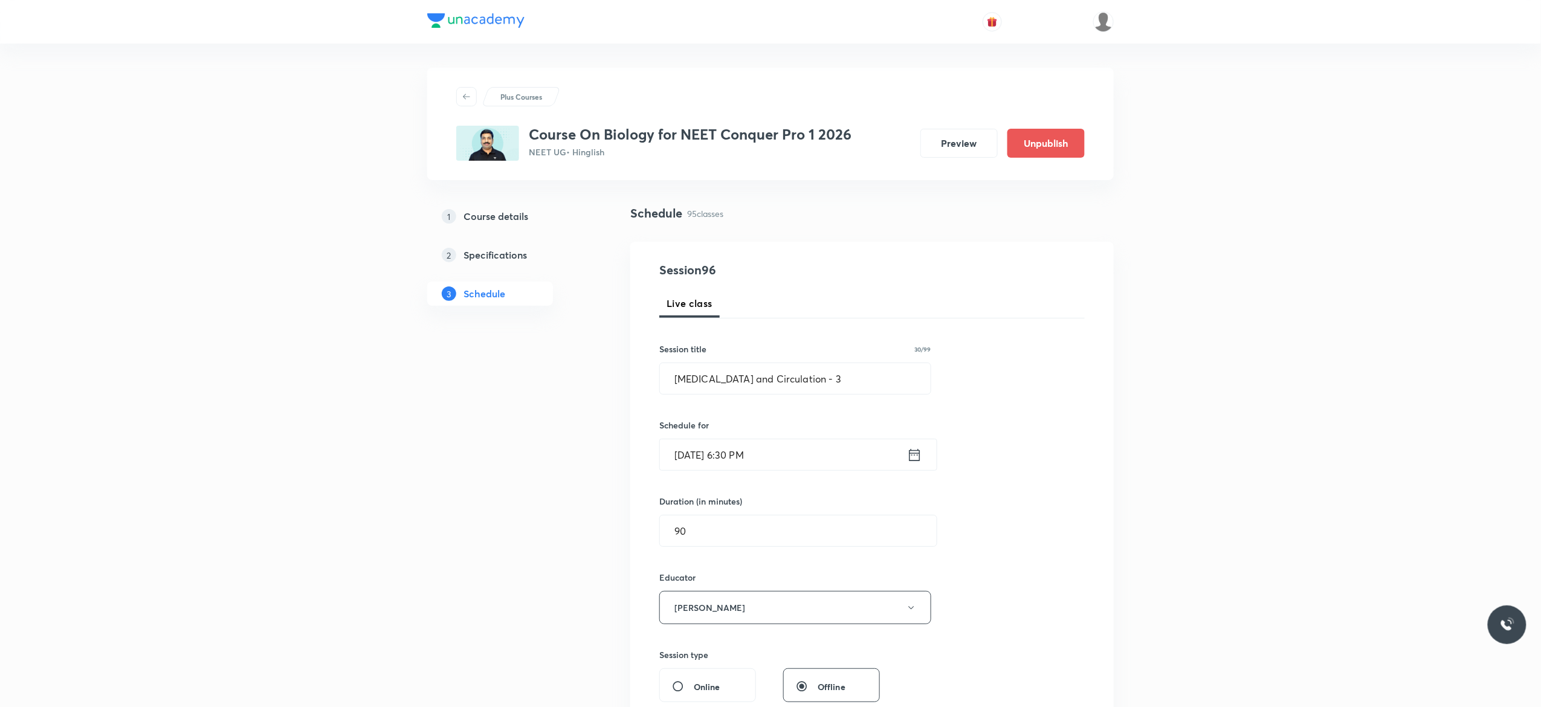
click at [1057, 542] on div "Session 96 Live class Session title 30/99 Body Fluid and Circulation - 3 ​ Sche…" at bounding box center [872, 583] width 426 height 645
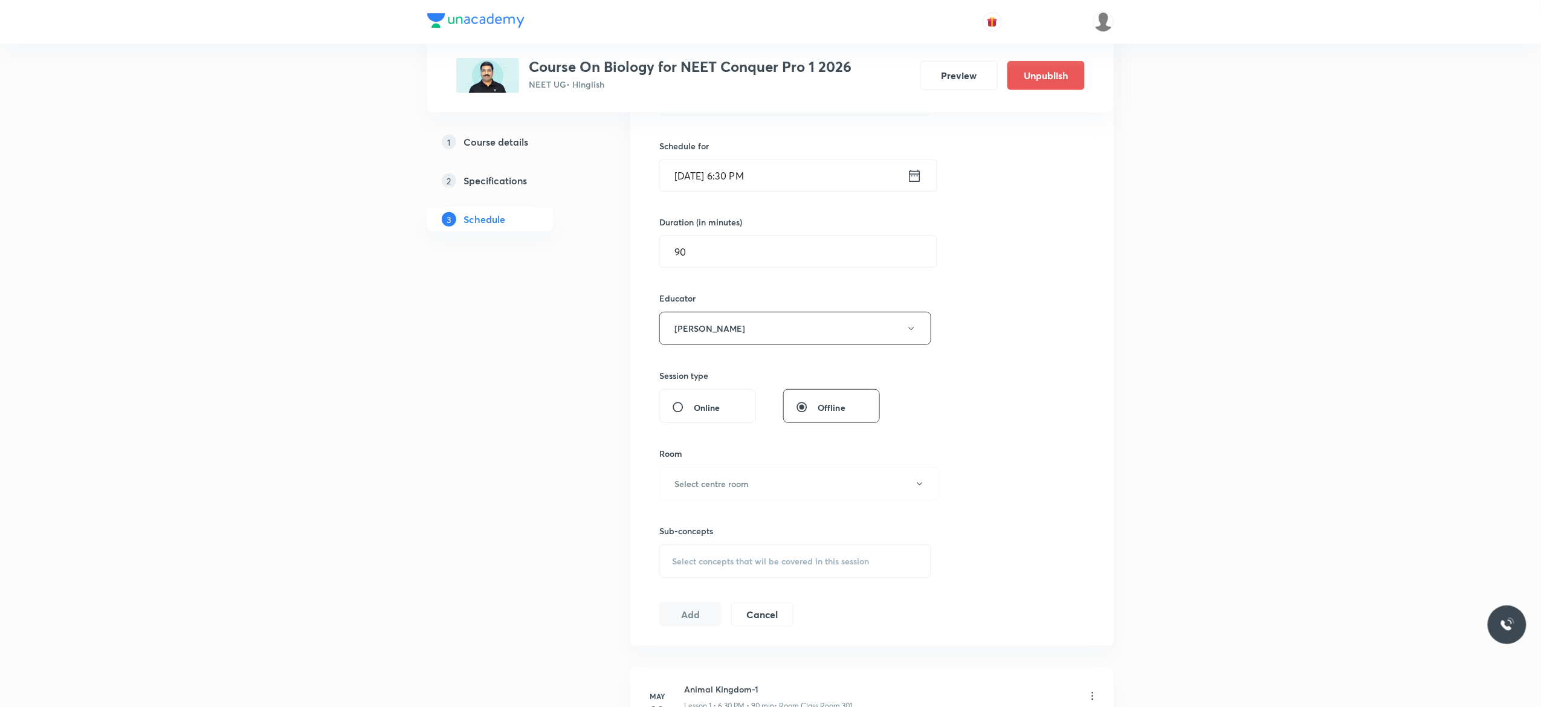
scroll to position [290, 0]
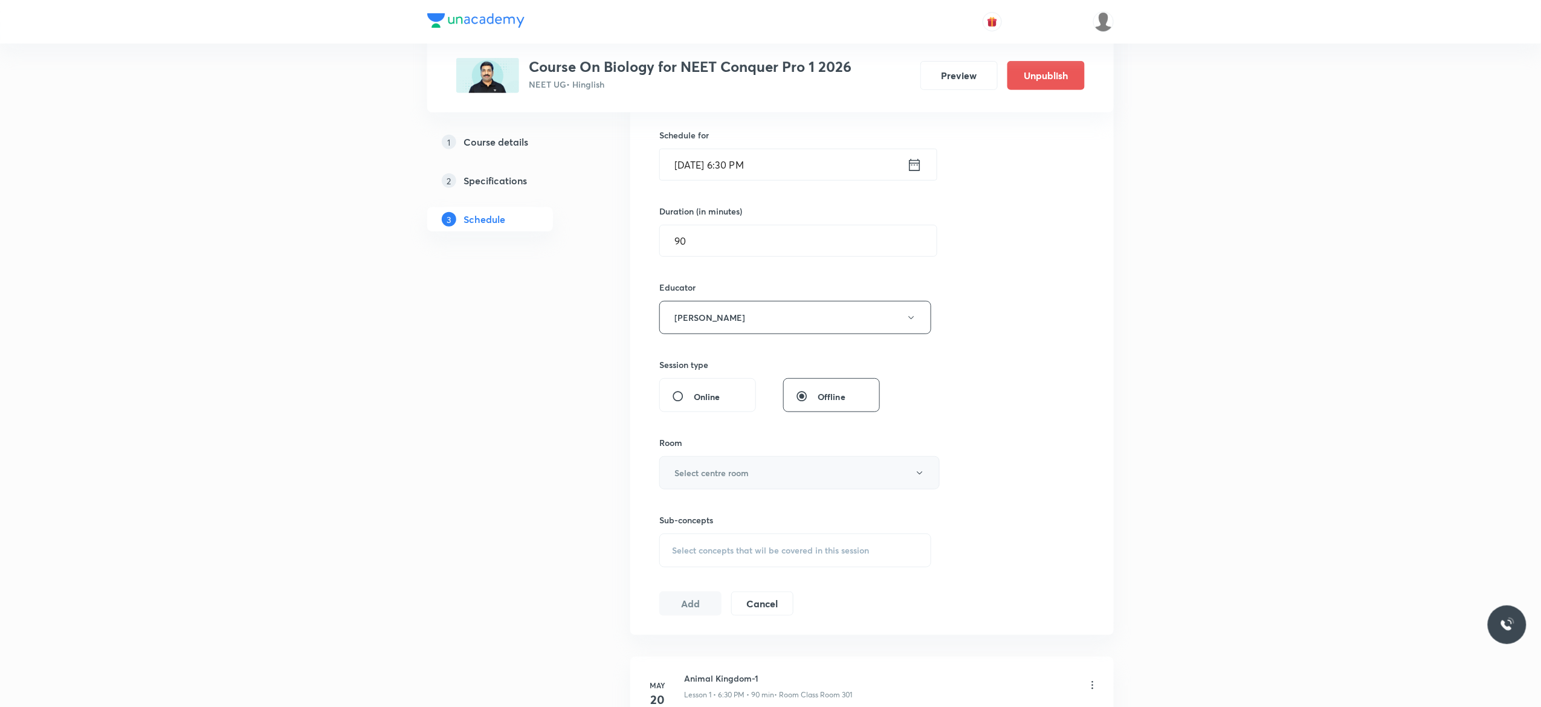
click at [925, 476] on button "Select centre room" at bounding box center [799, 472] width 280 height 33
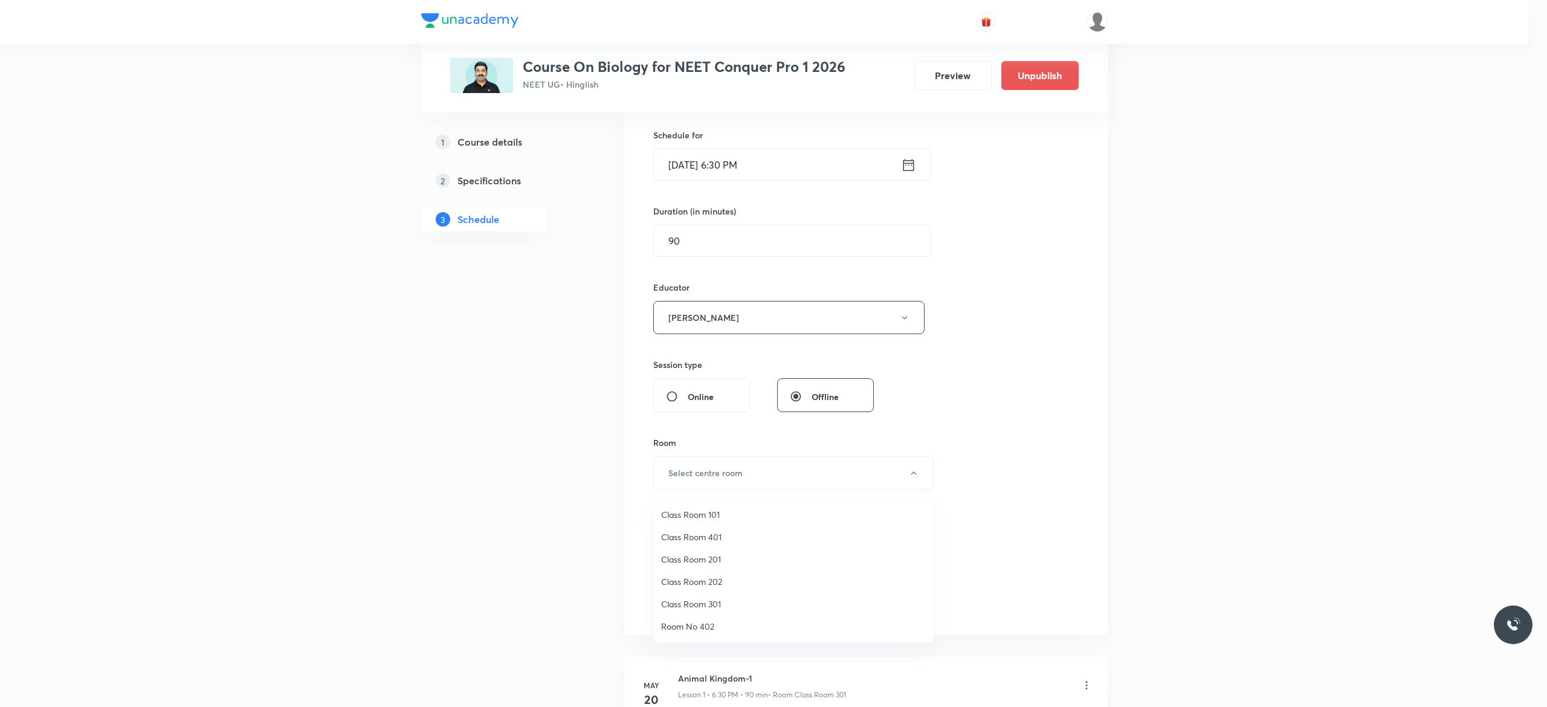
click at [713, 603] on span "Class Room 301" at bounding box center [793, 604] width 265 height 13
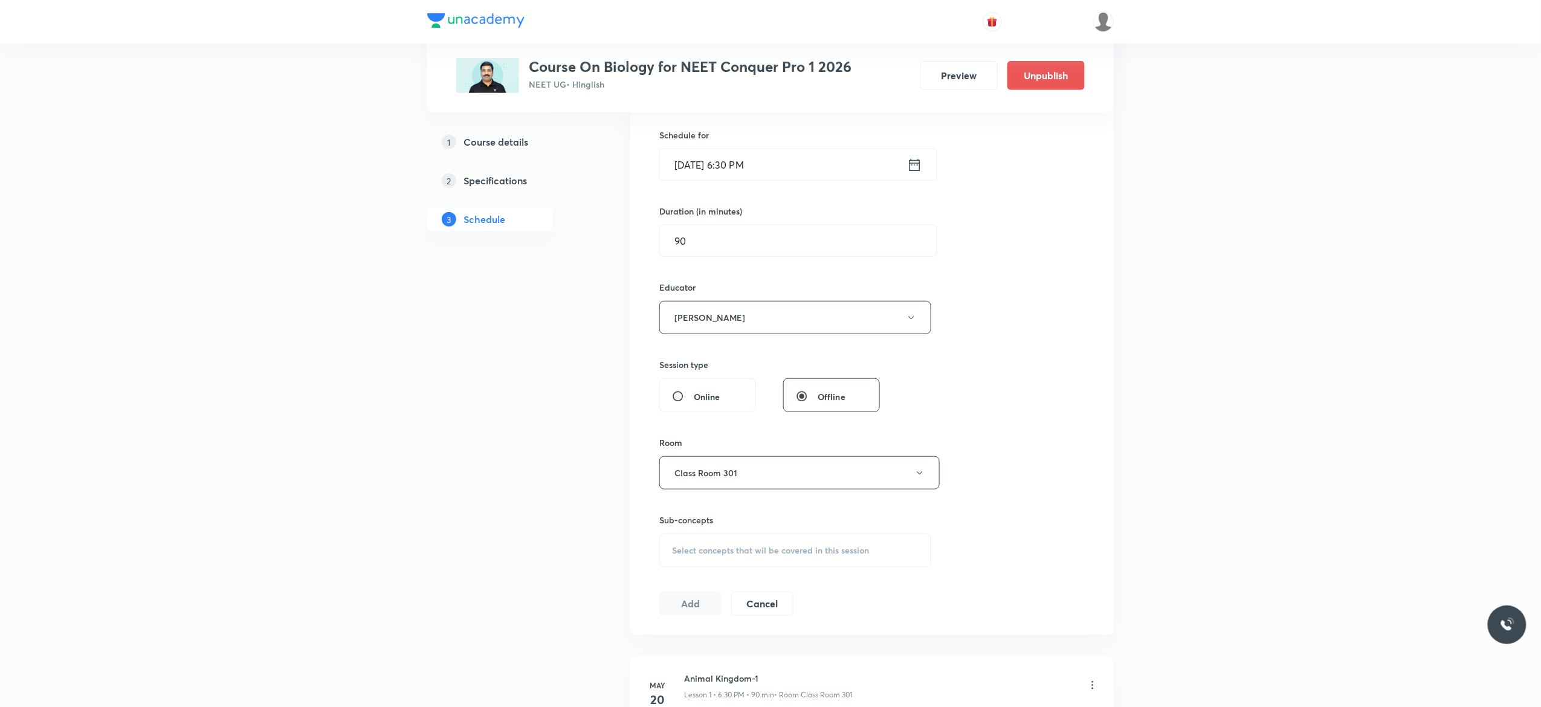
click at [710, 562] on div "Select concepts that wil be covered in this session" at bounding box center [795, 551] width 272 height 34
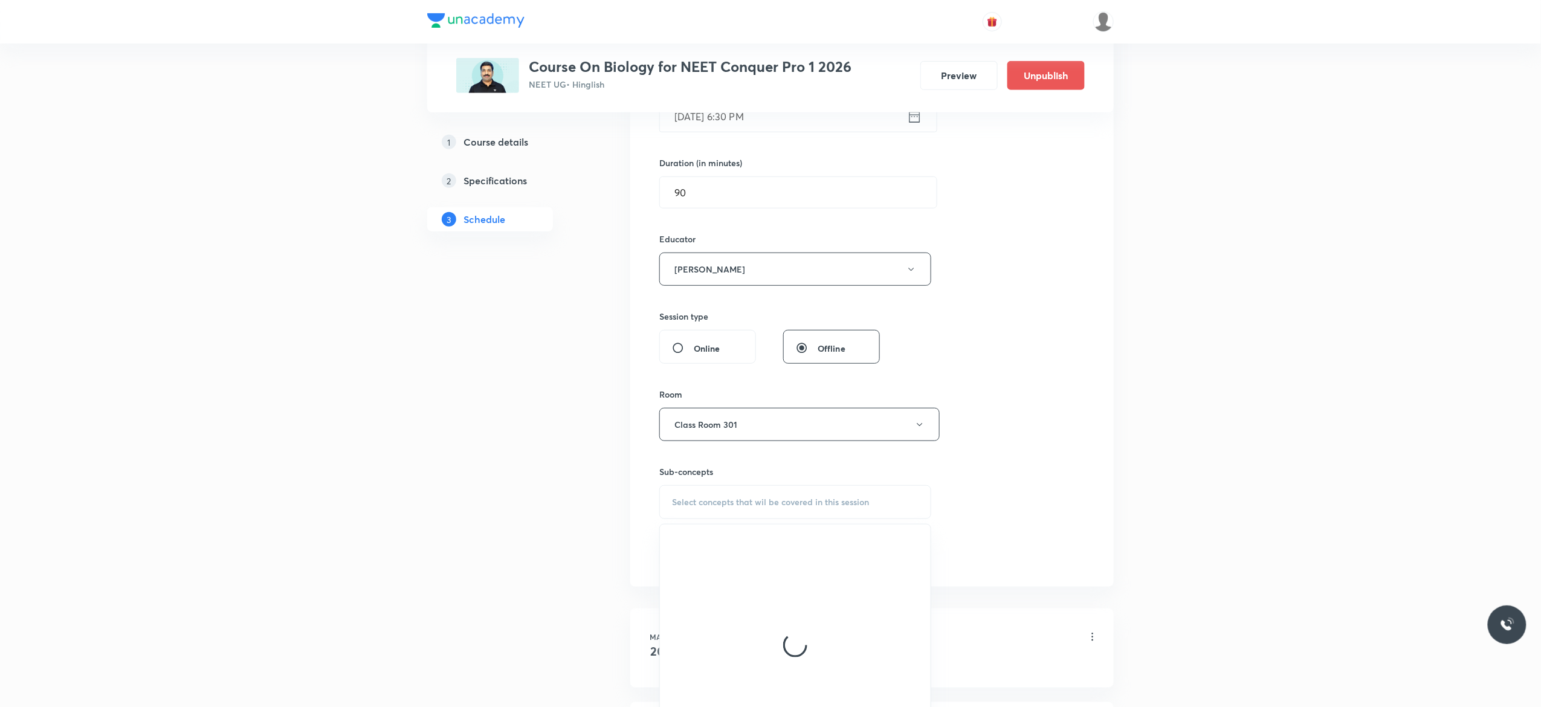
scroll to position [532, 0]
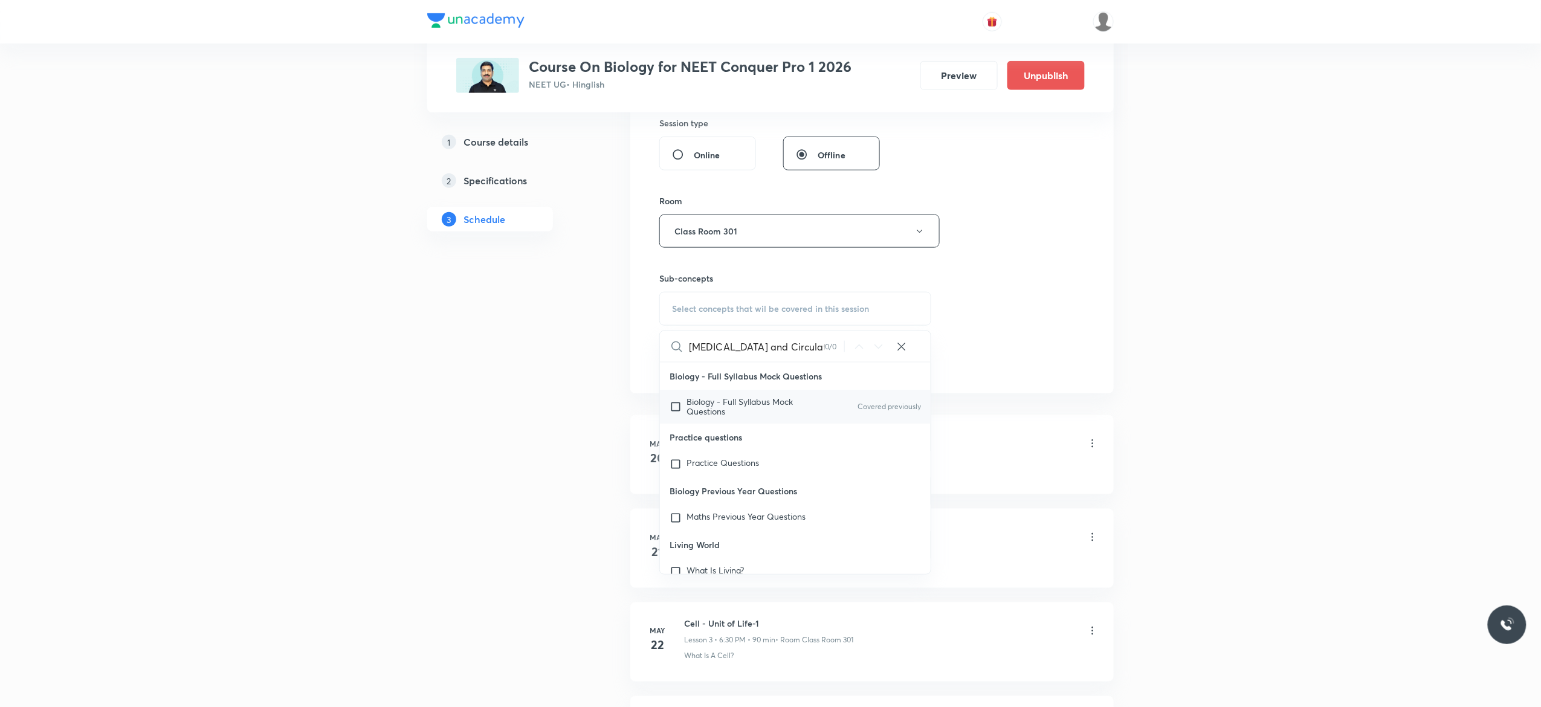
type input "Body Fluid and Circulation"
click at [675, 407] on input "checkbox" at bounding box center [678, 406] width 17 height 19
checkbox input "true"
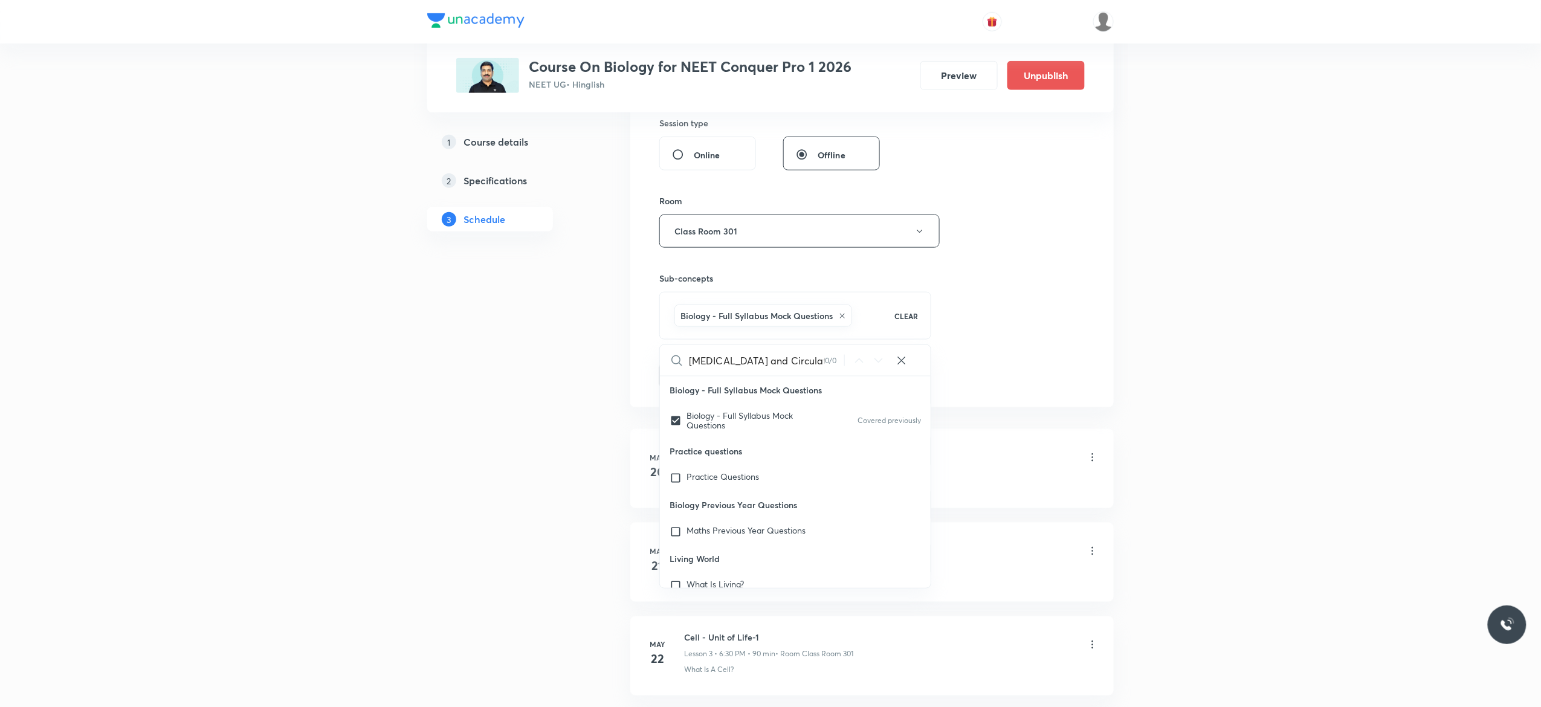
click at [687, 378] on button "Add" at bounding box center [690, 375] width 62 height 24
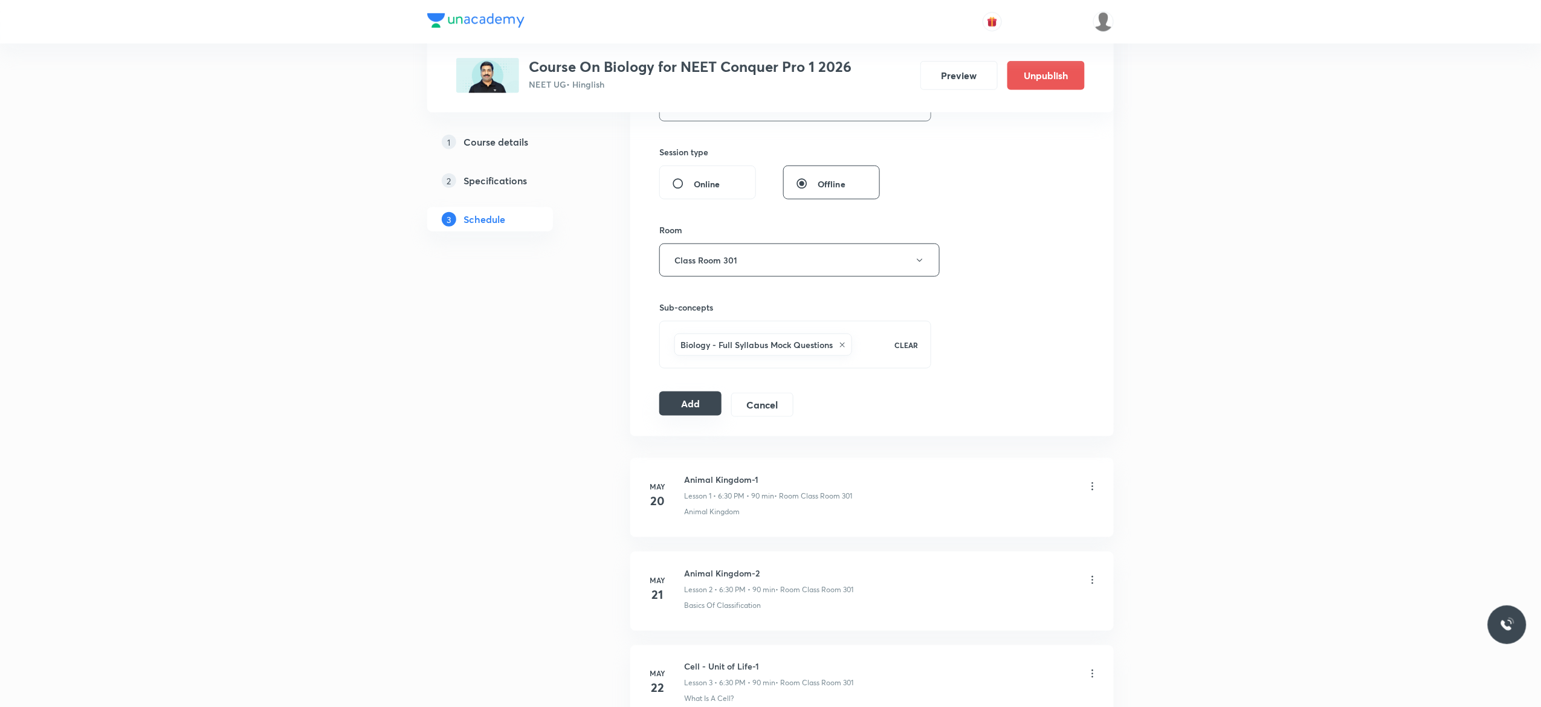
scroll to position [580, 0]
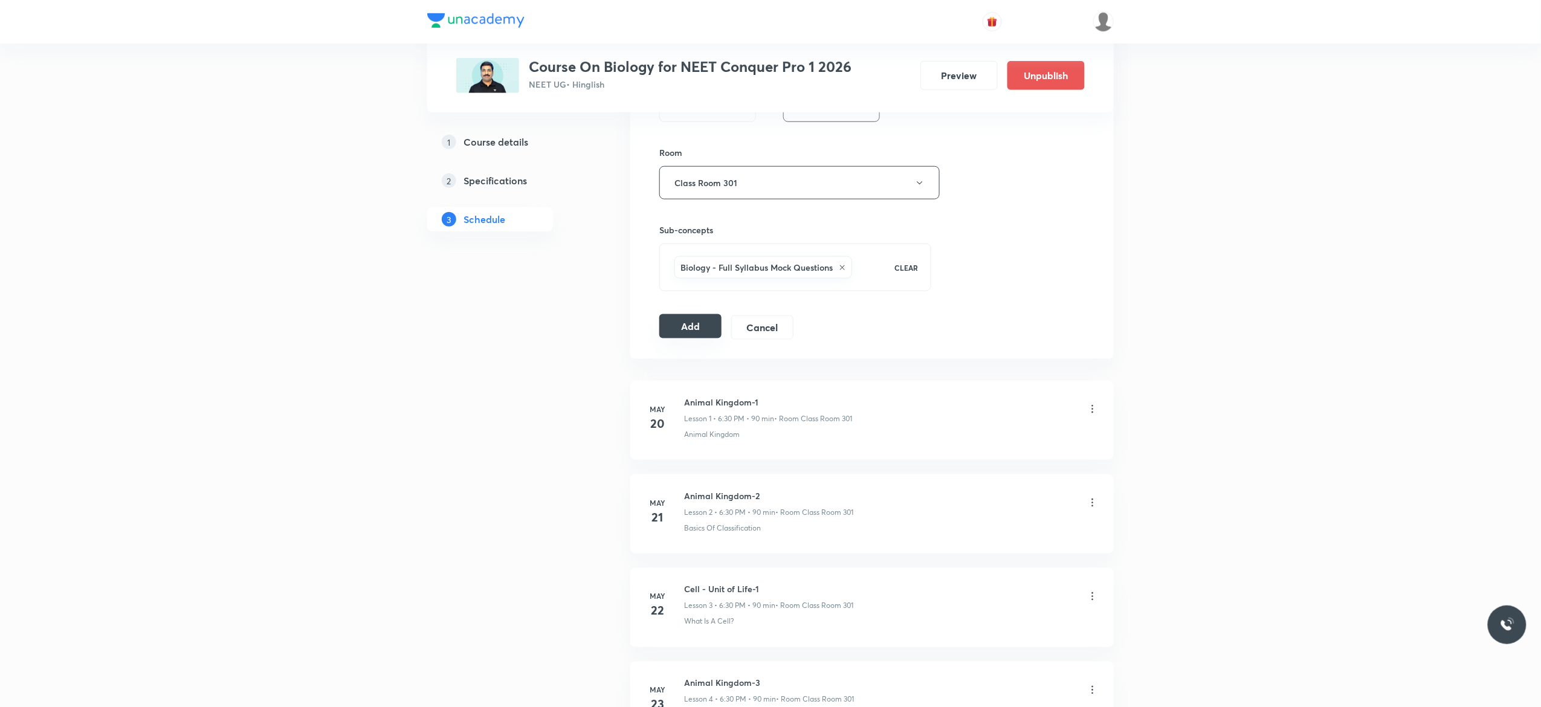
click at [692, 334] on button "Add" at bounding box center [690, 326] width 62 height 24
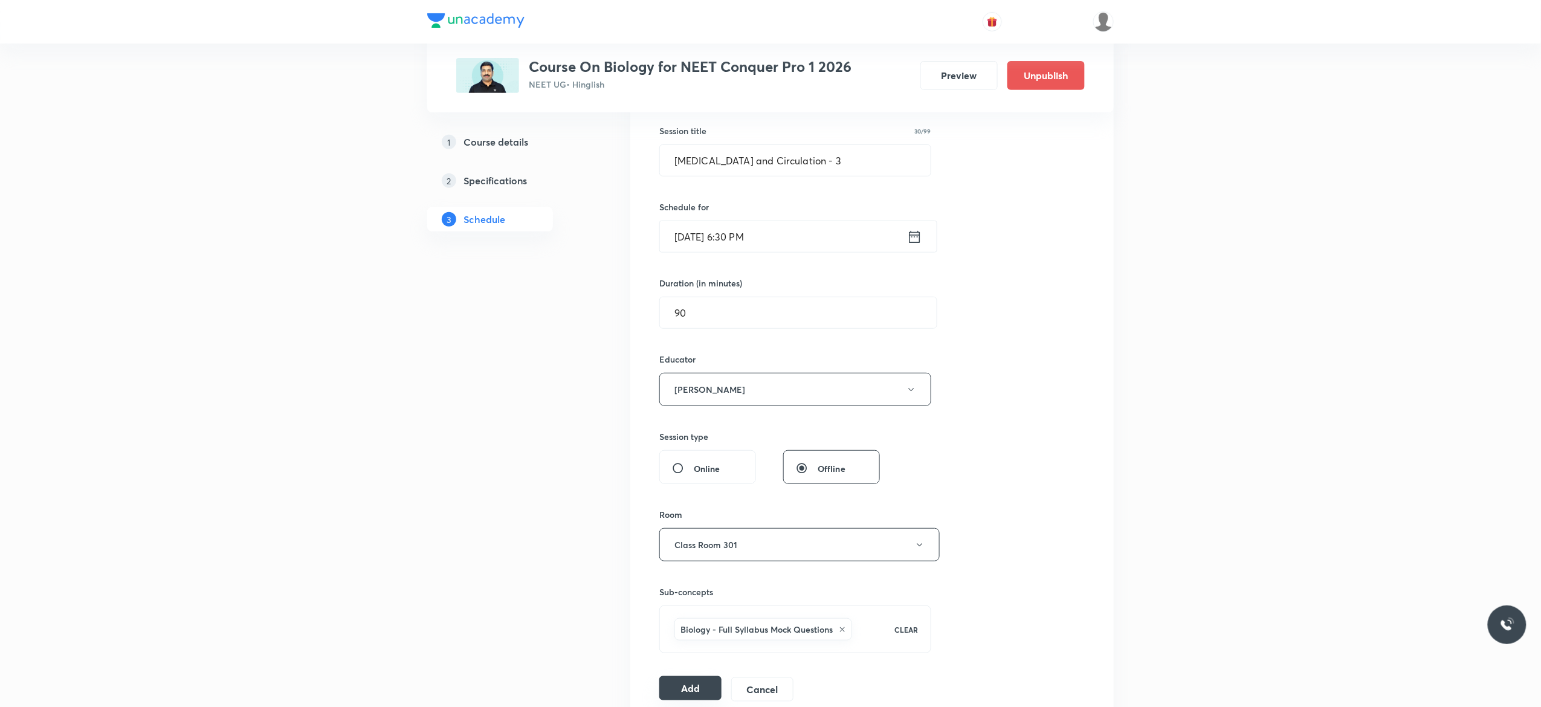
scroll to position [10, 0]
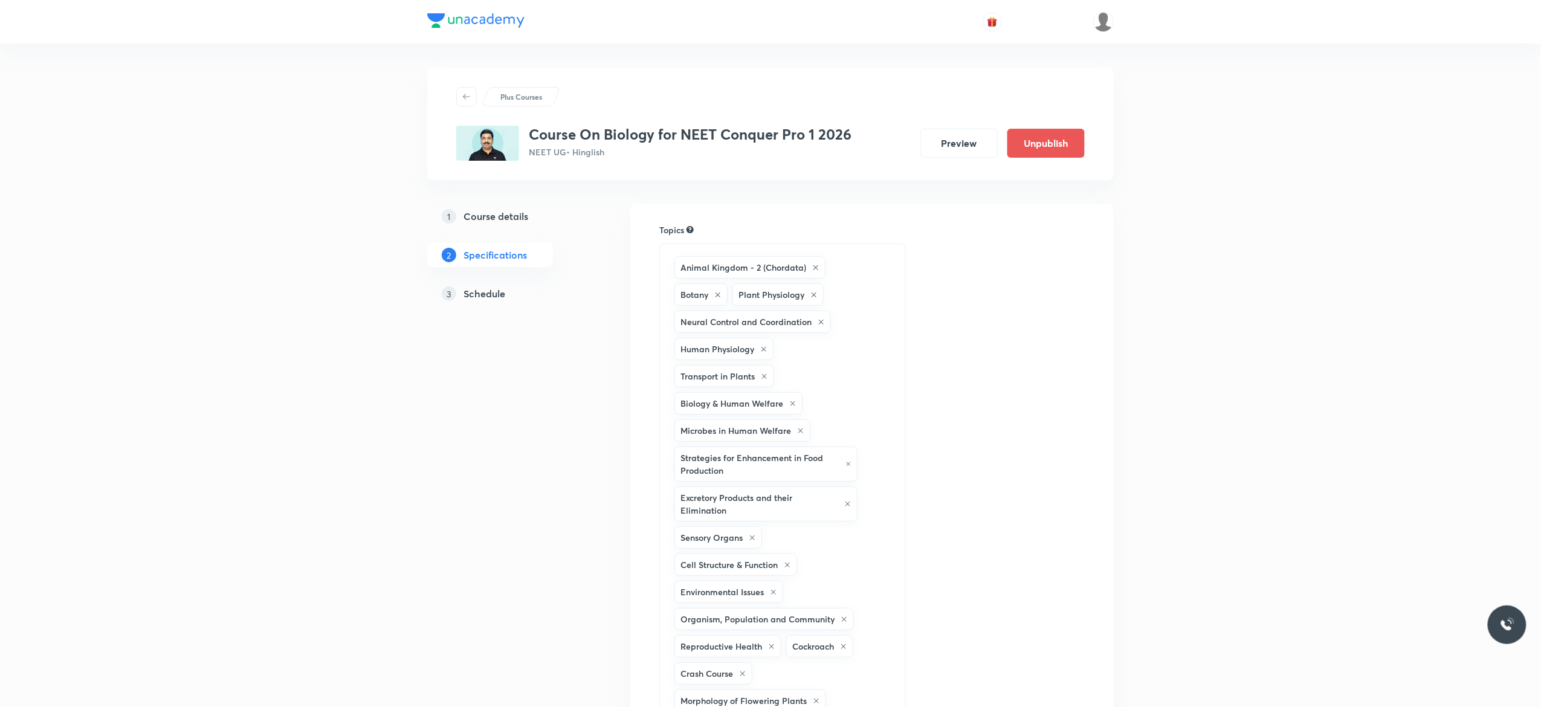
click at [490, 290] on h5 "Schedule" at bounding box center [485, 294] width 42 height 15
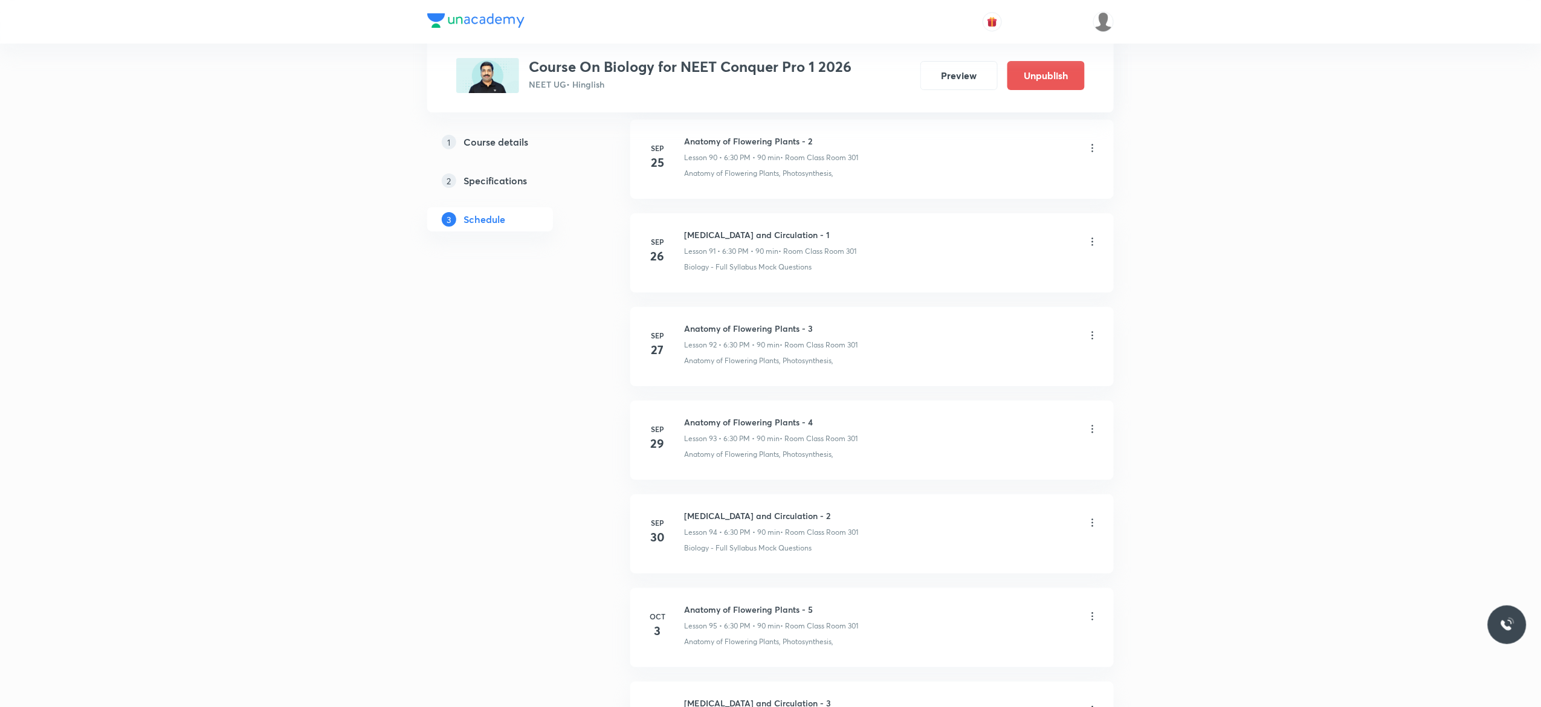
scroll to position [9374, 0]
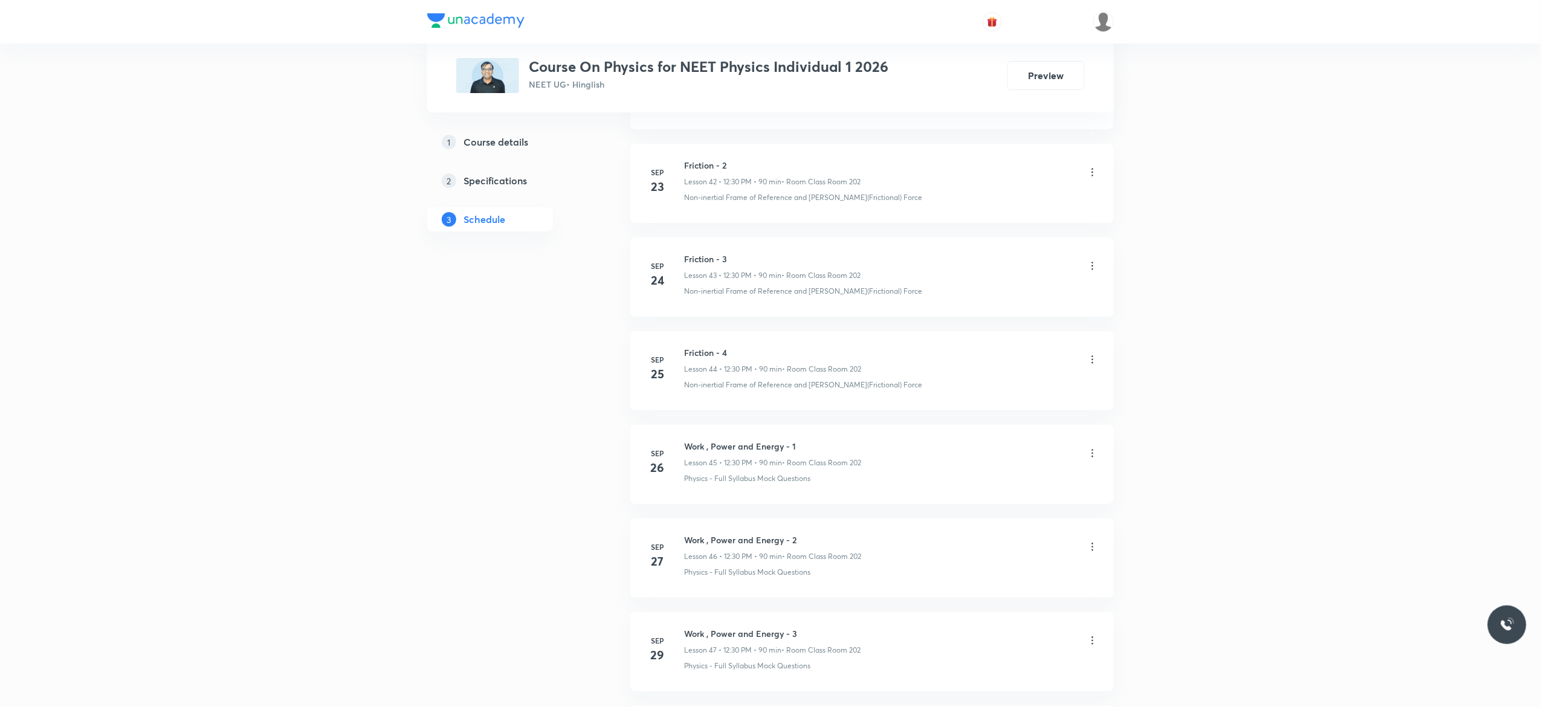
scroll to position [4780, 0]
drag, startPoint x: 806, startPoint y: 532, endPoint x: 683, endPoint y: 515, distance: 123.9
click at [683, 515] on li "[DATE] Work , Power and Energy - 4 Lesson 48 • 12:30 PM • 90 min • Room Class R…" at bounding box center [872, 553] width 484 height 79
copy h6 "Work , Power and Energy - 4"
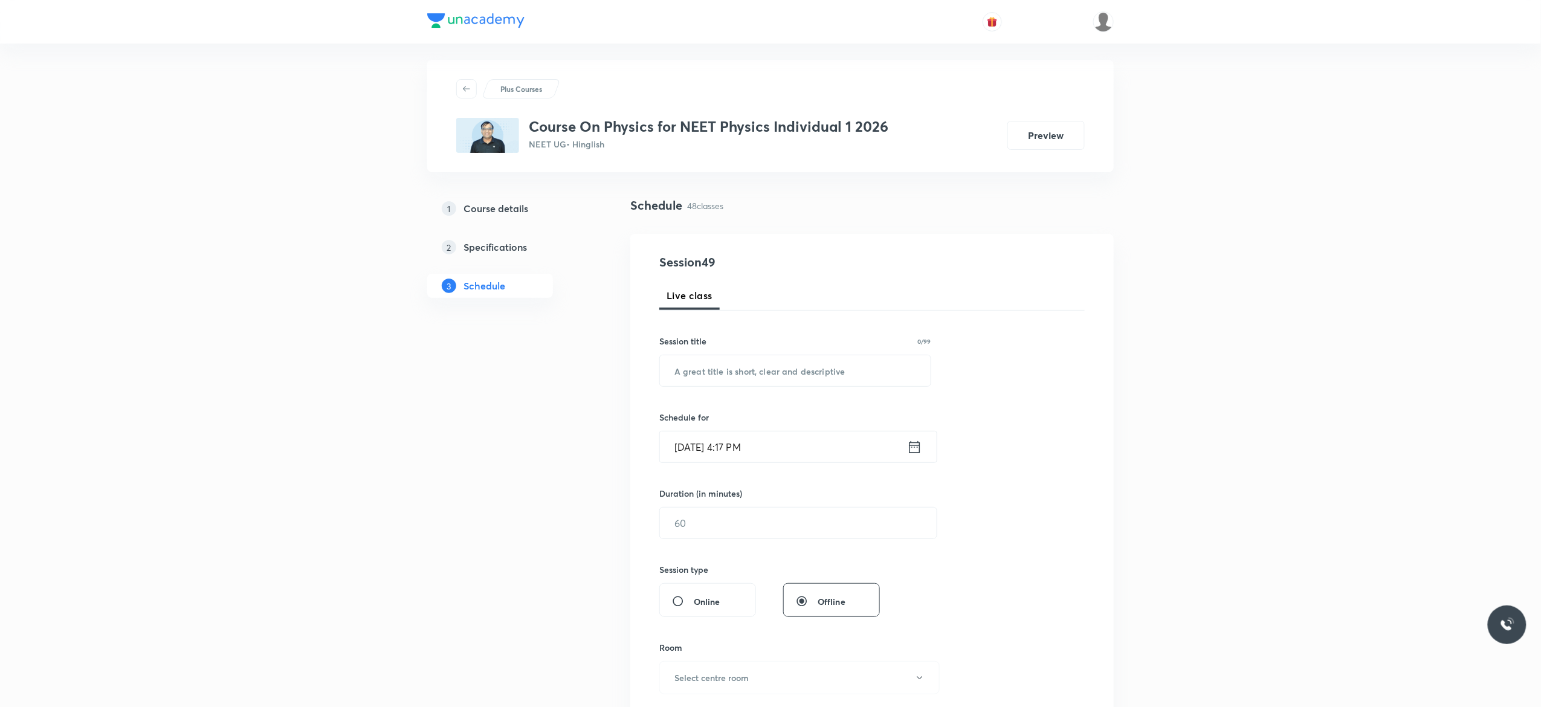
scroll to position [0, 0]
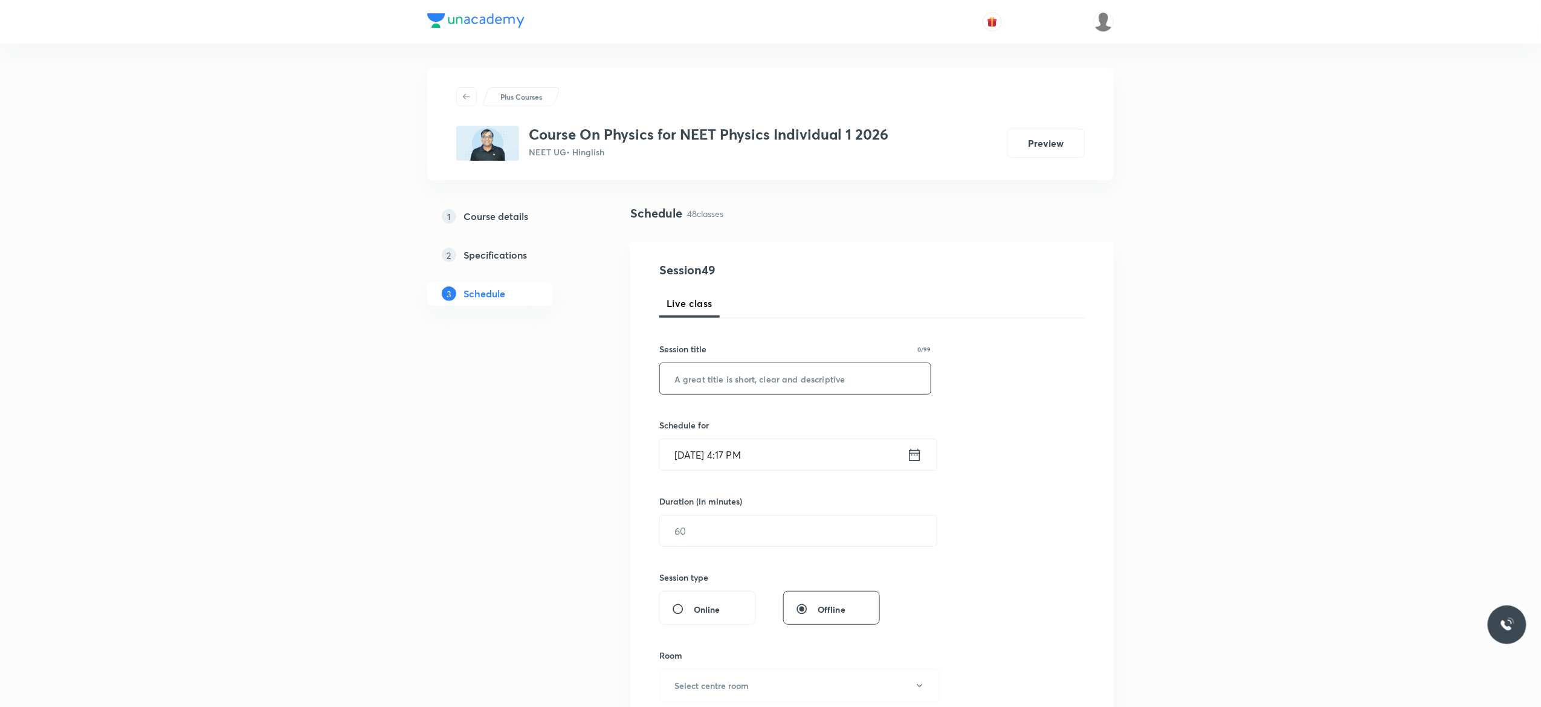
click at [750, 381] on input "text" at bounding box center [795, 378] width 271 height 31
paste input "Work , Power and Energy - 4"
type input "Work , Power and Energy - 5"
click at [914, 454] on icon at bounding box center [915, 455] width 11 height 12
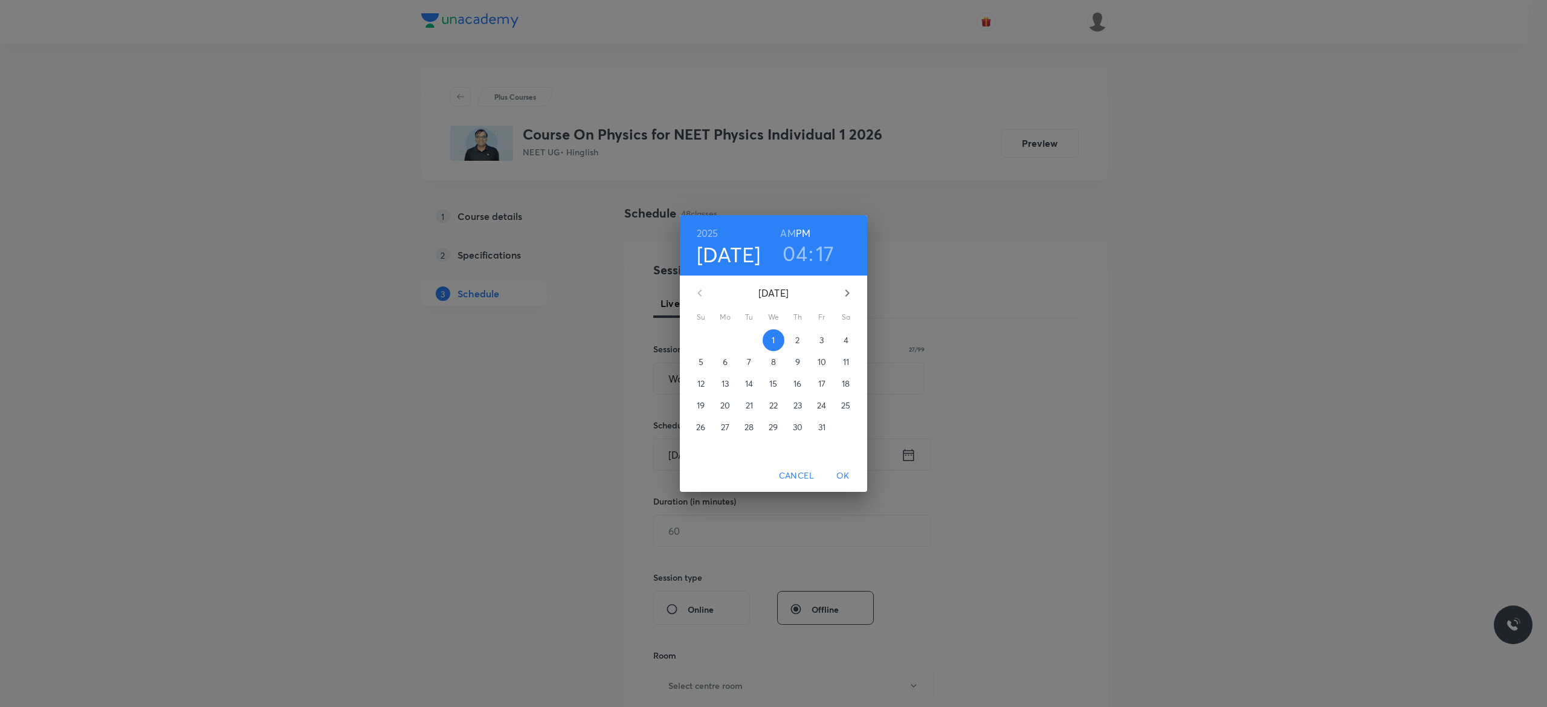
click at [847, 340] on p "4" at bounding box center [846, 340] width 5 height 12
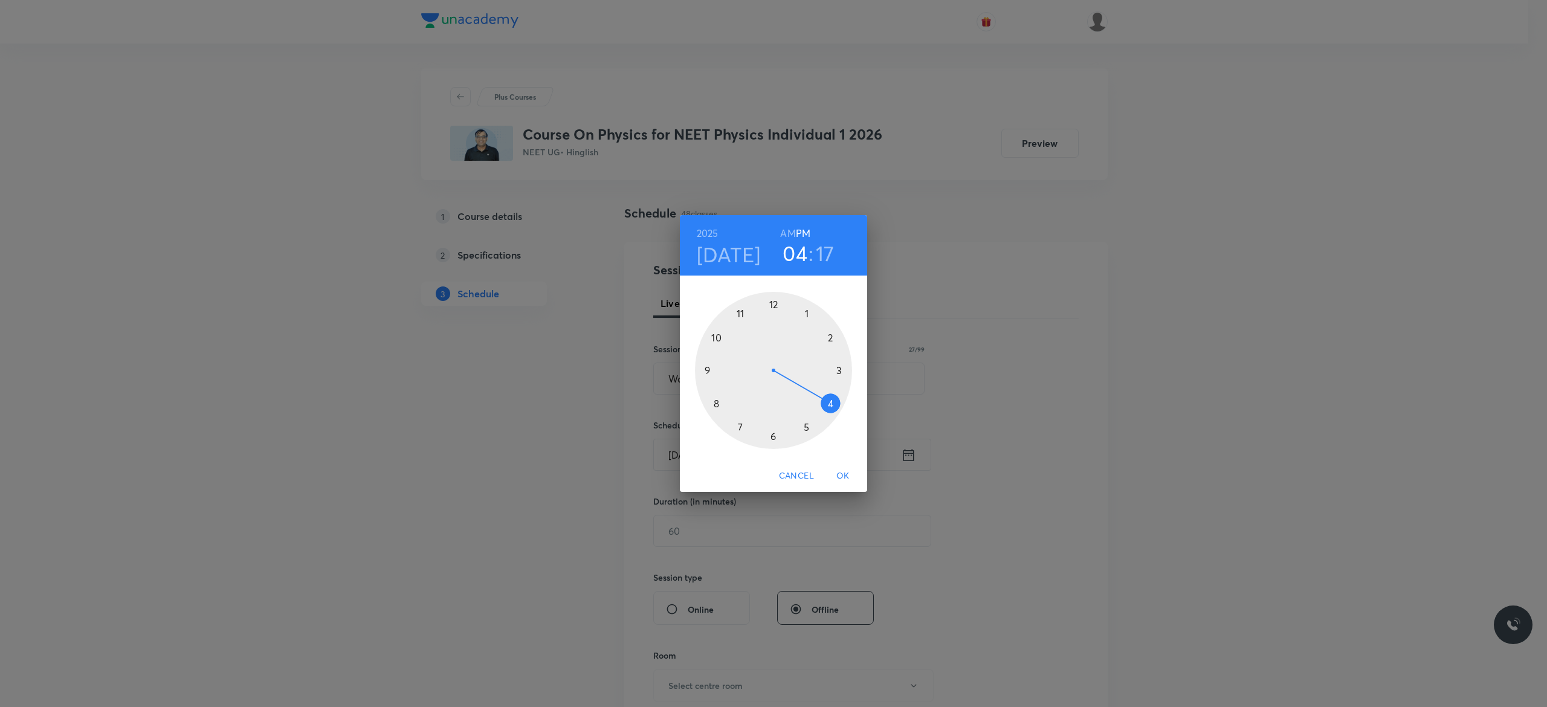
click at [774, 305] on div at bounding box center [773, 370] width 157 height 157
click at [773, 436] on div at bounding box center [773, 370] width 157 height 157
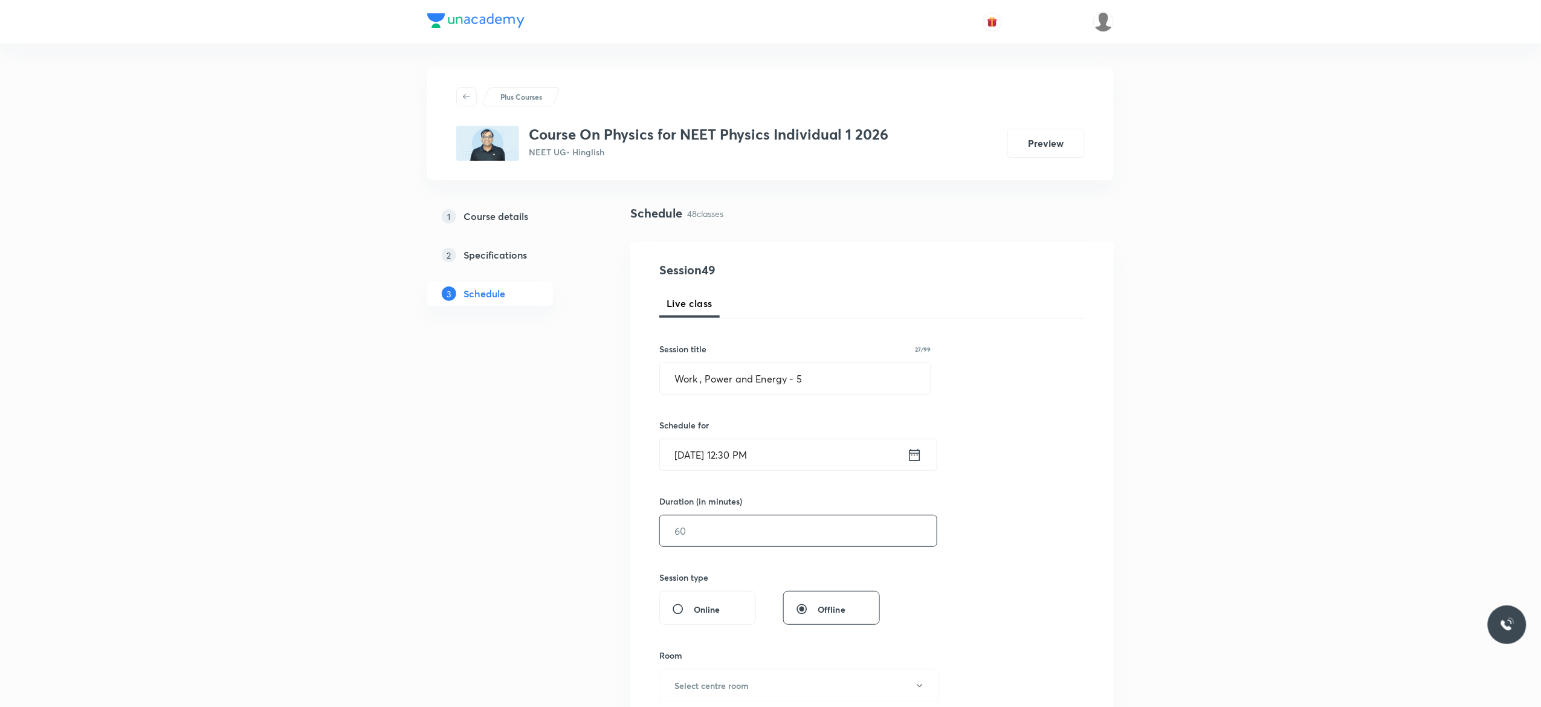
click at [733, 521] on input "text" at bounding box center [798, 531] width 277 height 31
type input "90"
click at [1009, 557] on div "Session 49 Live class Session title 27/99 Work , Power and Energy - 5 ​ Schedul…" at bounding box center [872, 545] width 426 height 568
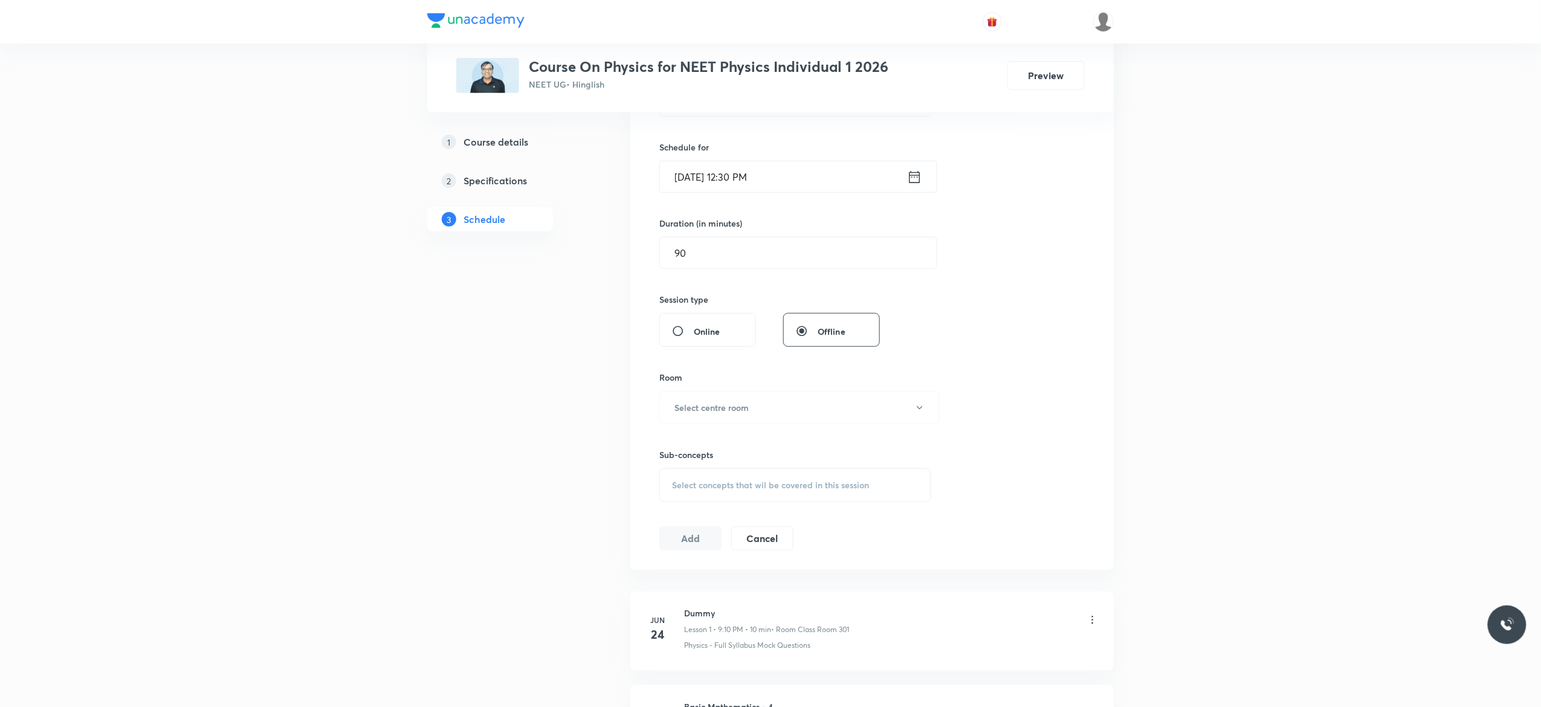
scroll to position [290, 0]
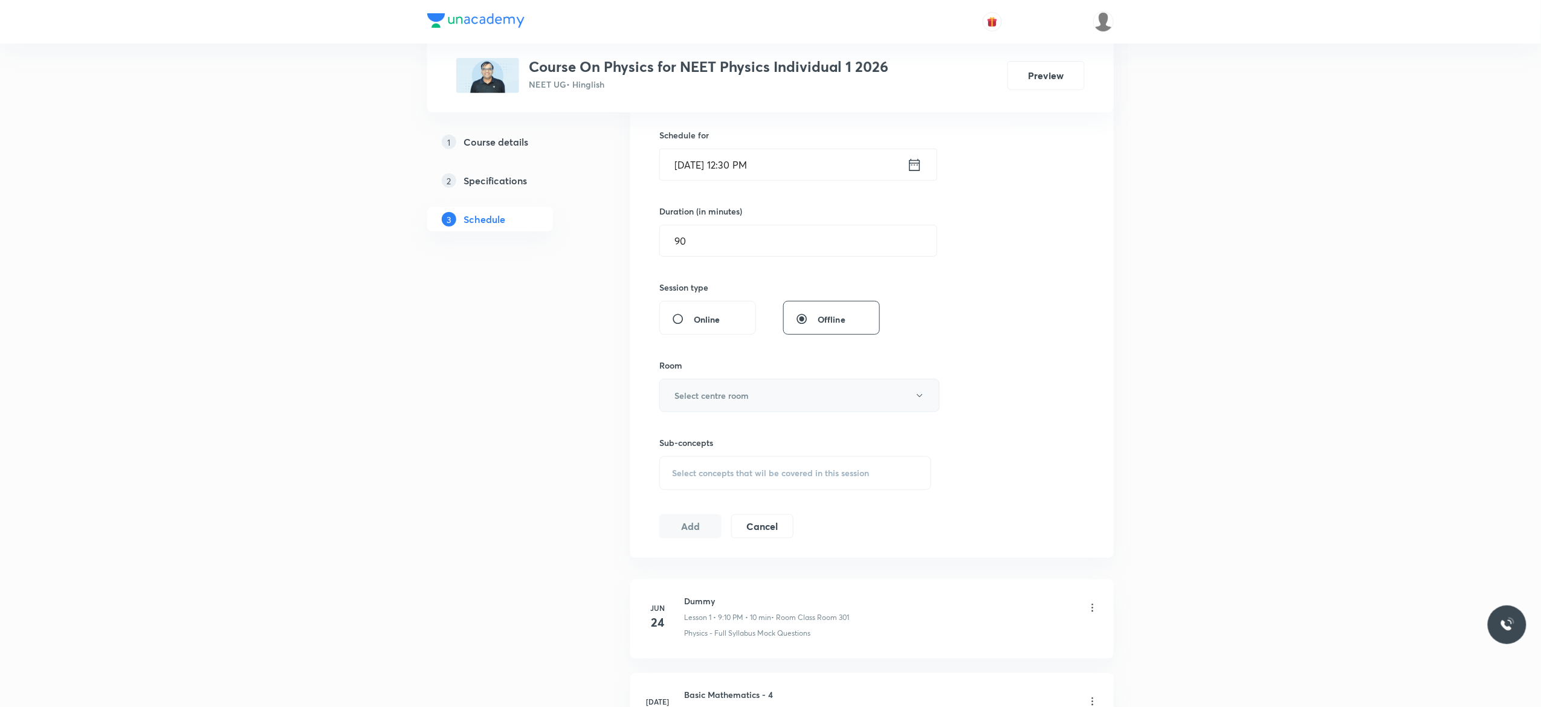
click at [925, 406] on button "Select centre room" at bounding box center [799, 395] width 280 height 33
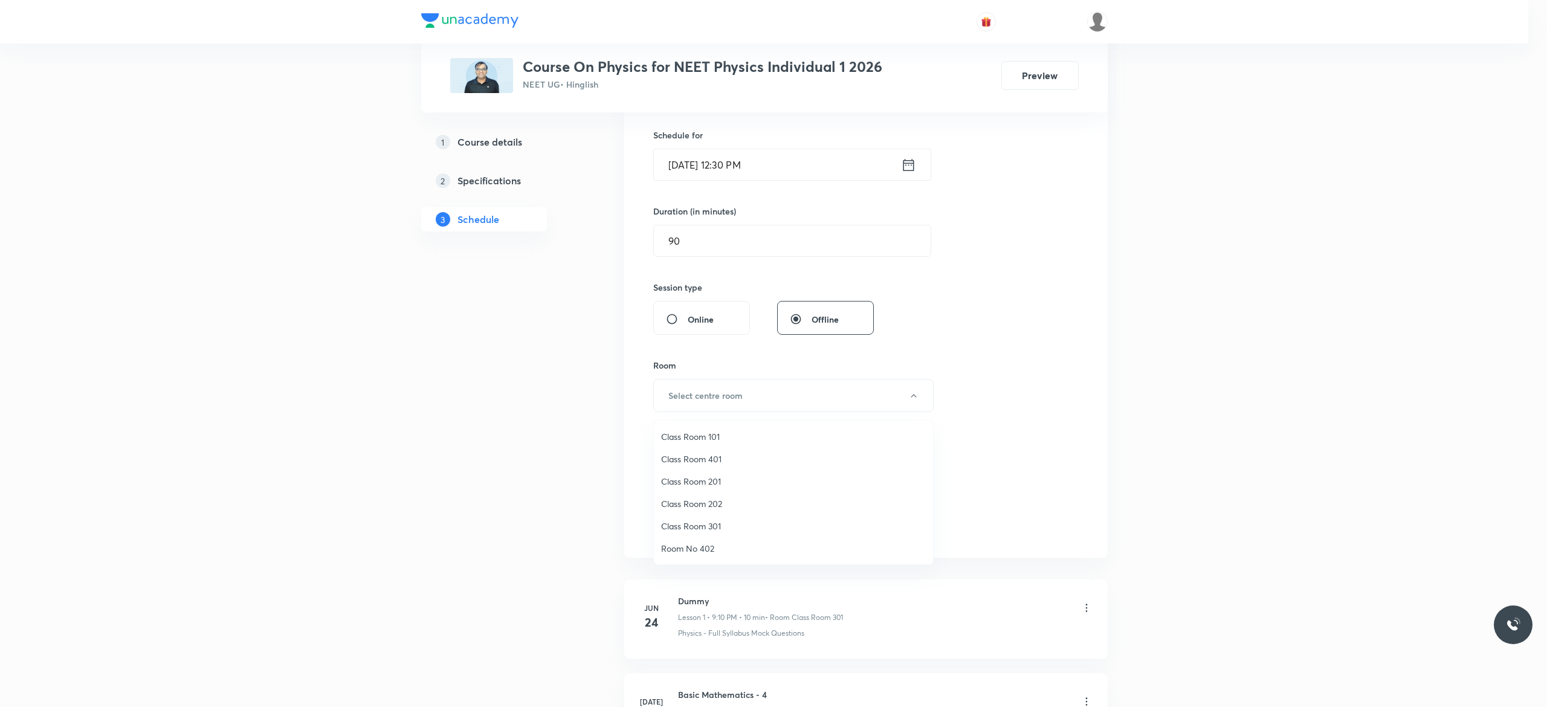
click at [721, 504] on span "Class Room 202" at bounding box center [793, 503] width 265 height 13
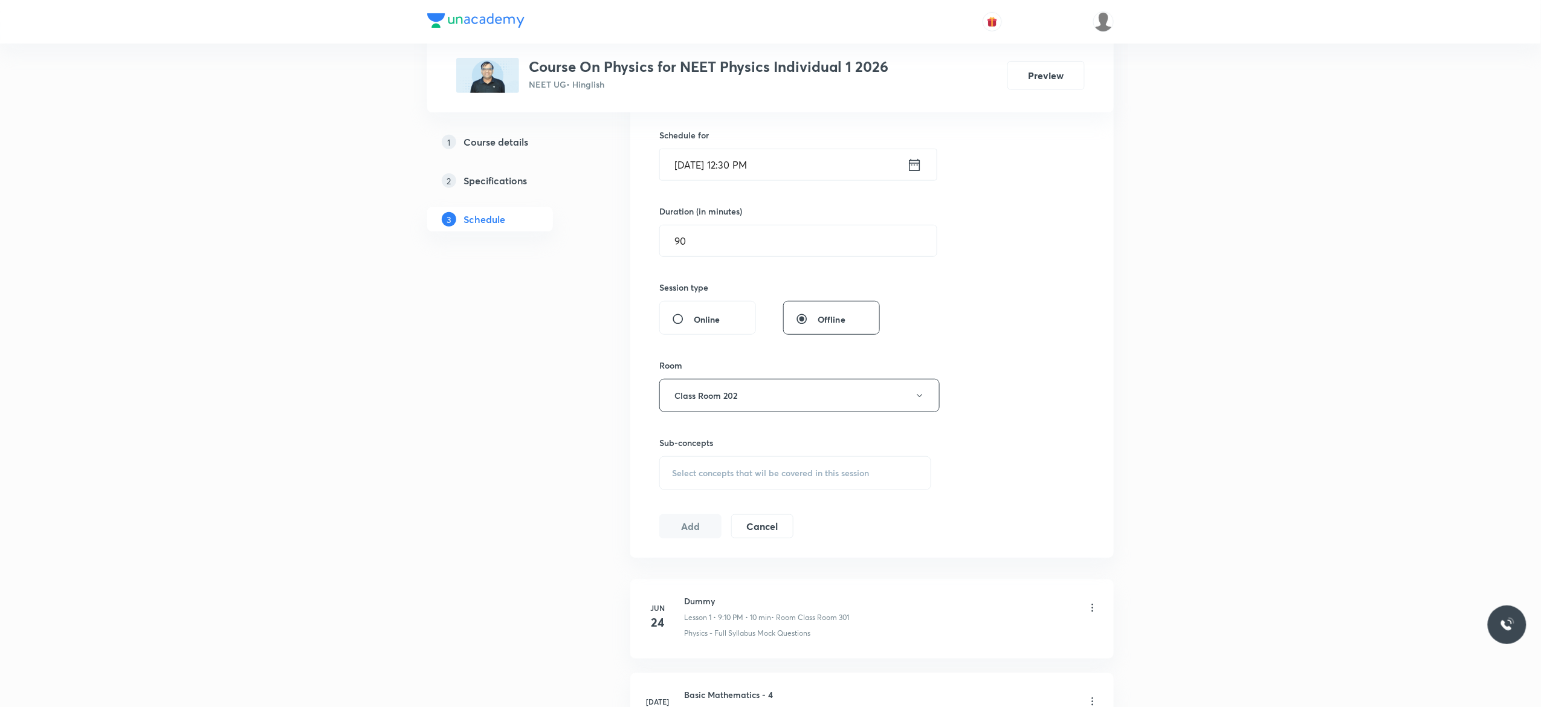
click at [683, 485] on div "Select concepts that wil be covered in this session" at bounding box center [795, 473] width 272 height 34
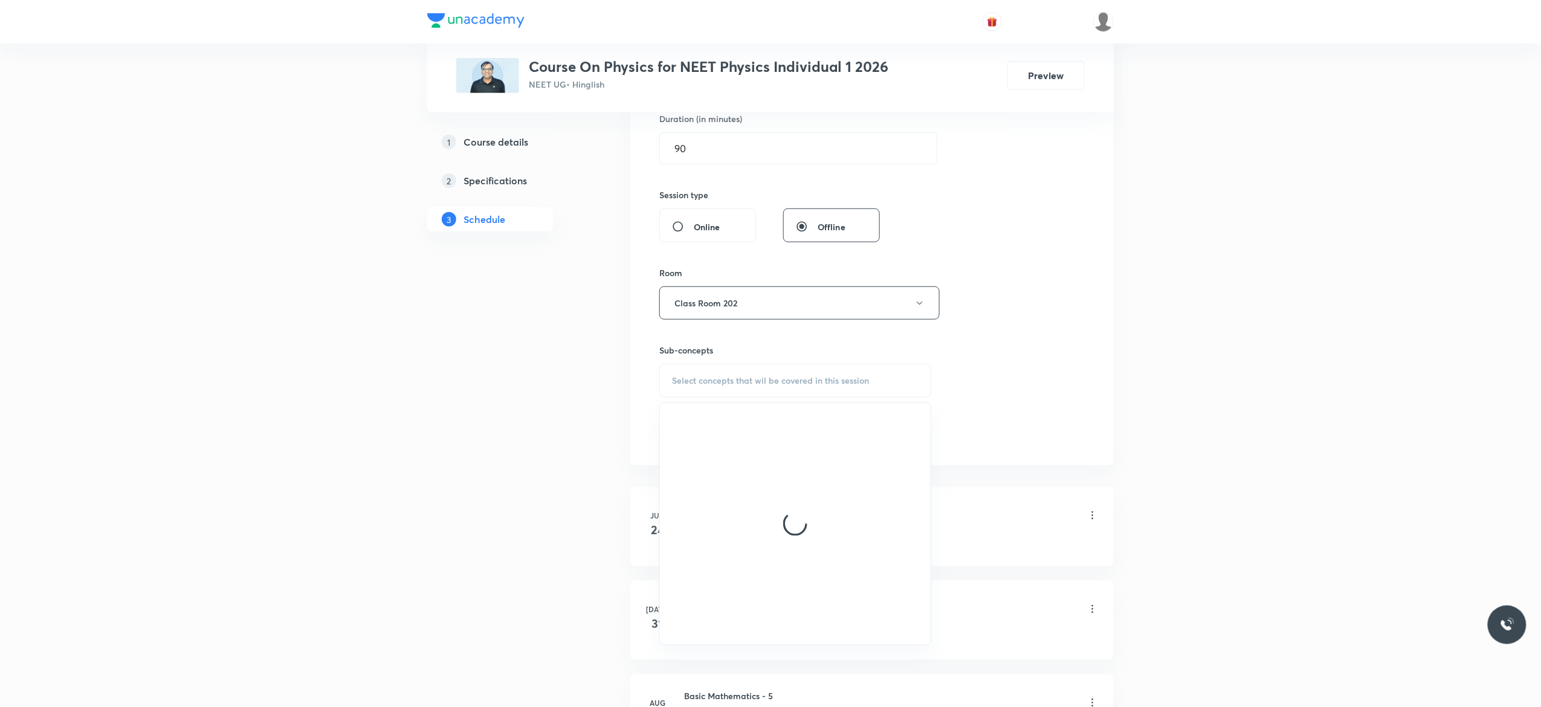
scroll to position [387, 0]
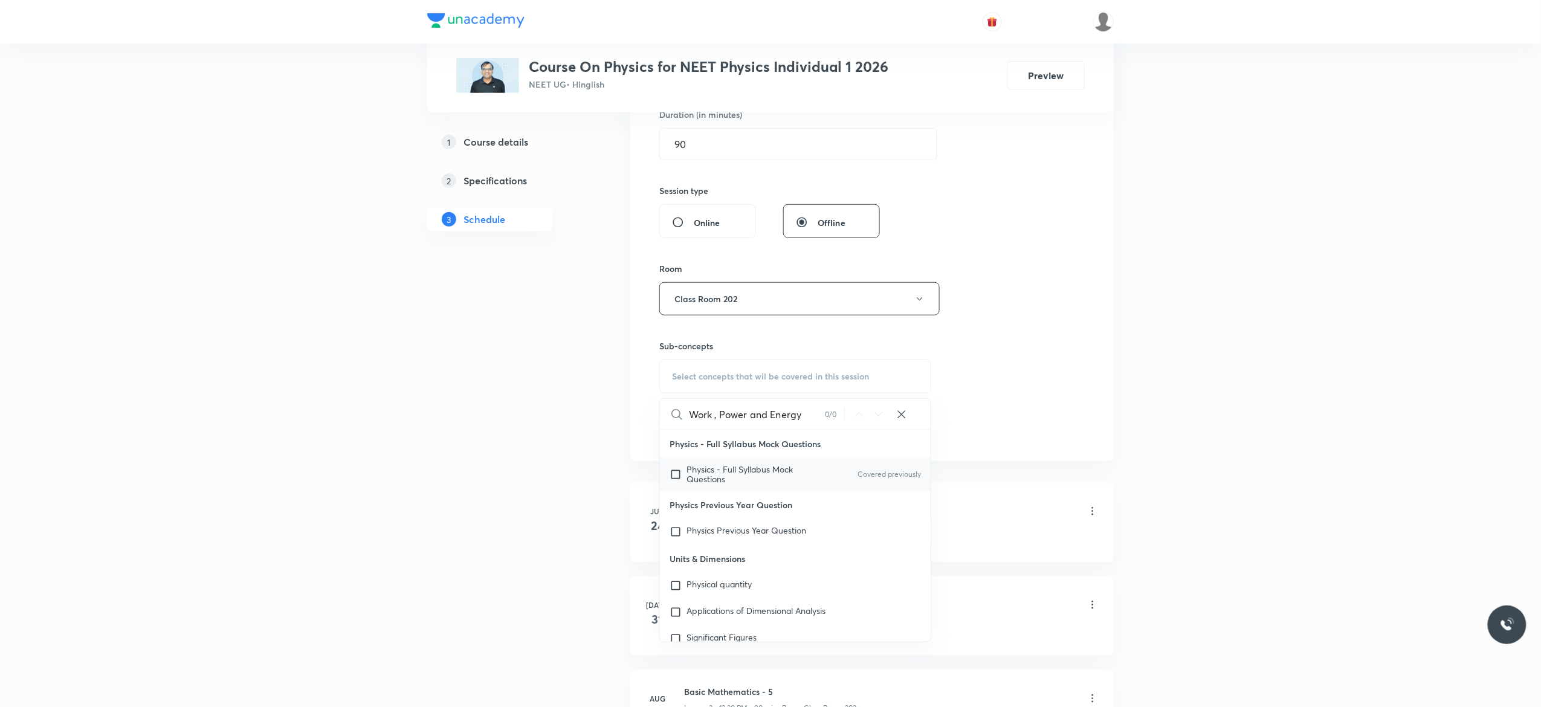
type input "Work , Power and Energy"
click at [678, 478] on input "checkbox" at bounding box center [678, 474] width 17 height 19
checkbox input "true"
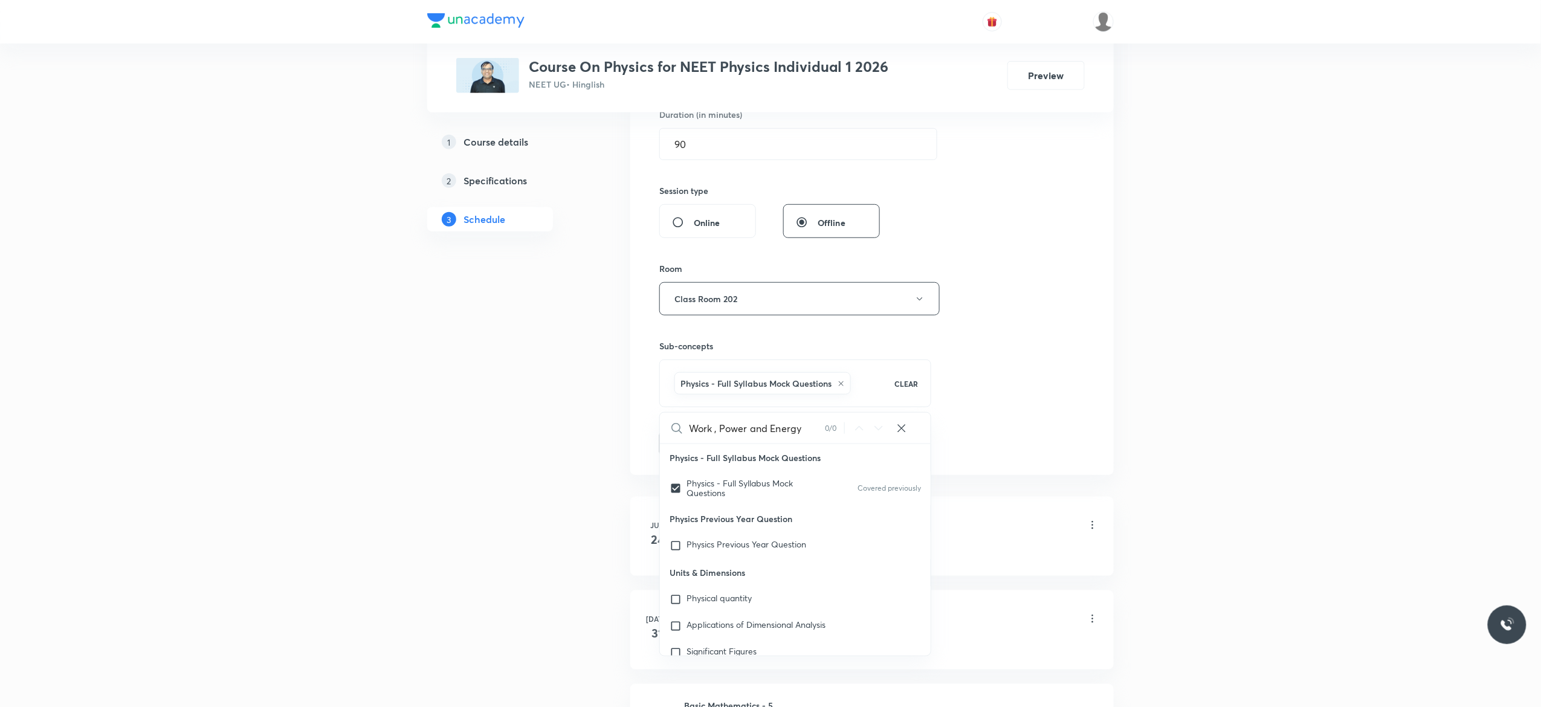
click at [685, 450] on button "Add" at bounding box center [690, 442] width 62 height 24
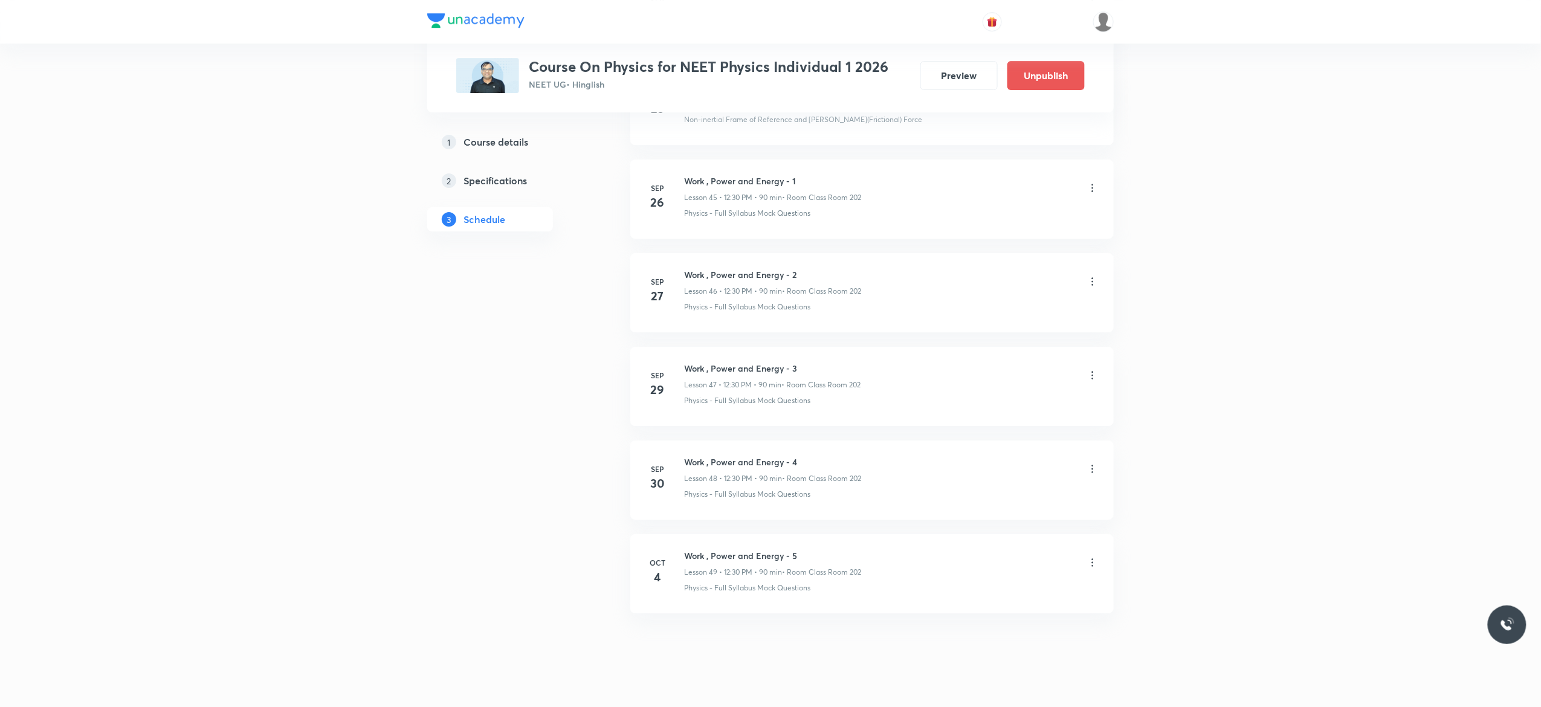
scroll to position [4317, 0]
